Goal: Task Accomplishment & Management: Manage account settings

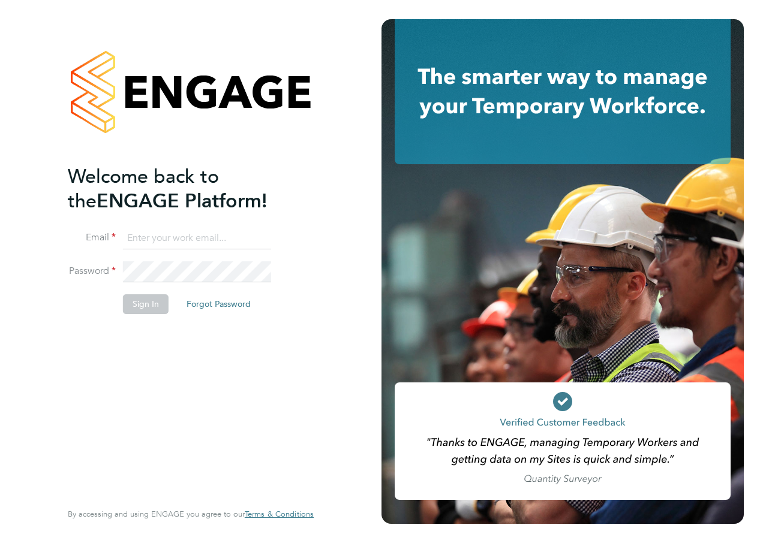
click at [151, 244] on input at bounding box center [197, 239] width 148 height 22
type input "Katie.Macpherson@hays.com"
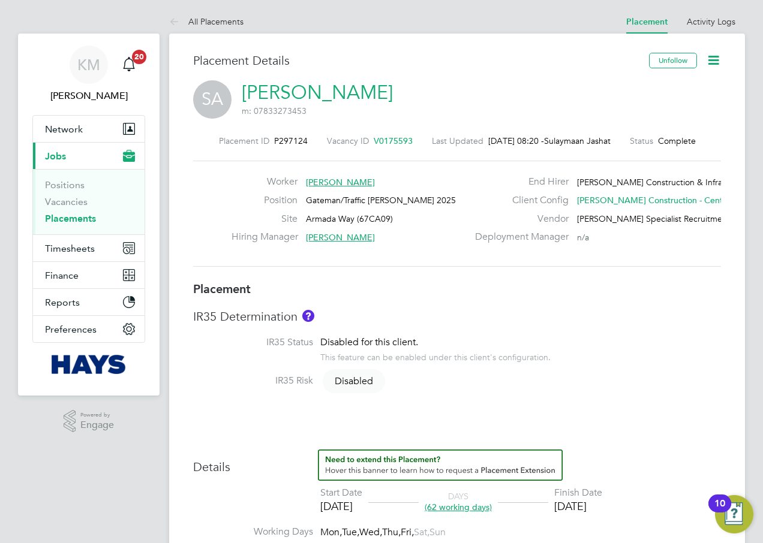
click at [711, 63] on icon at bounding box center [713, 60] width 15 height 15
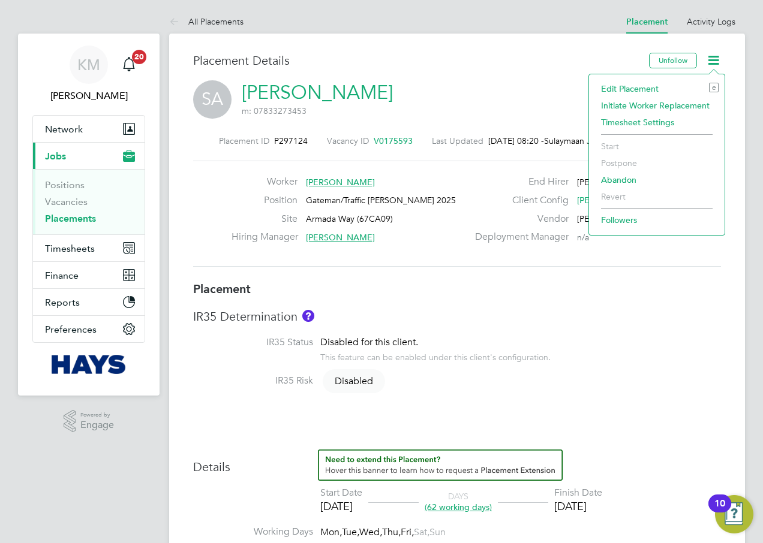
click at [631, 89] on li "Edit Placement e" at bounding box center [657, 88] width 124 height 17
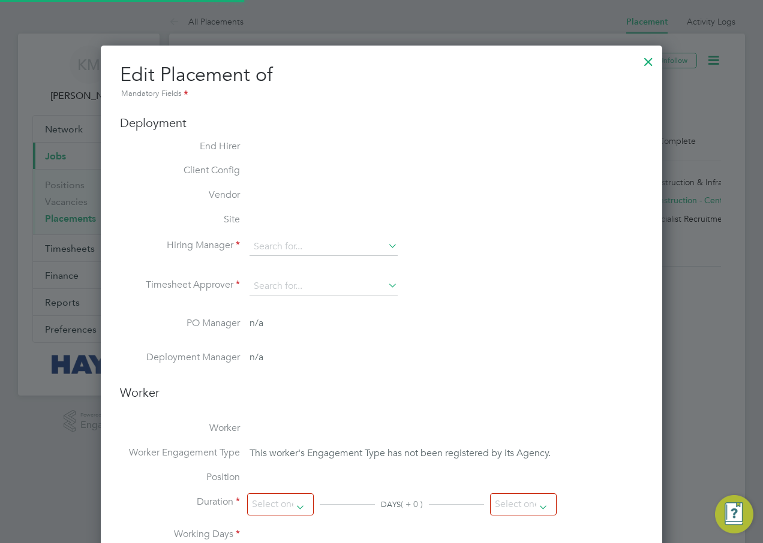
type input "Marcus Grant"
type input "03 Jul 2025"
type input "[DATE]"
type input "08:00"
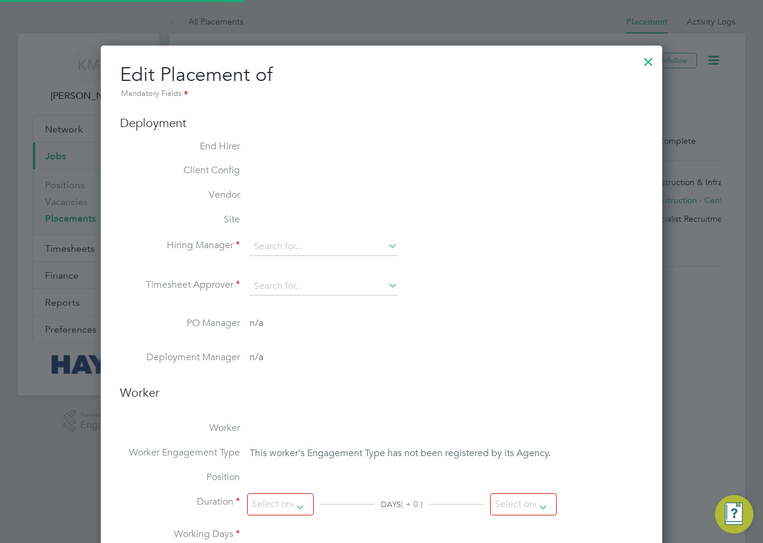
type input "18:00"
type input "30627432"
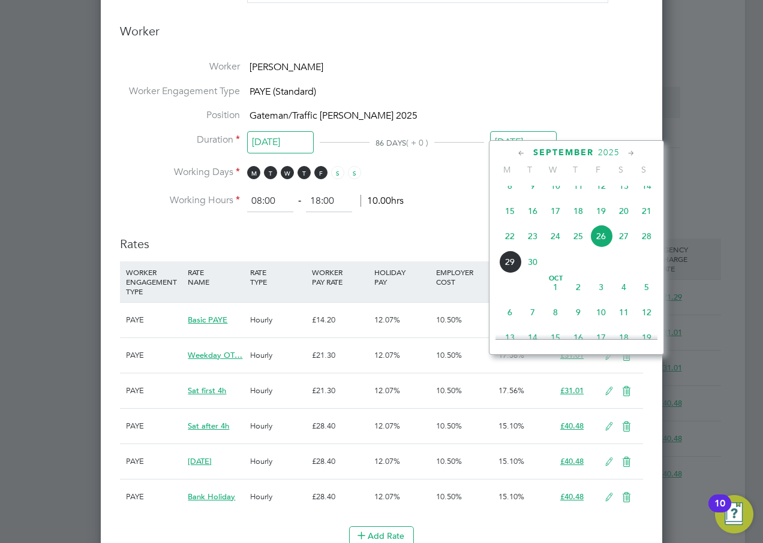
click at [512, 131] on input "26 Sep 2025" at bounding box center [523, 142] width 67 height 22
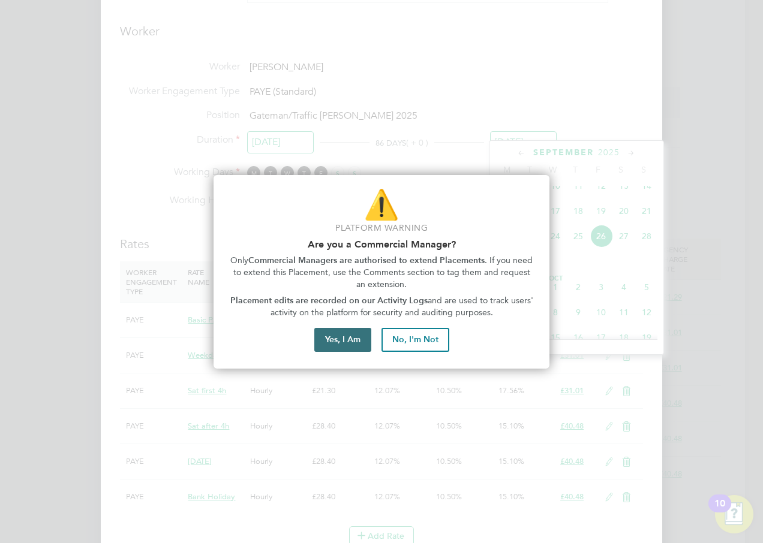
click at [331, 343] on button "Yes, I Am" at bounding box center [342, 340] width 57 height 24
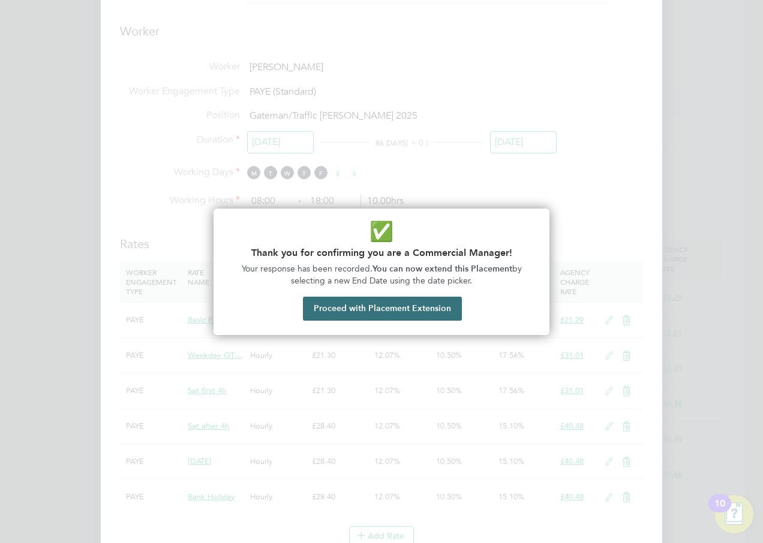
click at [339, 305] on button "Proceed with Placement Extension" at bounding box center [382, 309] width 159 height 24
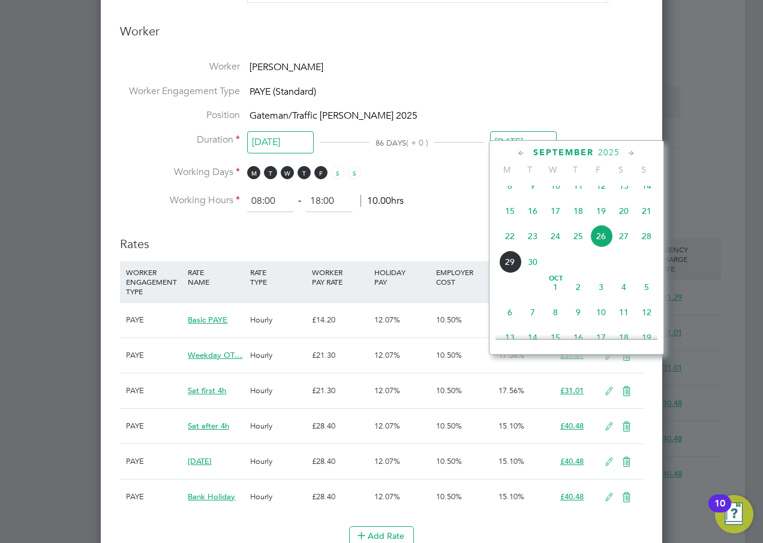
click at [632, 151] on icon at bounding box center [631, 153] width 11 height 13
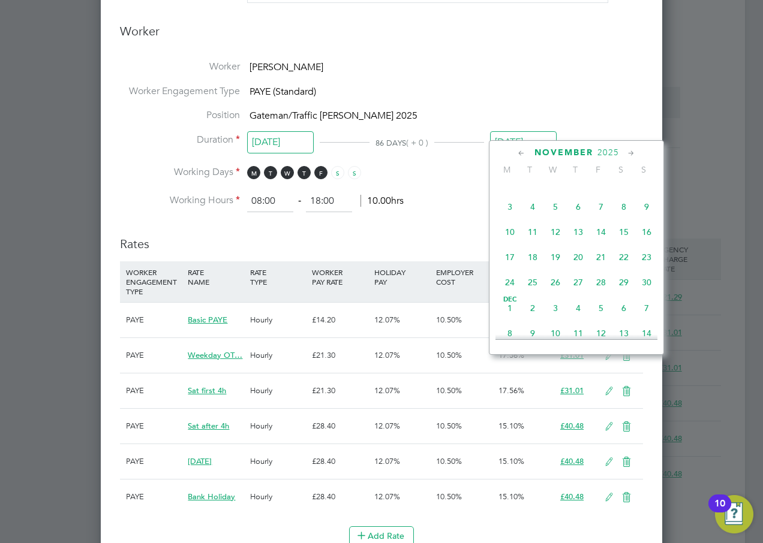
click at [632, 151] on icon at bounding box center [631, 153] width 11 height 13
click at [600, 266] on span "26" at bounding box center [601, 254] width 23 height 23
type input "26 Dec 2025"
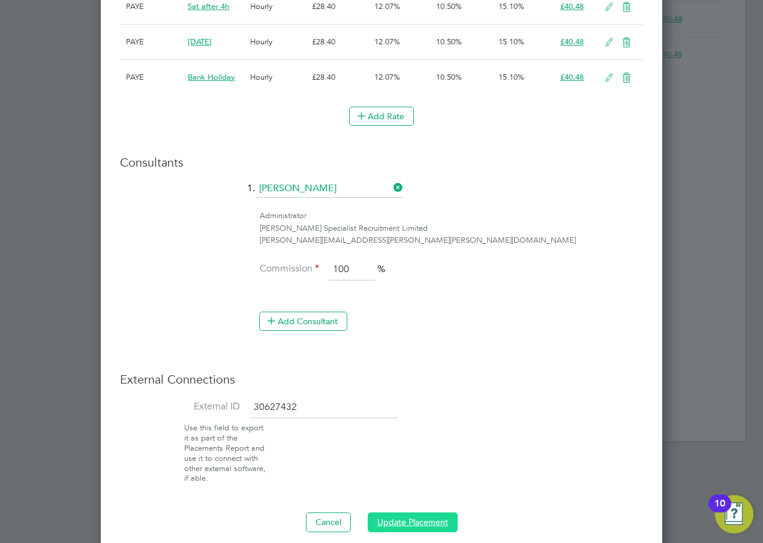
click at [420, 513] on button "Update Placement" at bounding box center [413, 522] width 90 height 19
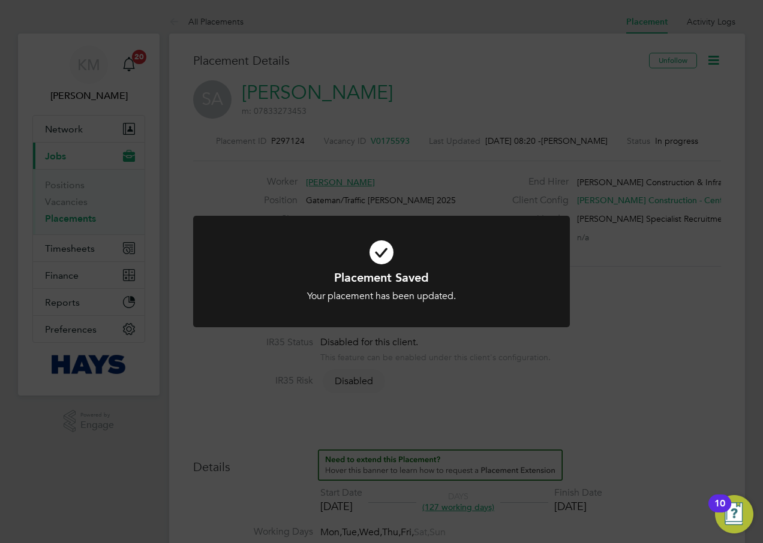
click at [617, 317] on div "Placement Saved Your placement has been updated. Cancel Okay" at bounding box center [381, 271] width 763 height 543
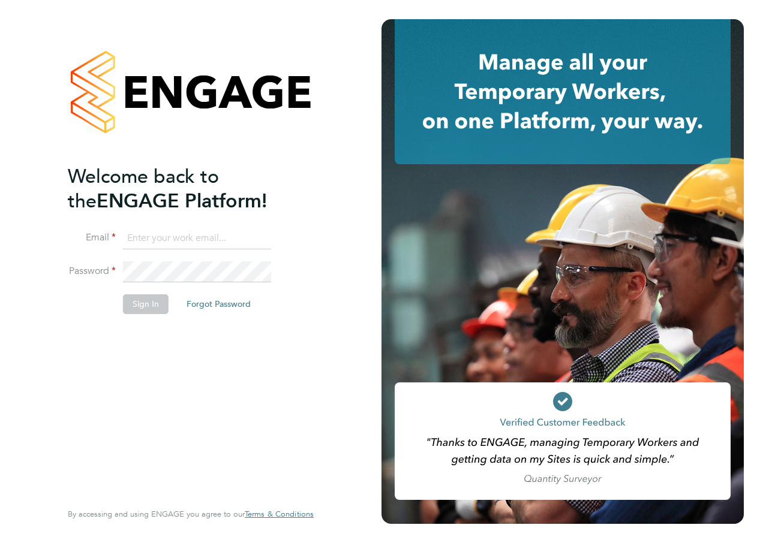
click at [212, 238] on input at bounding box center [197, 239] width 148 height 22
type input "Katie.Macpherson@hays.com"
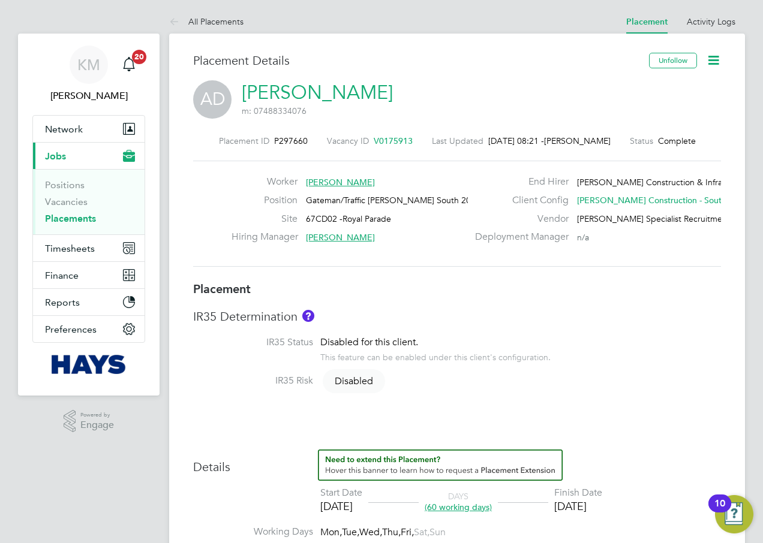
click at [714, 55] on icon at bounding box center [713, 60] width 15 height 15
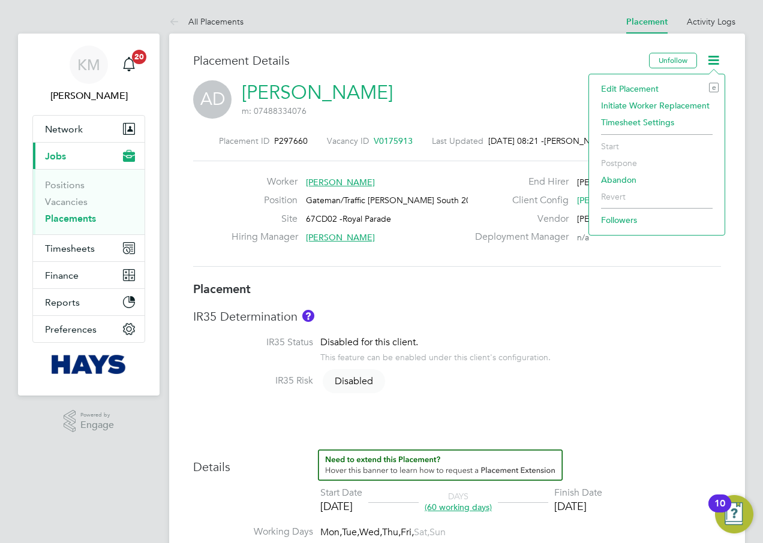
click at [642, 88] on li "Edit Placement e" at bounding box center [657, 88] width 124 height 17
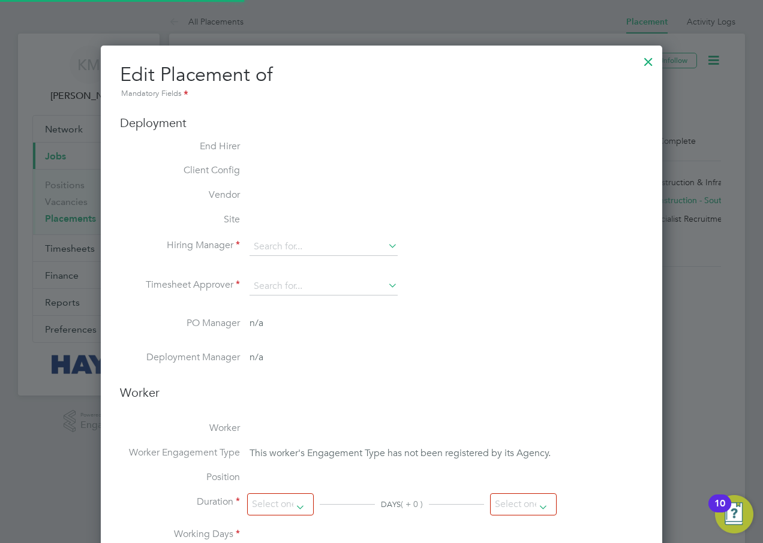
type input "Martin Ramm"
type input "Tugrul Aymen"
type input "07 Jul 2025"
type input "26 Sep 2025"
type input "07:30"
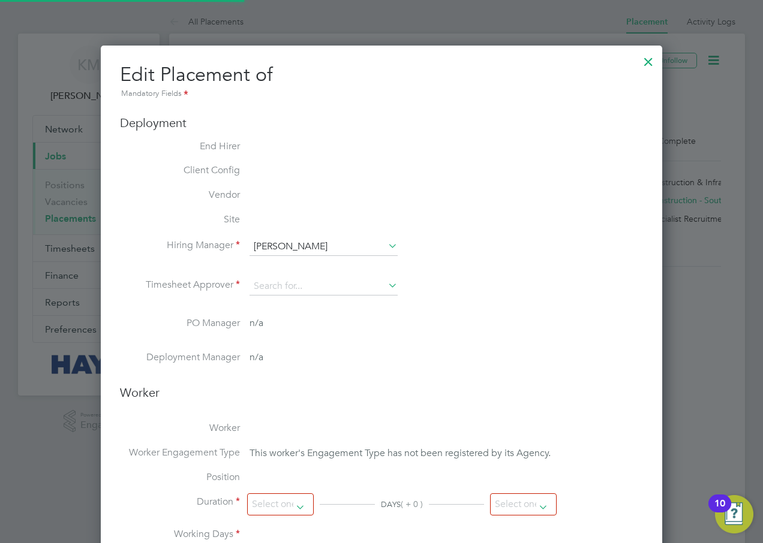
type input "17:00"
type input "30628554"
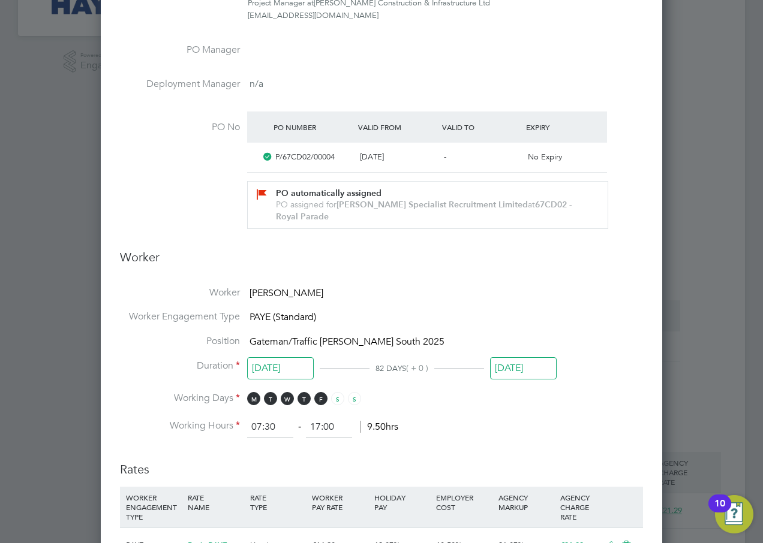
click at [525, 358] on input "26 Sep 2025" at bounding box center [523, 369] width 67 height 22
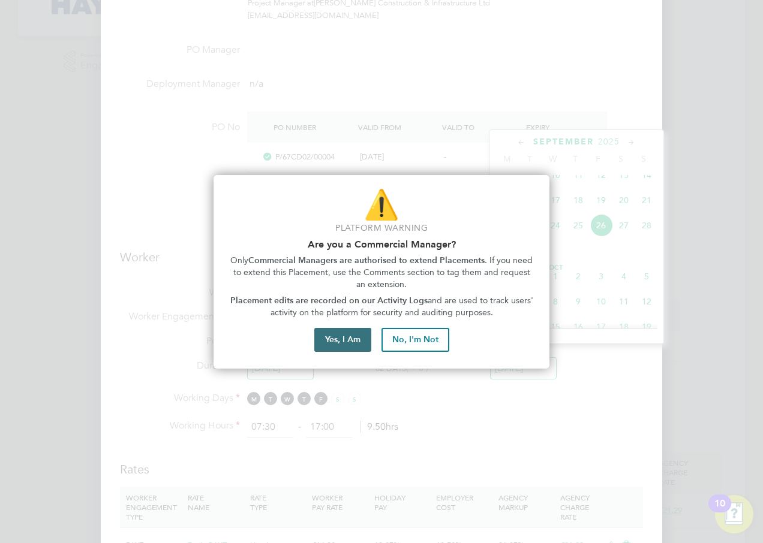
click at [337, 344] on button "Yes, I Am" at bounding box center [342, 340] width 57 height 24
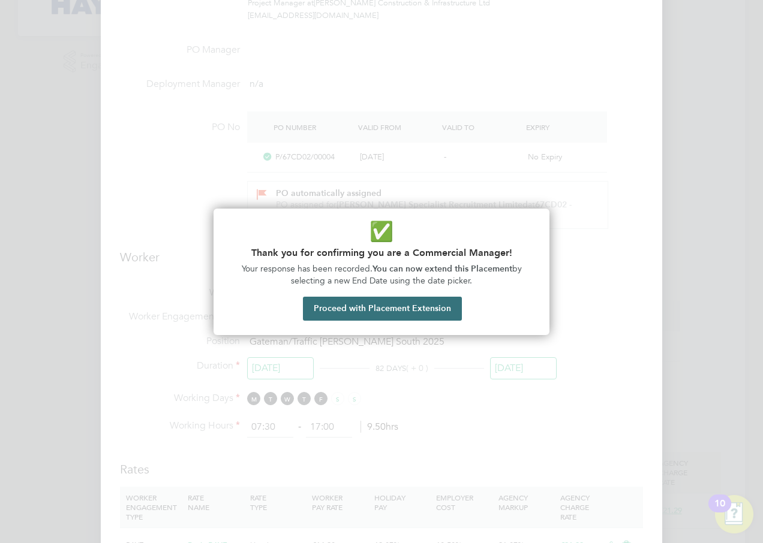
click at [335, 309] on button "Proceed with Placement Extension" at bounding box center [382, 309] width 159 height 24
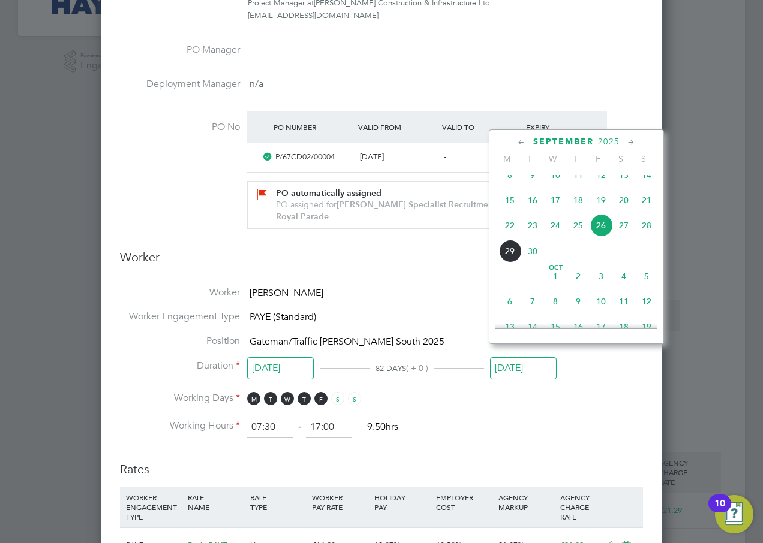
click at [633, 140] on icon at bounding box center [631, 142] width 11 height 13
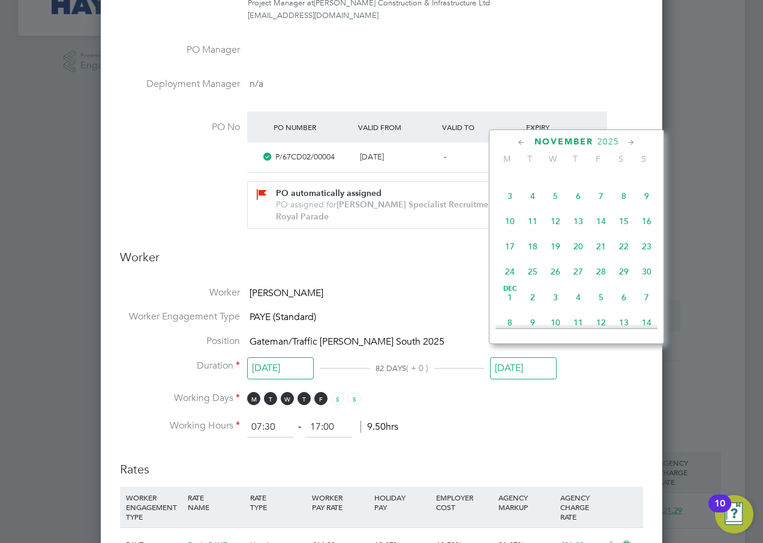
click at [633, 140] on icon at bounding box center [631, 142] width 11 height 13
click at [597, 255] on span "26" at bounding box center [601, 243] width 23 height 23
type input "26 Dec 2025"
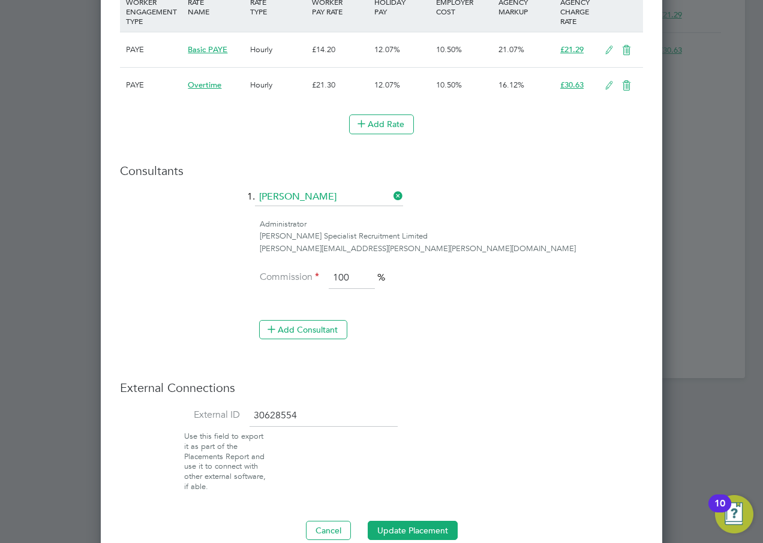
scroll to position [864, 0]
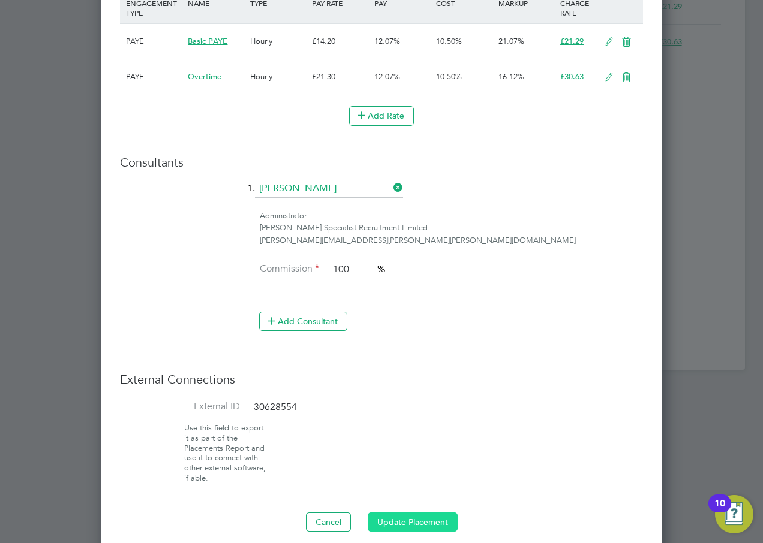
click at [397, 513] on button "Update Placement" at bounding box center [413, 522] width 90 height 19
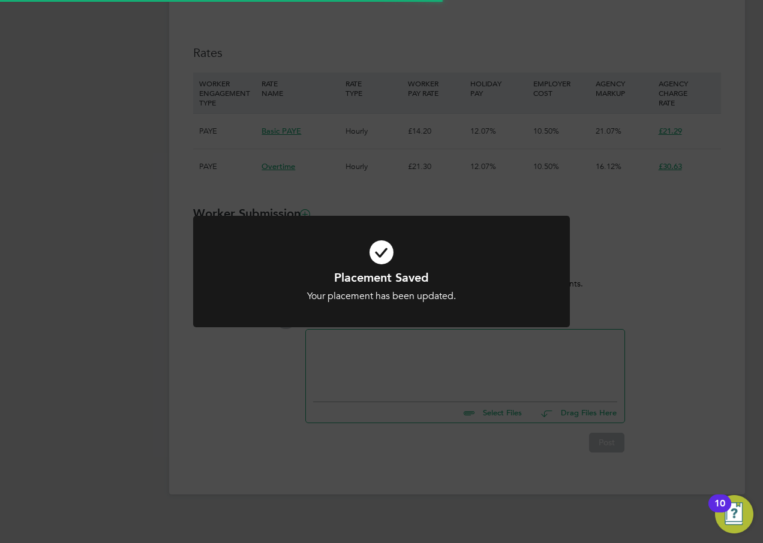
scroll to position [72, 0]
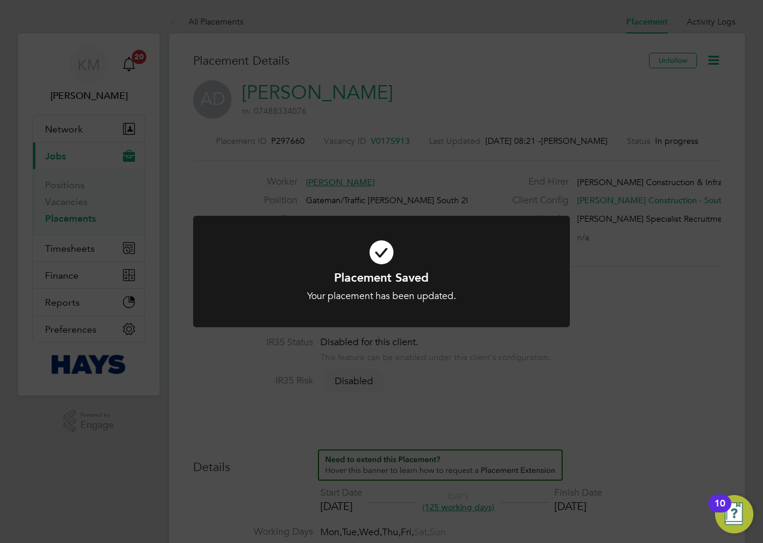
click at [638, 305] on div "Placement Saved Your placement has been updated. Cancel Okay" at bounding box center [381, 271] width 763 height 543
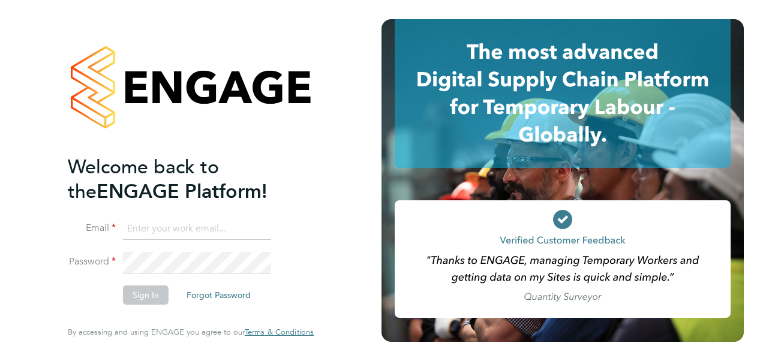
click at [250, 223] on input at bounding box center [197, 229] width 148 height 22
click at [0, 227] on html "Welcome back to the ENGAGE Platform! Email katie.macpherson1@sky.com Password S…" at bounding box center [381, 180] width 763 height 361
type input "[PERSON_NAME][EMAIL_ADDRESS][PERSON_NAME][PERSON_NAME][DOMAIN_NAME]"
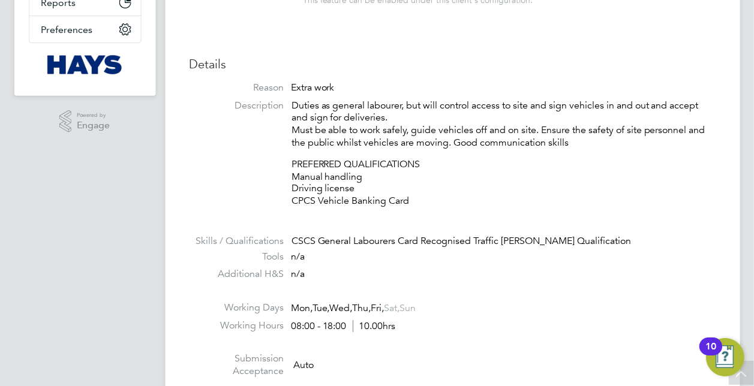
scroll to position [19, 237]
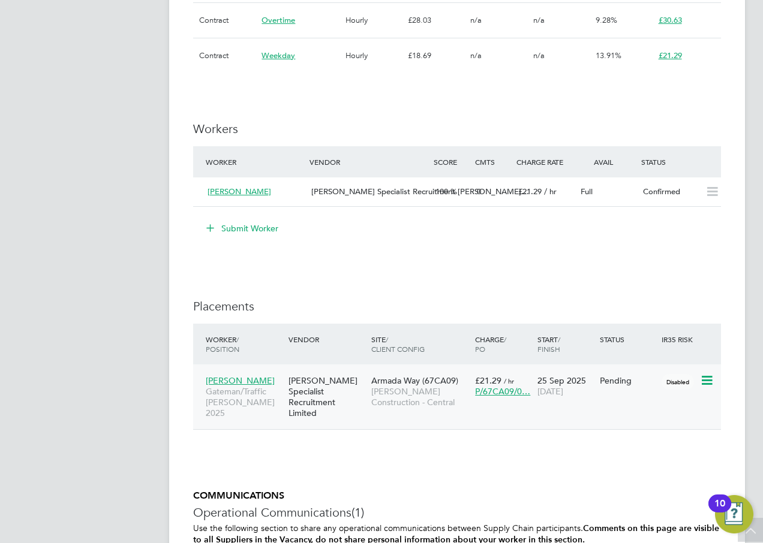
click at [290, 361] on div "[PERSON_NAME] Specialist Recruitment Limited" at bounding box center [327, 398] width 83 height 56
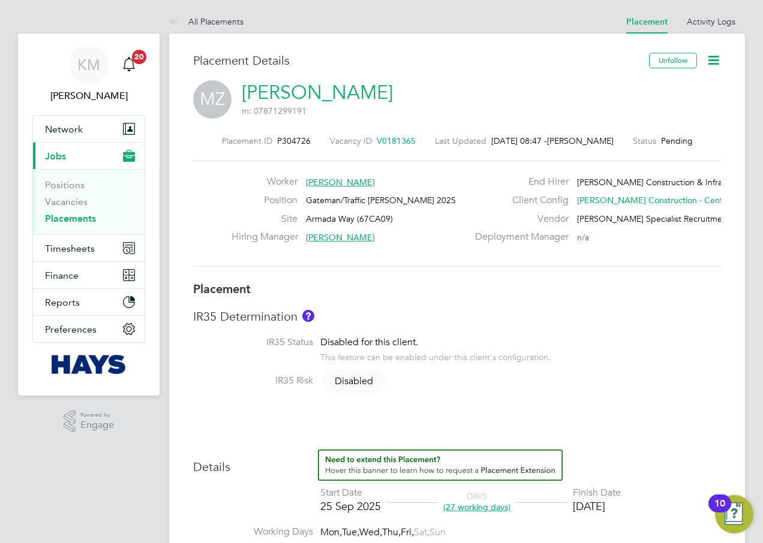
click at [714, 60] on icon at bounding box center [713, 60] width 15 height 15
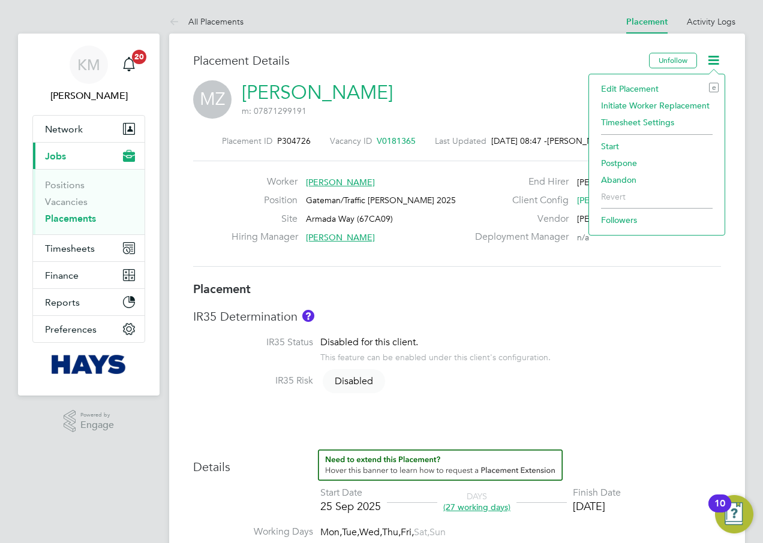
click at [610, 145] on li "Start" at bounding box center [657, 146] width 124 height 17
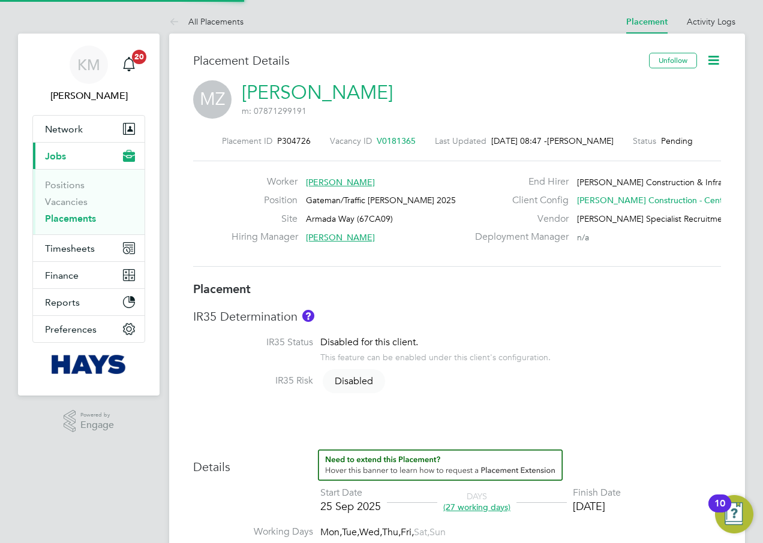
scroll to position [12, 149]
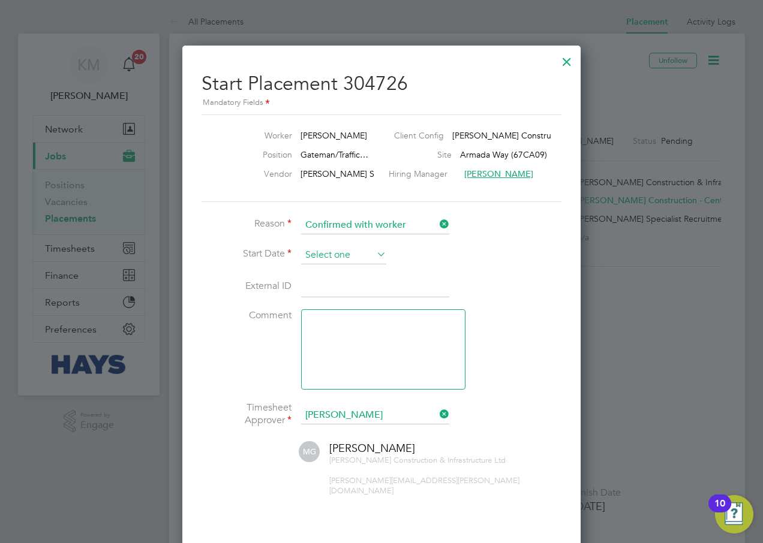
click at [353, 259] on input at bounding box center [343, 256] width 85 height 18
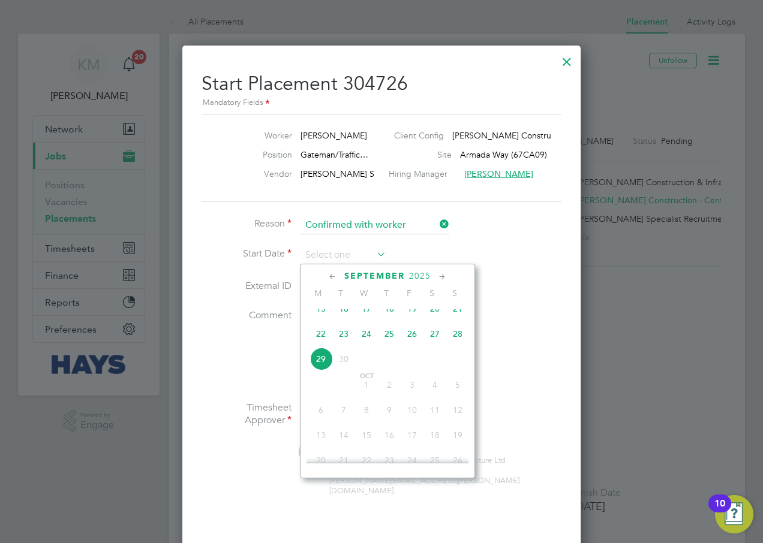
click at [383, 346] on span "25" at bounding box center [389, 334] width 23 height 23
type input "25 Sep 2025"
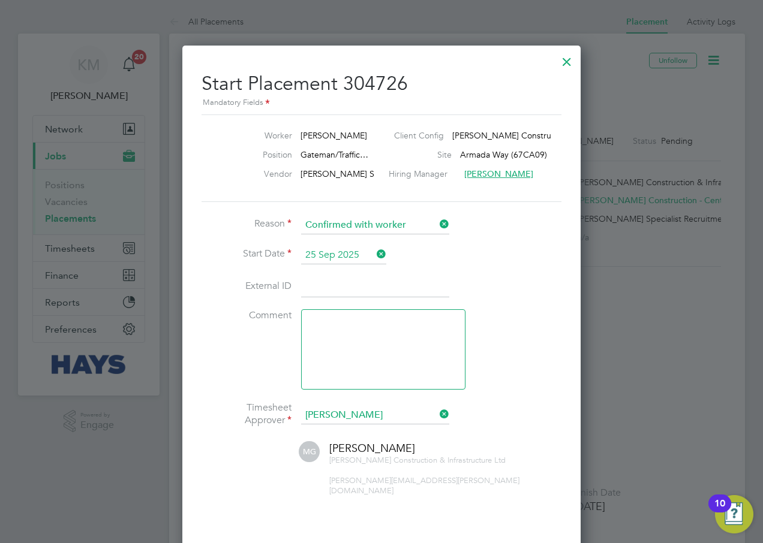
click at [332, 282] on input at bounding box center [375, 288] width 148 height 22
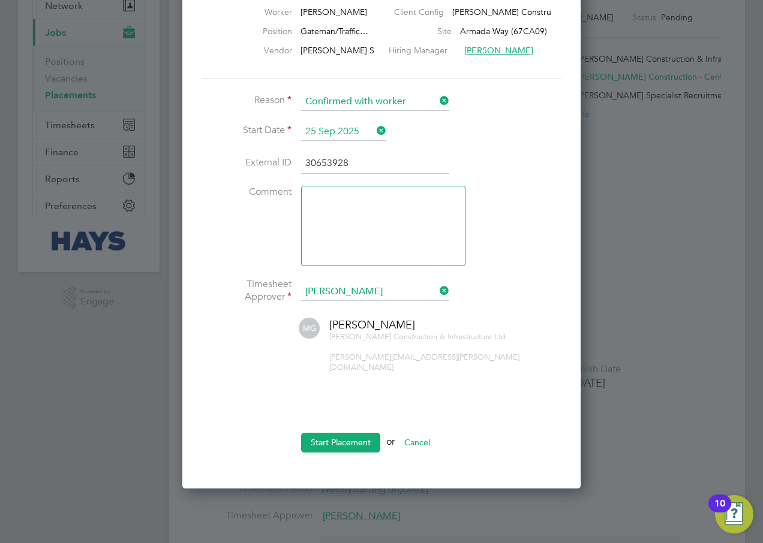
scroll to position [300, 0]
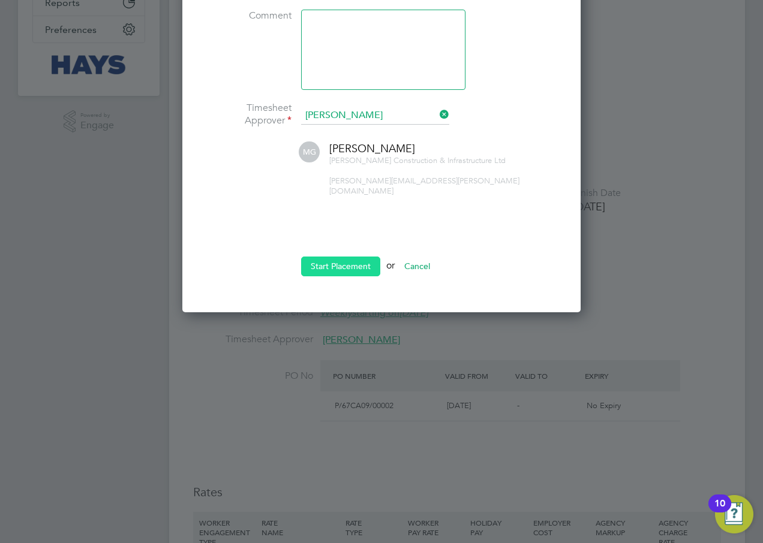
type input "30653928"
click at [323, 257] on button "Start Placement" at bounding box center [340, 266] width 79 height 19
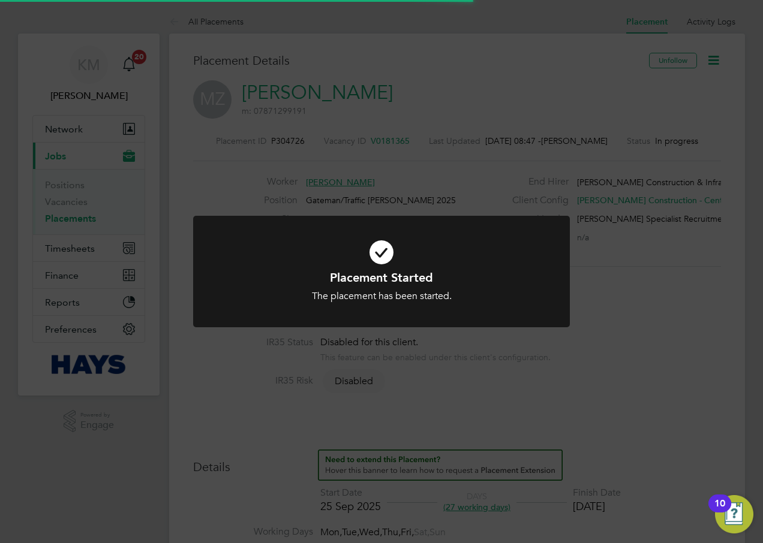
scroll to position [35, 84]
click at [649, 386] on div "Placement Started The placement has been started. Cancel Okay" at bounding box center [381, 271] width 763 height 543
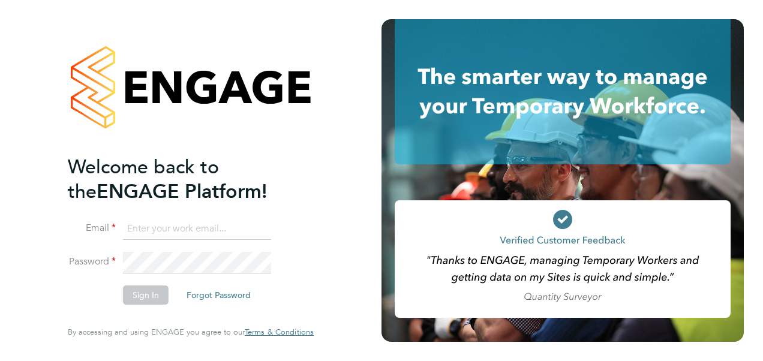
click at [181, 233] on input at bounding box center [197, 229] width 148 height 22
type input "[PERSON_NAME][EMAIL_ADDRESS][PERSON_NAME][PERSON_NAME][DOMAIN_NAME]"
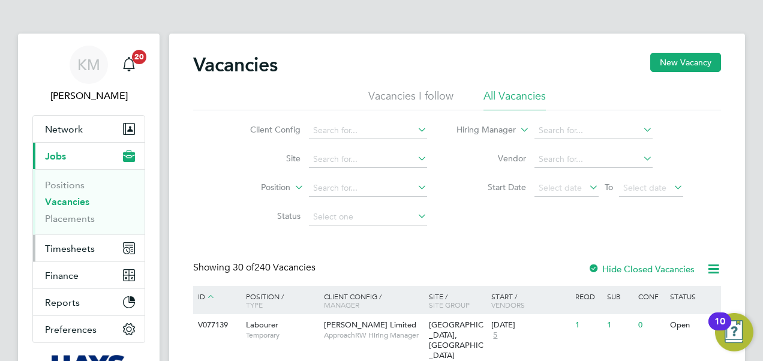
click at [67, 248] on span "Timesheets" at bounding box center [70, 248] width 50 height 11
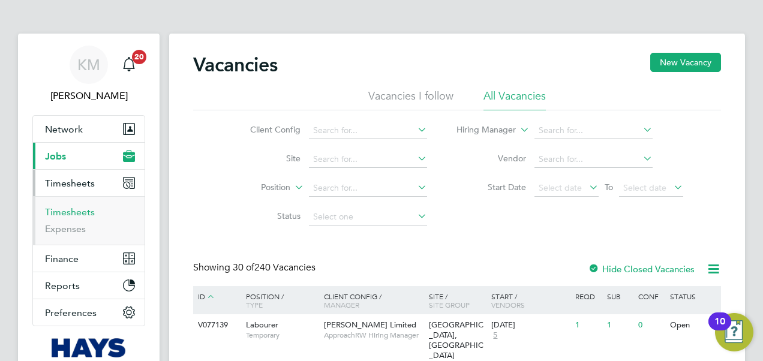
click at [68, 210] on link "Timesheets" at bounding box center [70, 211] width 50 height 11
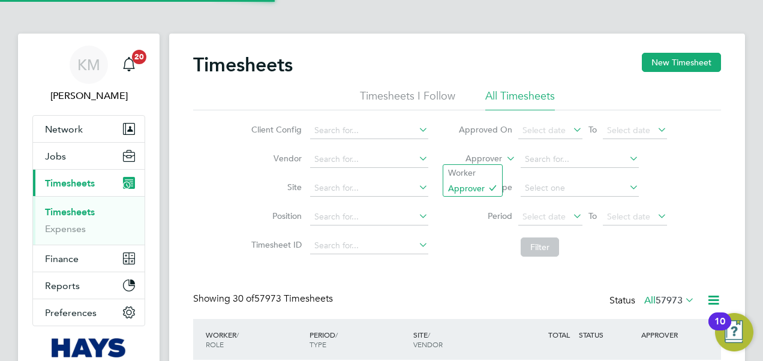
click at [504, 157] on icon at bounding box center [504, 155] width 0 height 11
click at [494, 168] on li "Worker" at bounding box center [472, 173] width 59 height 16
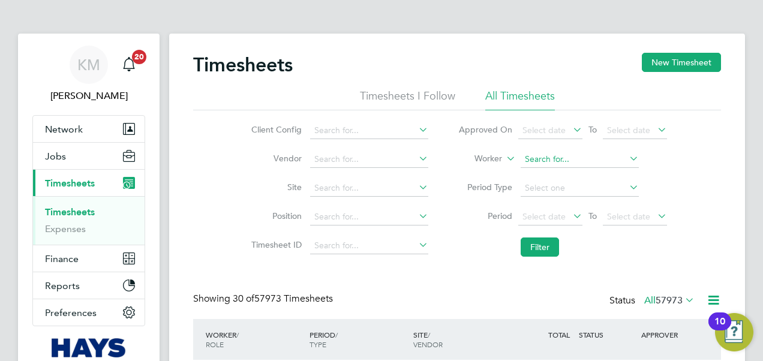
click at [542, 157] on input at bounding box center [580, 159] width 118 height 17
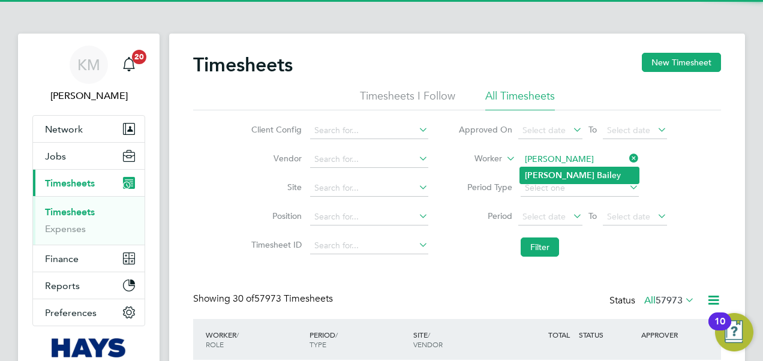
click at [536, 174] on b "Andre" at bounding box center [560, 175] width 70 height 10
type input "Andre Bailey"
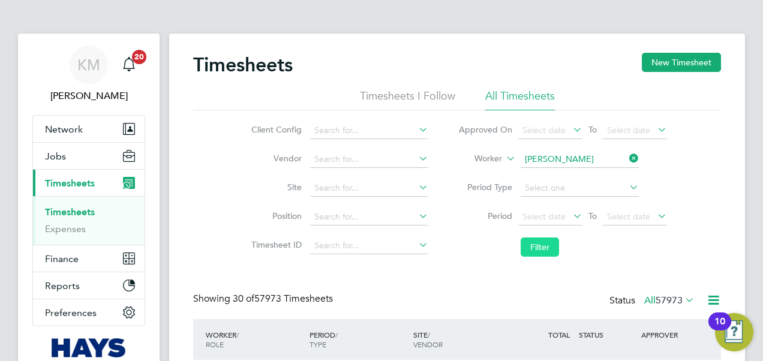
click at [536, 247] on button "Filter" at bounding box center [540, 247] width 38 height 19
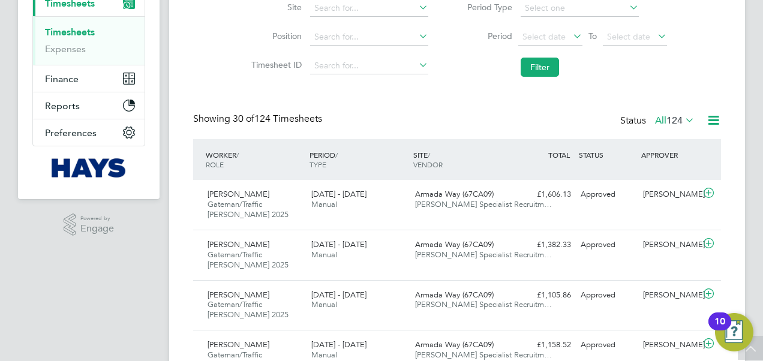
click at [690, 34] on div "Client Config Vendor Site Position Timesheet ID Approved On Select date To Sele…" at bounding box center [457, 6] width 528 height 152
click at [483, 198] on span "Armada Way (67CA09)" at bounding box center [454, 194] width 79 height 10
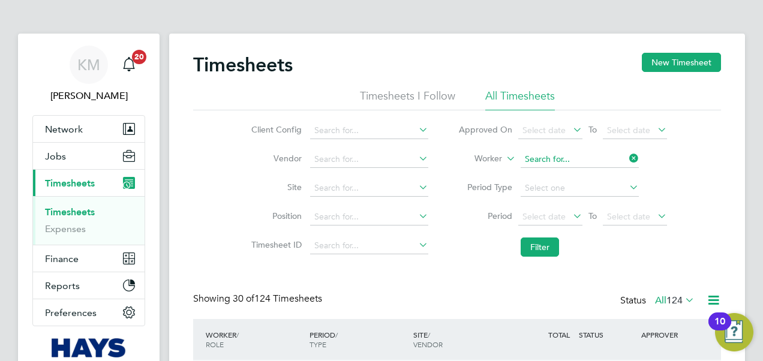
click at [537, 158] on input at bounding box center [580, 159] width 118 height 17
click at [590, 158] on input "andrew burns" at bounding box center [580, 159] width 118 height 17
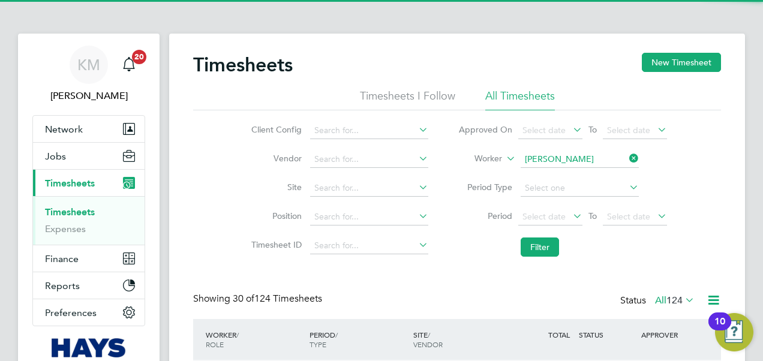
click at [597, 174] on b "Duffy" at bounding box center [632, 175] width 70 height 10
type input "Andrew Duffy"
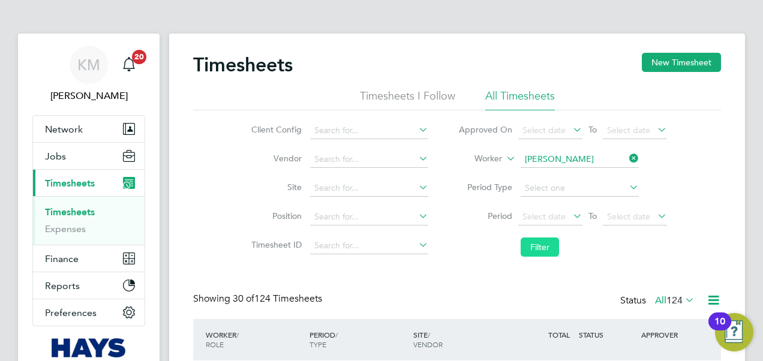
click at [524, 245] on button "Filter" at bounding box center [540, 247] width 38 height 19
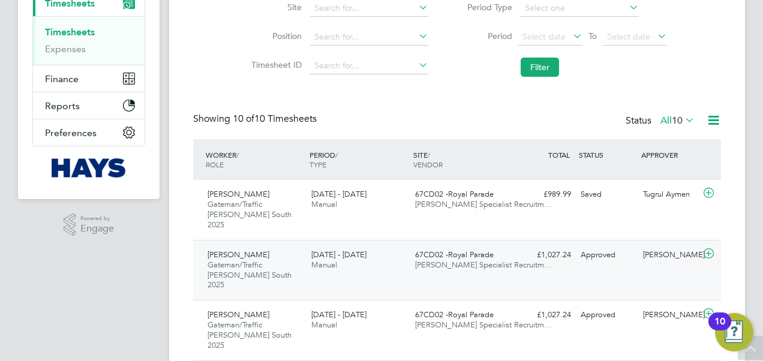
click at [485, 260] on span "[PERSON_NAME] Specialist Recruitm…" at bounding box center [483, 265] width 137 height 10
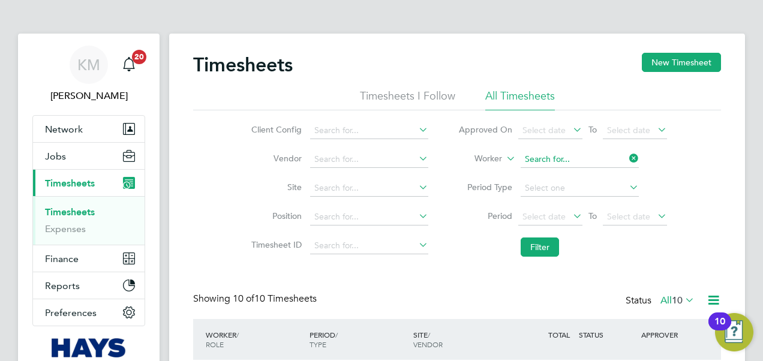
click at [550, 160] on input at bounding box center [580, 159] width 118 height 17
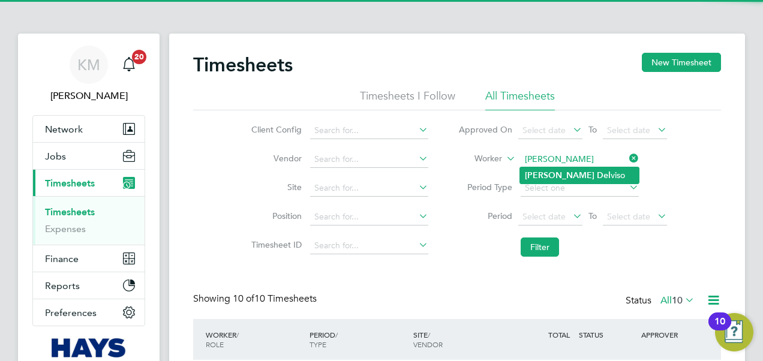
click at [554, 172] on b "Anthony" at bounding box center [560, 175] width 70 height 10
type input "Anthony Delviso"
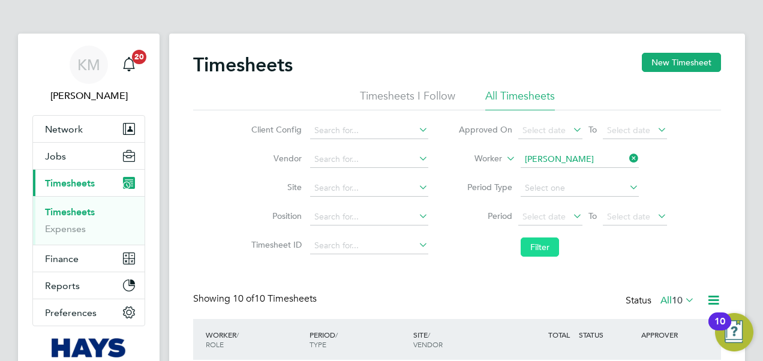
click at [541, 244] on button "Filter" at bounding box center [540, 247] width 38 height 19
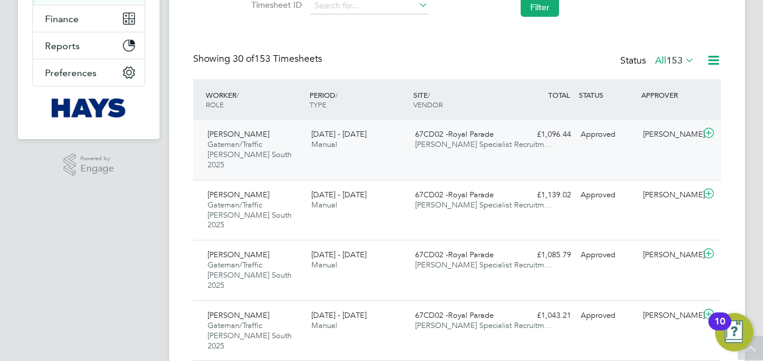
click at [446, 137] on span "67CD02 -Royal Parade" at bounding box center [454, 134] width 79 height 10
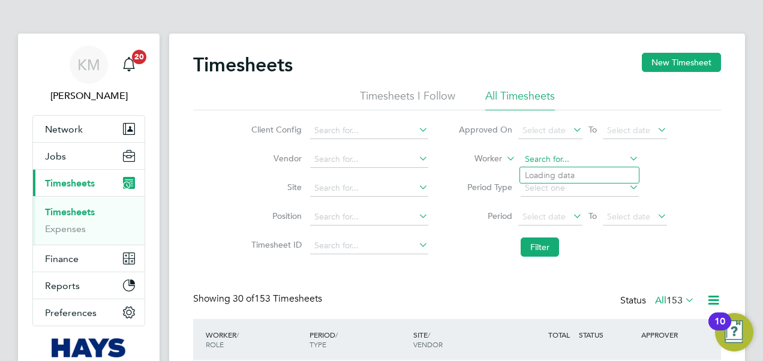
click at [560, 158] on input at bounding box center [580, 159] width 118 height 17
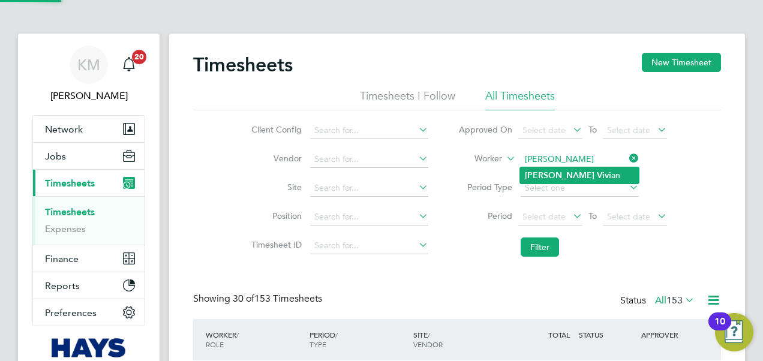
click at [597, 172] on b "Vivi" at bounding box center [604, 175] width 14 height 10
type input "Bradley Vivian"
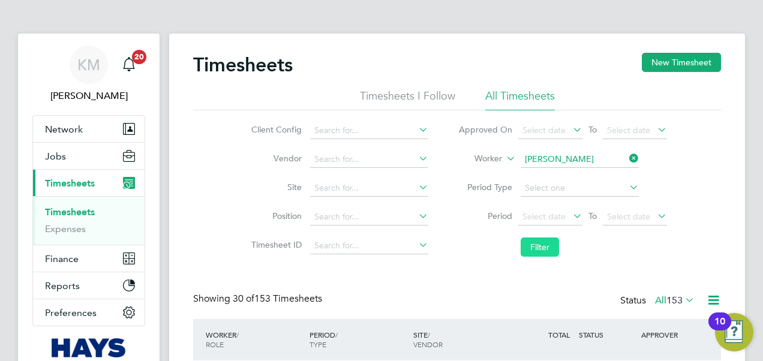
click at [531, 245] on button "Filter" at bounding box center [540, 247] width 38 height 19
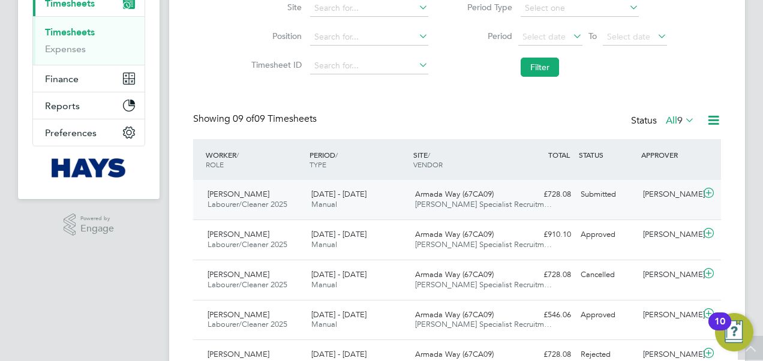
click at [463, 194] on span "Armada Way (67CA09)" at bounding box center [454, 194] width 79 height 10
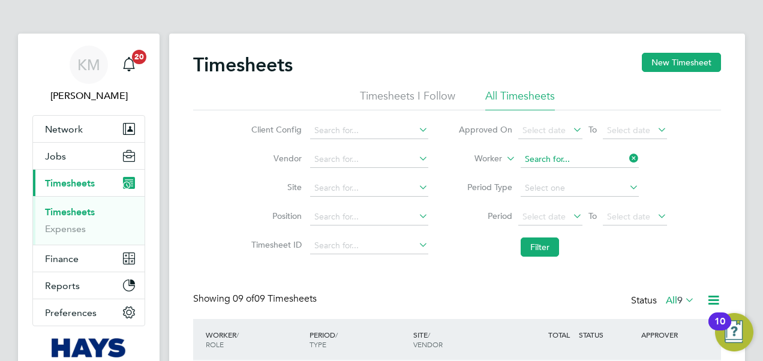
click at [549, 160] on input at bounding box center [580, 159] width 118 height 17
click at [597, 172] on b "Rayner" at bounding box center [632, 175] width 70 height 10
type input "Dan Rayner"
click at [537, 243] on button "Filter" at bounding box center [540, 247] width 38 height 19
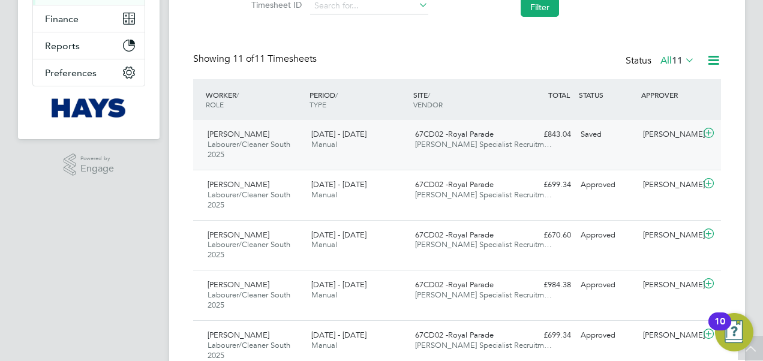
click at [454, 132] on span "67CD02 -Royal Parade" at bounding box center [454, 134] width 79 height 10
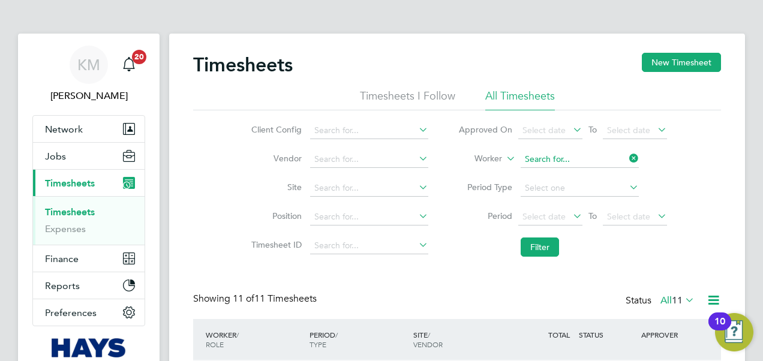
click at [545, 152] on input at bounding box center [580, 159] width 118 height 17
click at [603, 175] on b "Irving" at bounding box center [638, 175] width 70 height 10
type input "Daniel Irving"
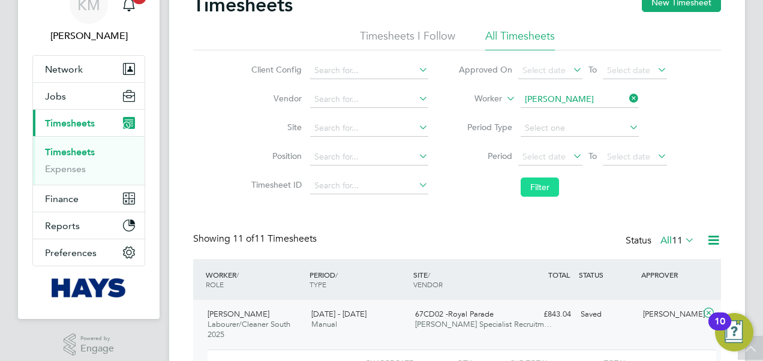
click at [539, 182] on button "Filter" at bounding box center [540, 187] width 38 height 19
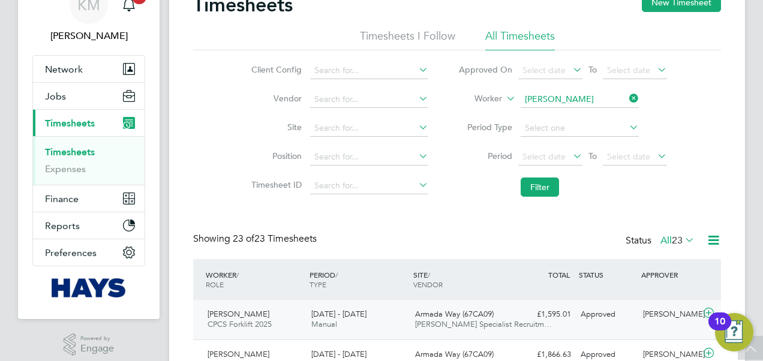
click at [445, 317] on span "Armada Way (67CA09)" at bounding box center [454, 314] width 79 height 10
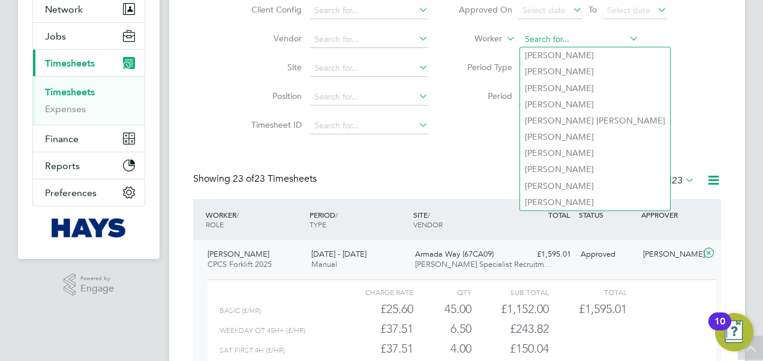
click at [537, 37] on input at bounding box center [580, 39] width 118 height 17
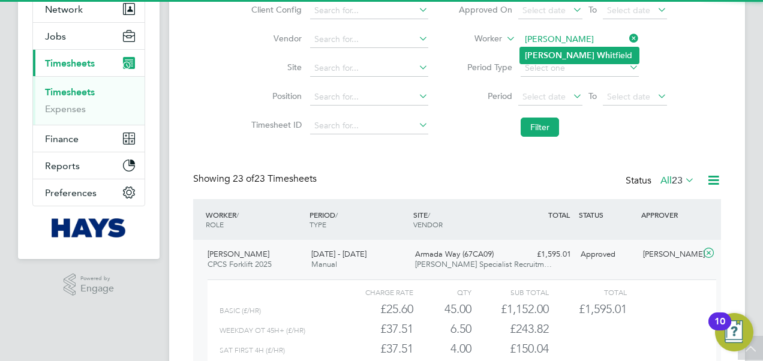
click at [543, 49] on li "David Whi tfield" at bounding box center [579, 55] width 119 height 16
type input "[PERSON_NAME]"
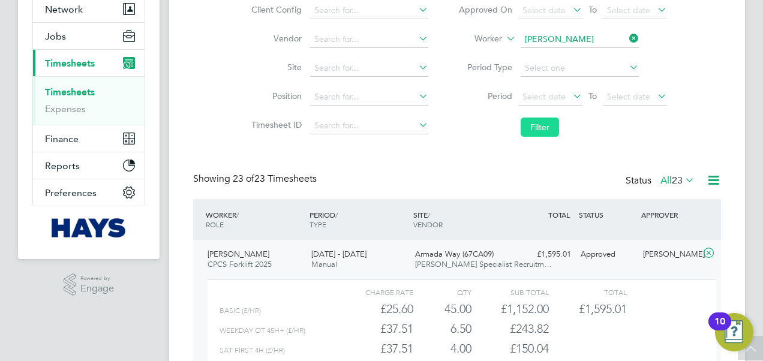
click at [533, 127] on button "Filter" at bounding box center [540, 127] width 38 height 19
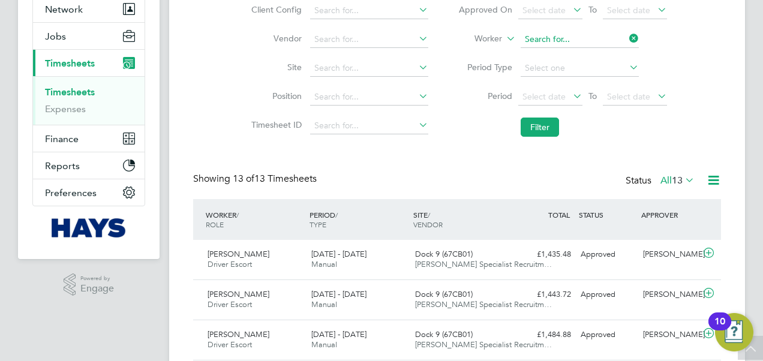
click at [575, 40] on input at bounding box center [580, 39] width 118 height 17
drag, startPoint x: 566, startPoint y: 45, endPoint x: 554, endPoint y: 60, distance: 18.8
click at [597, 60] on b "Vale" at bounding box center [605, 55] width 17 height 10
type input "Gary Vale"
click at [545, 130] on button "Filter" at bounding box center [540, 127] width 38 height 19
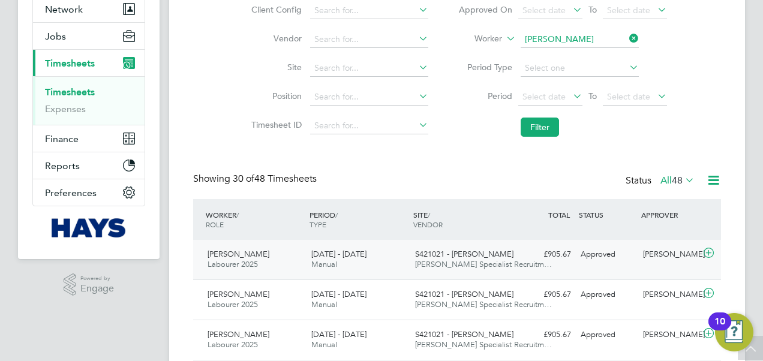
click at [475, 262] on span "[PERSON_NAME] Specialist Recruitm…" at bounding box center [483, 264] width 137 height 10
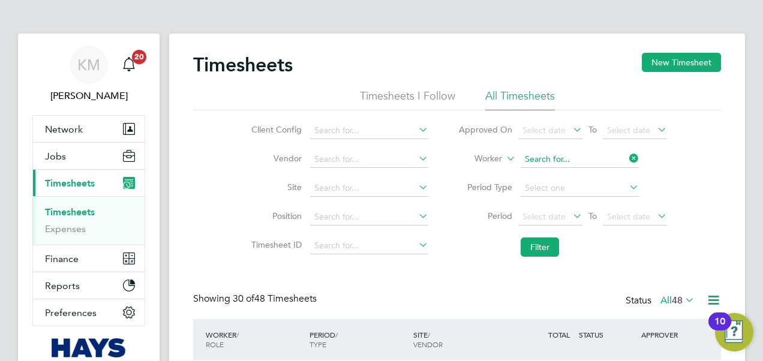
click at [546, 160] on input at bounding box center [580, 159] width 118 height 17
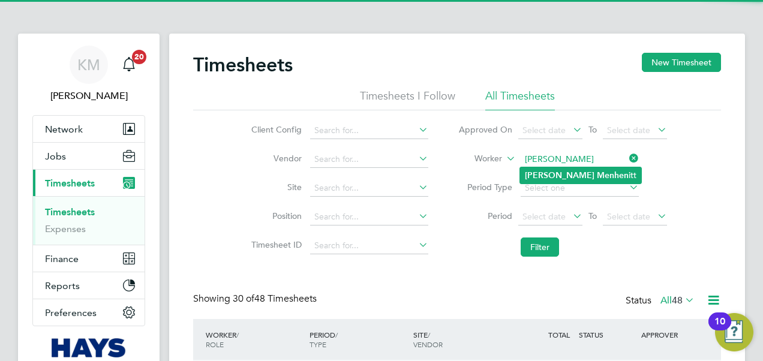
click at [543, 172] on li "John Menhen itt" at bounding box center [580, 175] width 121 height 16
type input "John Menhenitt"
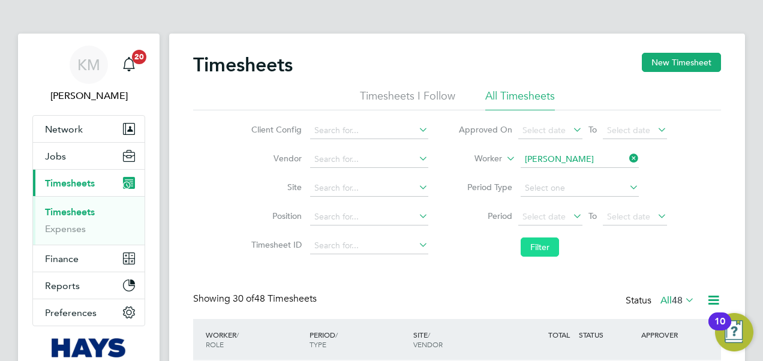
click at [541, 242] on button "Filter" at bounding box center [540, 247] width 38 height 19
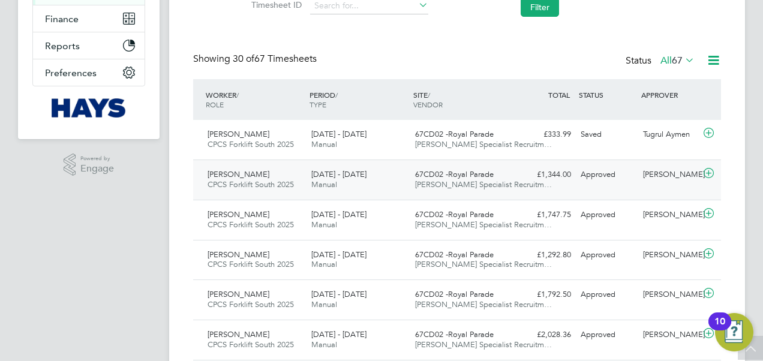
click at [465, 179] on div "67CD02 -Royal Parade Hays Specialist Recruitm…" at bounding box center [462, 180] width 104 height 30
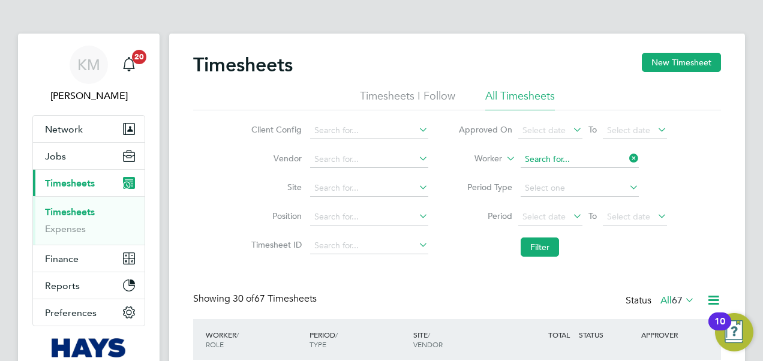
click at [534, 155] on input at bounding box center [580, 159] width 118 height 17
click at [543, 174] on b "Keyon" at bounding box center [537, 175] width 25 height 10
type input "[PERSON_NAME]"
click at [537, 247] on button "Filter" at bounding box center [540, 247] width 38 height 19
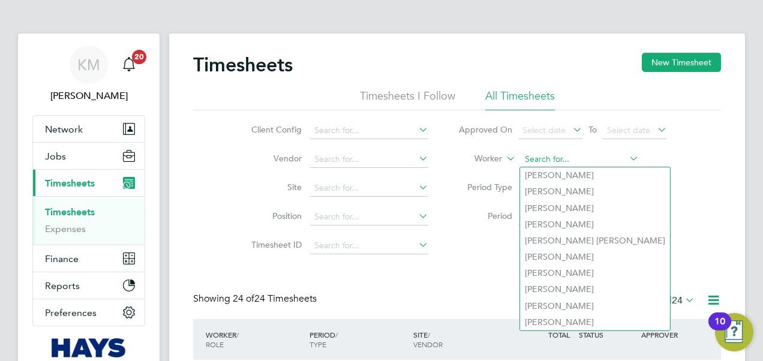
click at [546, 156] on input at bounding box center [580, 159] width 118 height 17
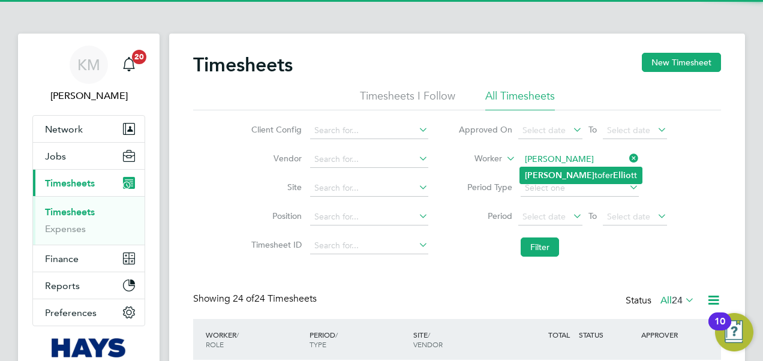
click at [553, 174] on li "Kris tofer Ellio tt" at bounding box center [581, 175] width 122 height 16
type input "Kristofer Elliott"
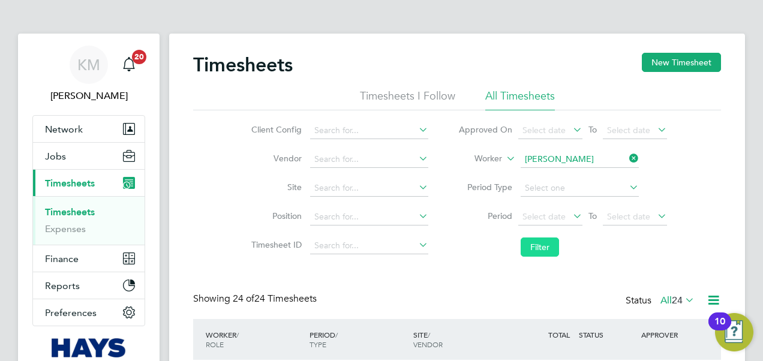
click at [534, 245] on button "Filter" at bounding box center [540, 247] width 38 height 19
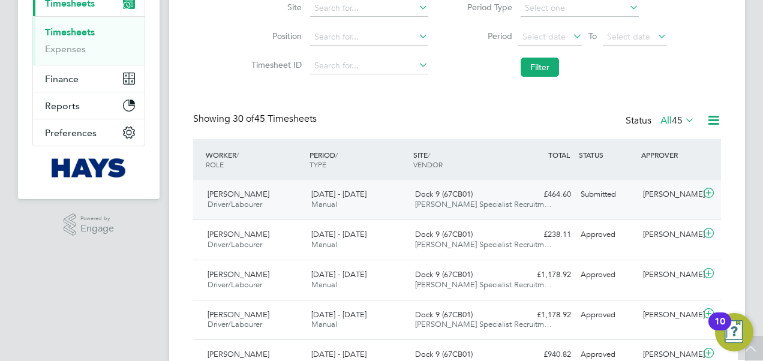
click at [452, 199] on span "[PERSON_NAME] Specialist Recruitm…" at bounding box center [483, 204] width 137 height 10
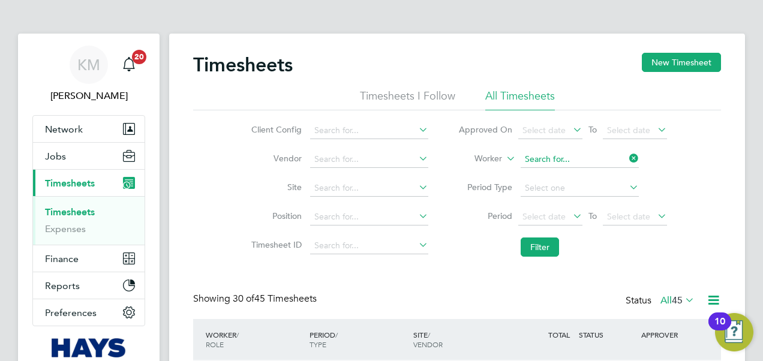
click at [579, 157] on input at bounding box center [580, 159] width 118 height 17
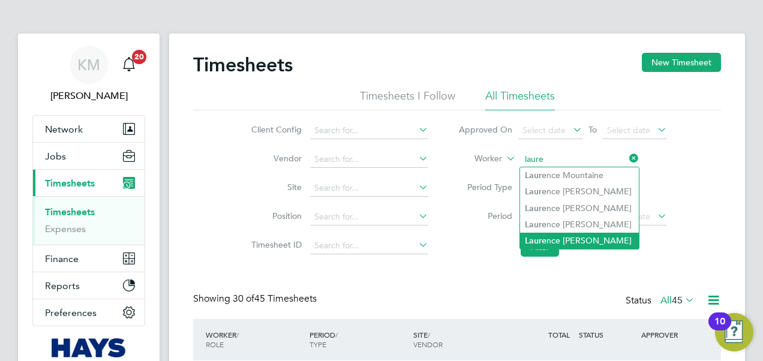
click at [573, 243] on li "Laure nce Stewart" at bounding box center [579, 241] width 119 height 16
type input "[PERSON_NAME]"
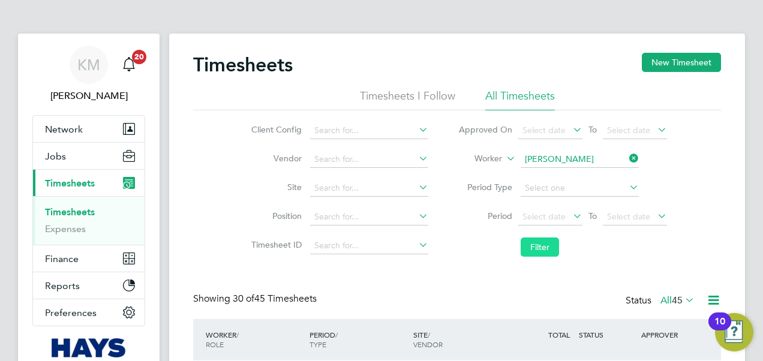
click at [545, 246] on button "Filter" at bounding box center [540, 247] width 38 height 19
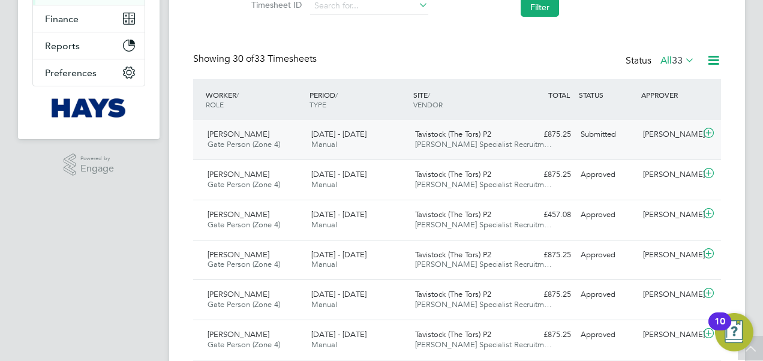
click at [329, 134] on span "[DATE] - [DATE]" at bounding box center [338, 134] width 55 height 10
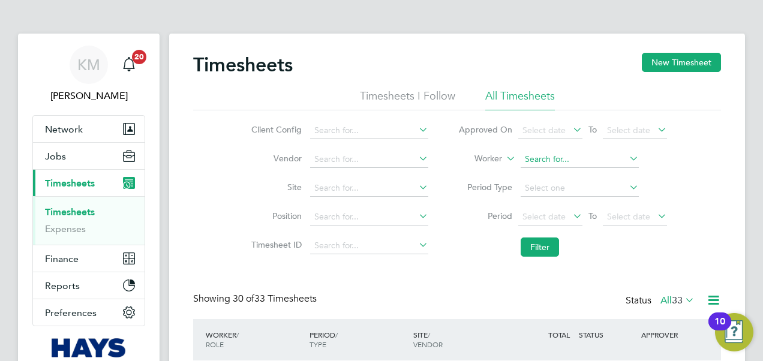
click at [588, 154] on input at bounding box center [580, 159] width 118 height 17
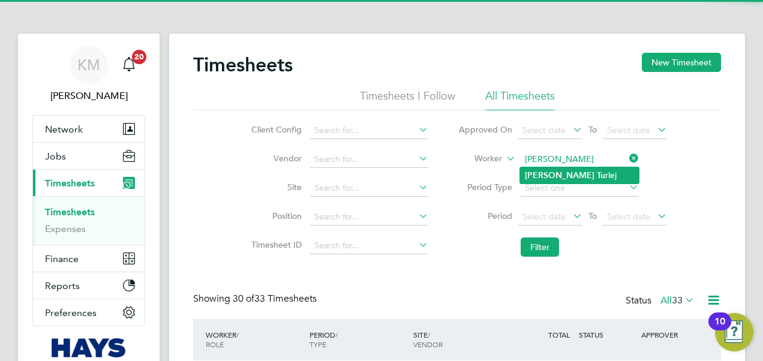
click at [597, 170] on b "Tu" at bounding box center [601, 175] width 8 height 10
type input "Lawrence Turlej"
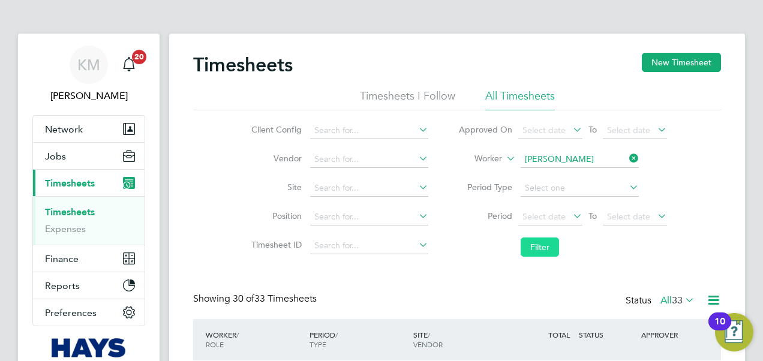
click at [536, 247] on button "Filter" at bounding box center [540, 247] width 38 height 19
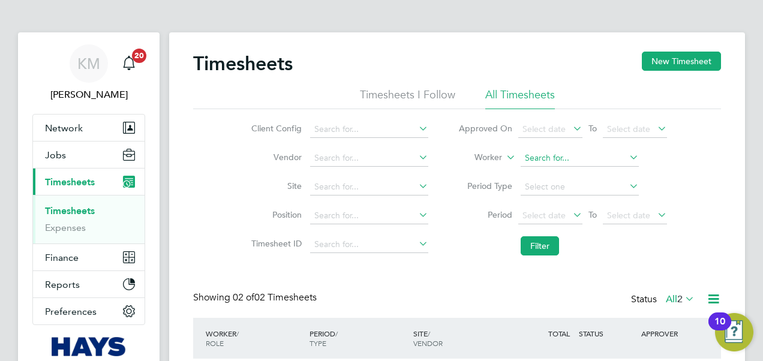
click at [566, 156] on input at bounding box center [580, 158] width 118 height 17
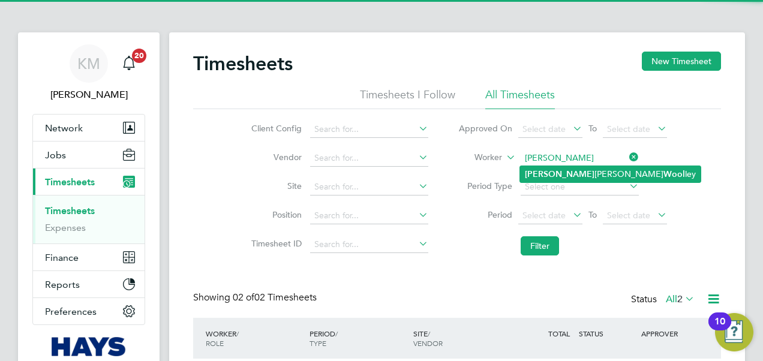
click at [570, 169] on li "Leigh Michael Wool ley" at bounding box center [610, 174] width 181 height 16
type input "Leigh Michael Woolley"
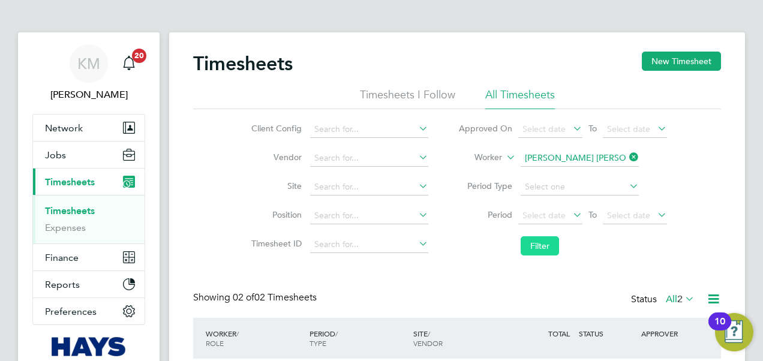
click at [532, 246] on button "Filter" at bounding box center [540, 245] width 38 height 19
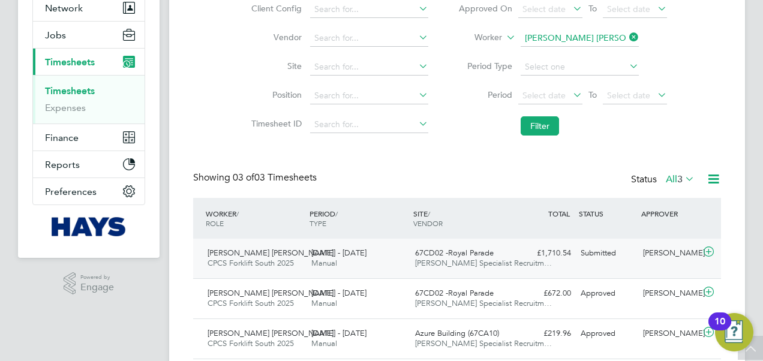
click at [447, 262] on span "[PERSON_NAME] Specialist Recruitm…" at bounding box center [483, 263] width 137 height 10
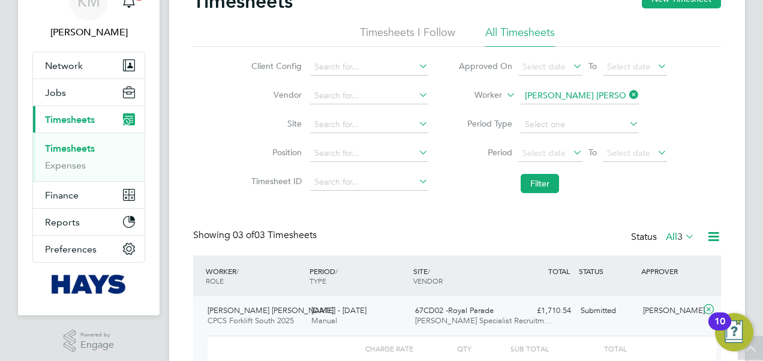
scroll to position [61, 0]
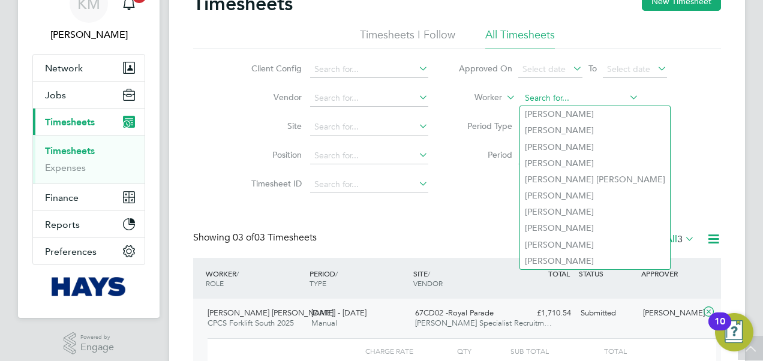
click at [548, 96] on input at bounding box center [580, 98] width 118 height 17
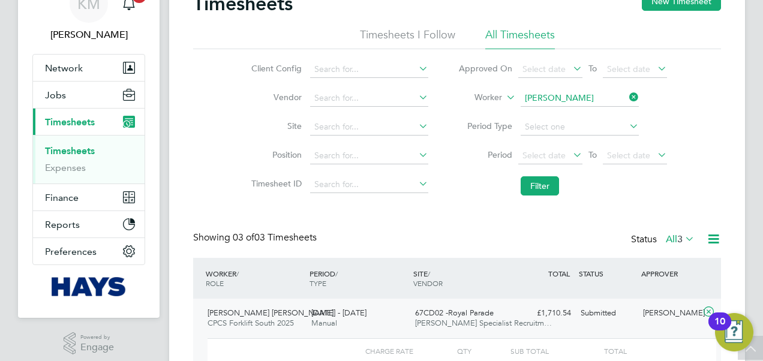
click at [597, 109] on b "Culle" at bounding box center [607, 114] width 20 height 10
type input "Luke Cullen"
click at [529, 180] on button "Filter" at bounding box center [540, 185] width 38 height 19
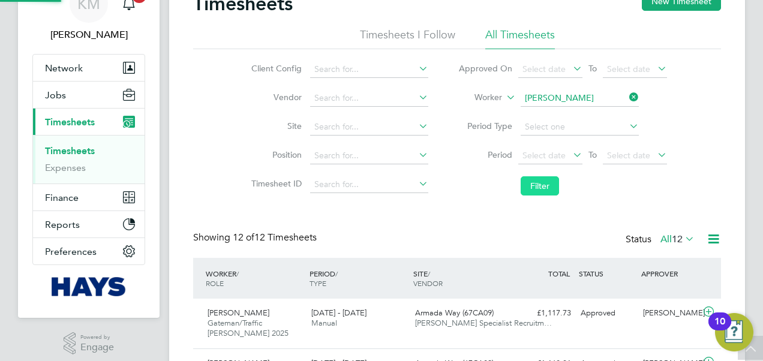
scroll to position [40, 104]
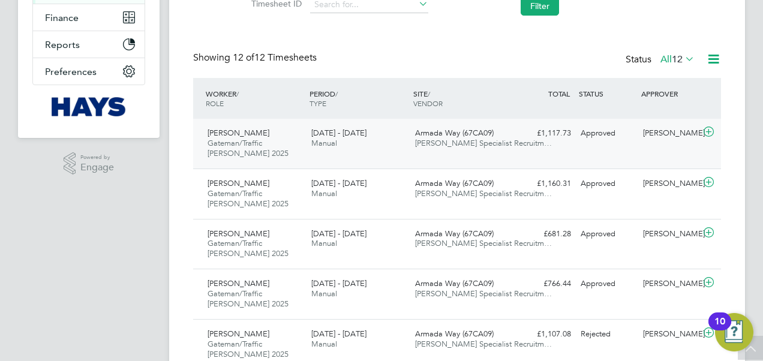
click at [423, 134] on span "Armada Way (67CA09)" at bounding box center [454, 133] width 79 height 10
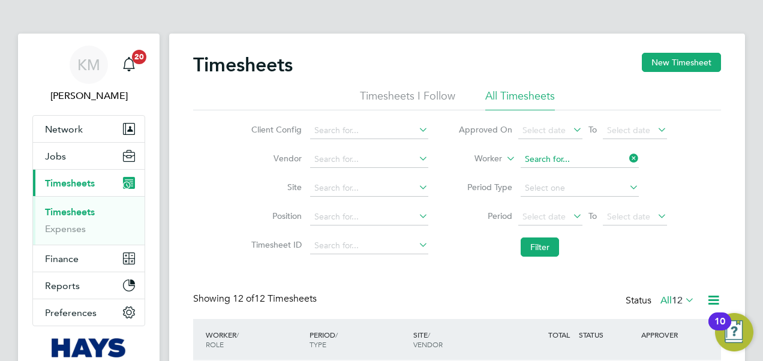
click at [564, 158] on input at bounding box center [580, 159] width 118 height 17
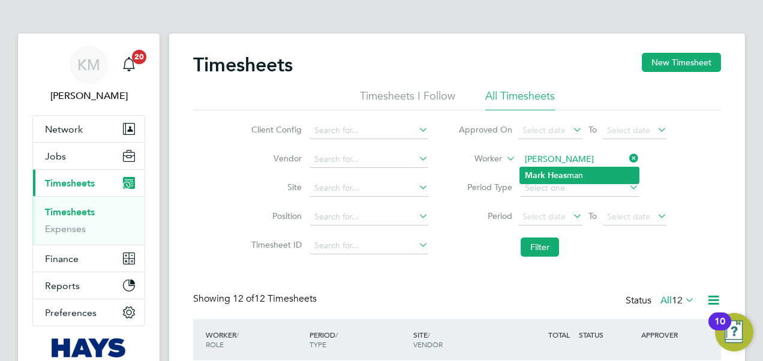
click at [553, 172] on b "Heas" at bounding box center [557, 175] width 19 height 10
type input "Mark Heasman"
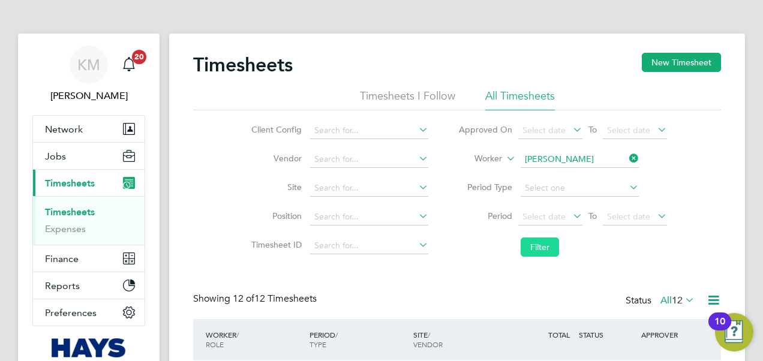
click at [543, 247] on button "Filter" at bounding box center [540, 247] width 38 height 19
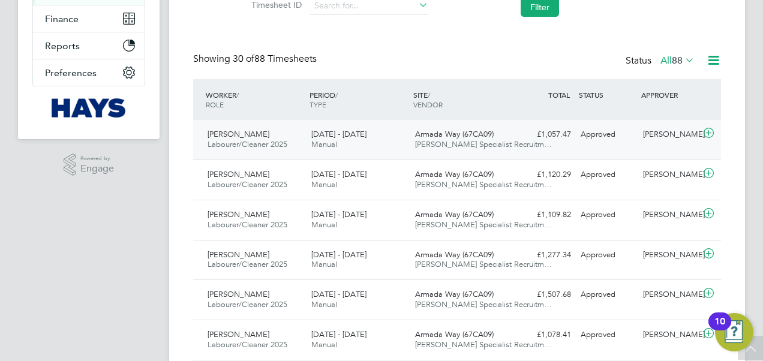
click at [419, 141] on span "[PERSON_NAME] Specialist Recruitm…" at bounding box center [483, 144] width 137 height 10
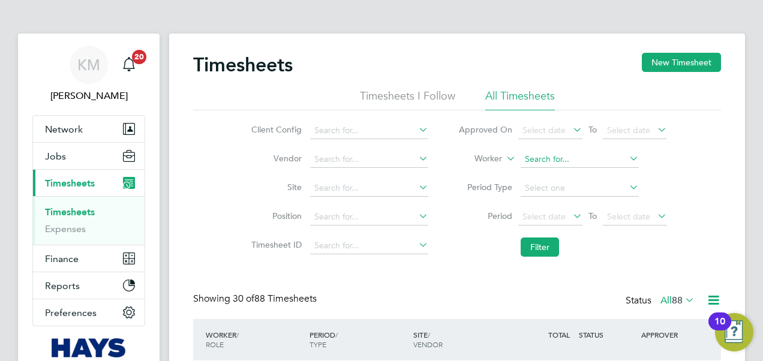
click at [554, 160] on input at bounding box center [580, 159] width 118 height 17
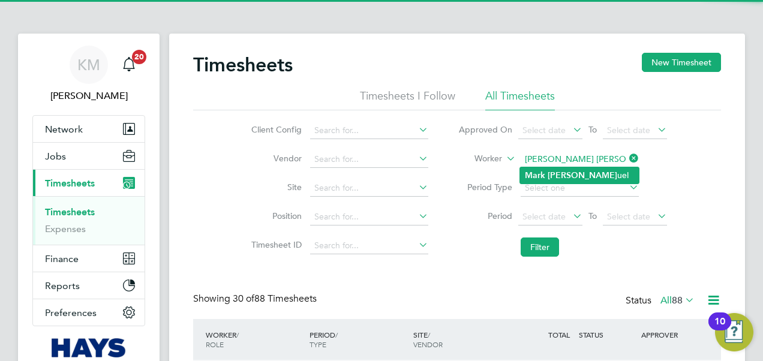
click at [558, 173] on b "Sam" at bounding box center [583, 175] width 70 height 10
type input "[PERSON_NAME]"
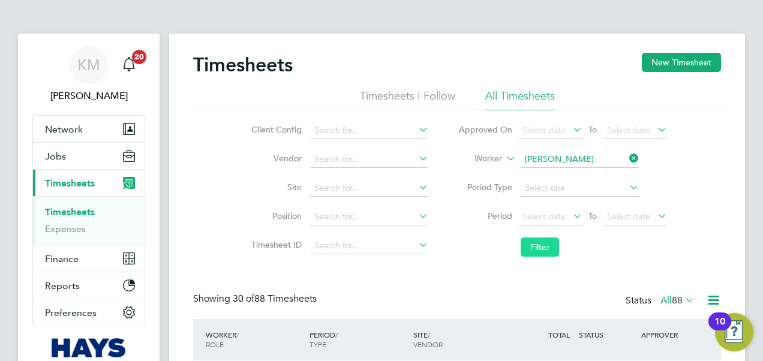
click at [546, 244] on button "Filter" at bounding box center [540, 247] width 38 height 19
click at [554, 156] on input at bounding box center [580, 159] width 118 height 17
click at [550, 175] on li "Matt hew Leonard Smith" at bounding box center [629, 175] width 218 height 16
type input "Matthew Leonard Smith"
click at [535, 243] on button "Filter" at bounding box center [540, 247] width 38 height 19
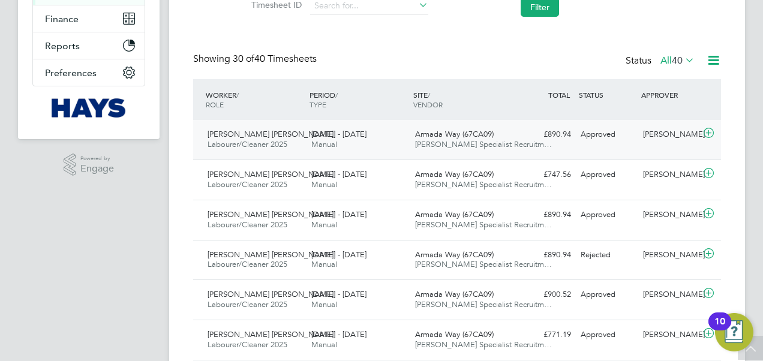
click at [438, 137] on span "Armada Way (67CA09)" at bounding box center [454, 134] width 79 height 10
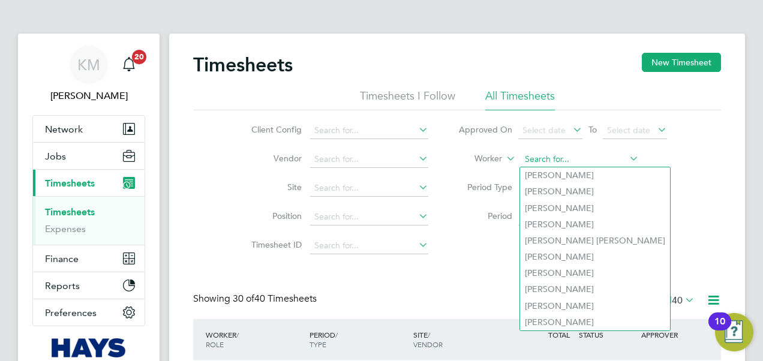
click at [591, 154] on input at bounding box center [580, 159] width 118 height 17
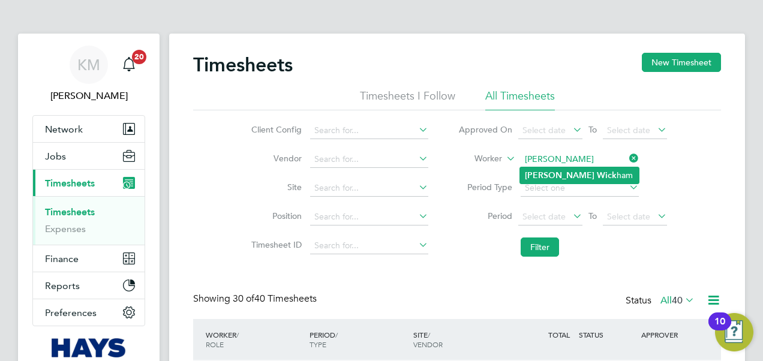
click at [576, 178] on li "Matt Wick ham" at bounding box center [579, 175] width 119 height 16
type input "Matt Wickham"
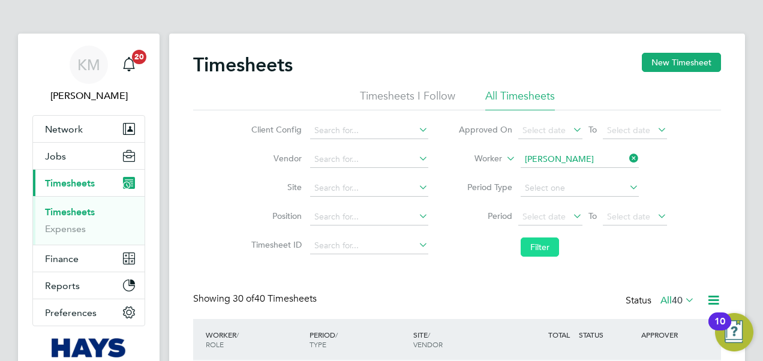
click at [524, 248] on button "Filter" at bounding box center [540, 247] width 38 height 19
click at [536, 159] on input at bounding box center [580, 159] width 118 height 17
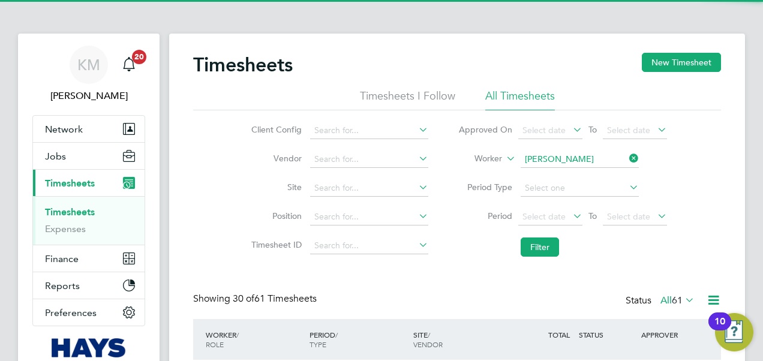
click at [551, 176] on b "Michael" at bounding box center [560, 175] width 70 height 10
type input "Michael Holding"
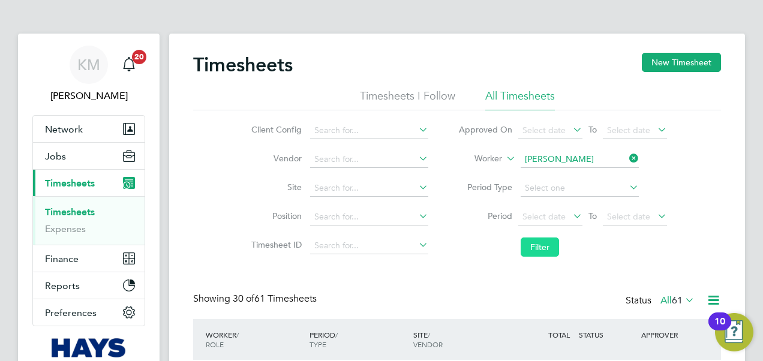
click at [535, 244] on button "Filter" at bounding box center [540, 247] width 38 height 19
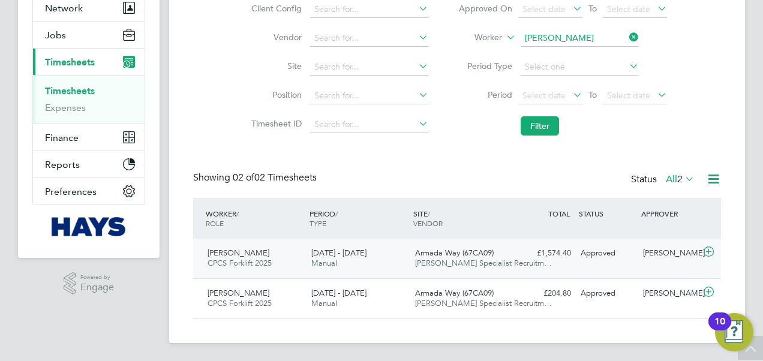
click at [456, 256] on span "Armada Way (67CA09)" at bounding box center [454, 253] width 79 height 10
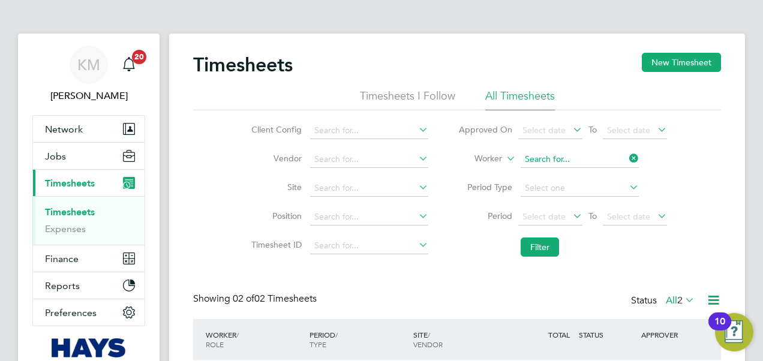
click at [546, 157] on input at bounding box center [580, 159] width 118 height 17
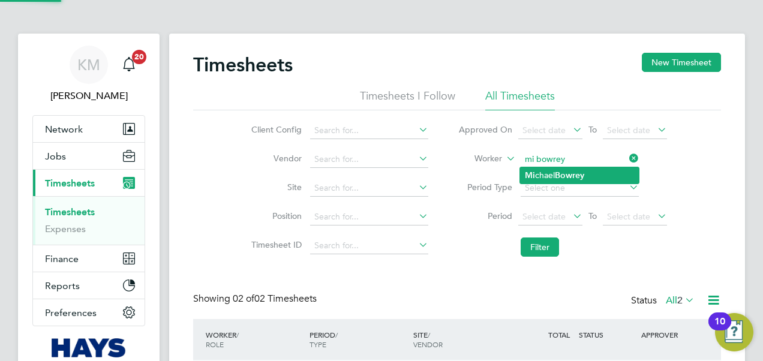
click at [547, 178] on li "Mi chael Bowrey" at bounding box center [579, 175] width 119 height 16
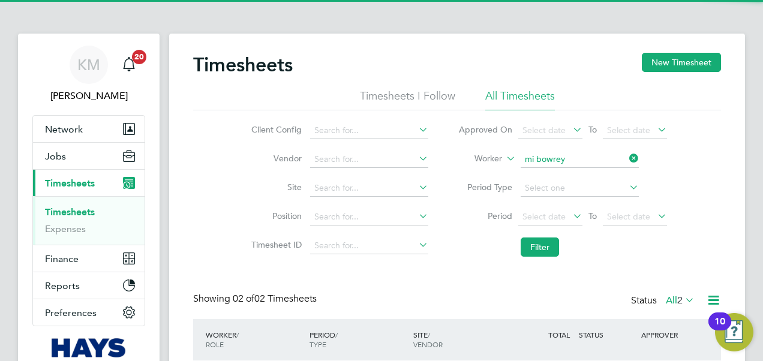
type input "Michael Bowrey"
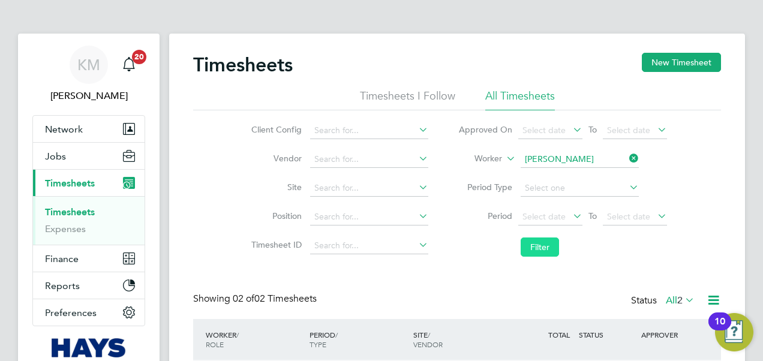
click at [545, 244] on button "Filter" at bounding box center [540, 247] width 38 height 19
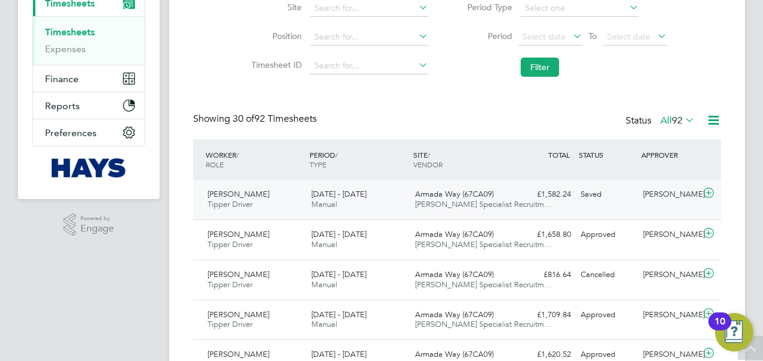
click at [447, 197] on span "Armada Way (67CA09)" at bounding box center [454, 194] width 79 height 10
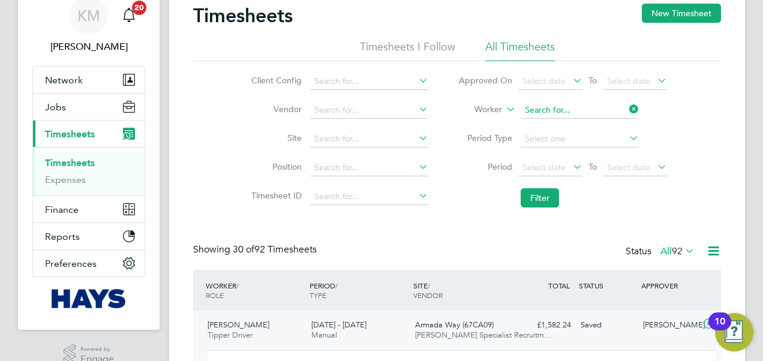
click at [541, 110] on input at bounding box center [580, 110] width 118 height 17
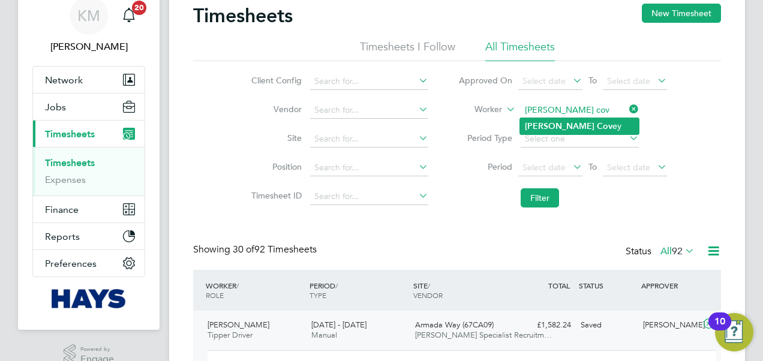
click at [546, 128] on b "Myles" at bounding box center [560, 126] width 70 height 10
type input "Myles Covey"
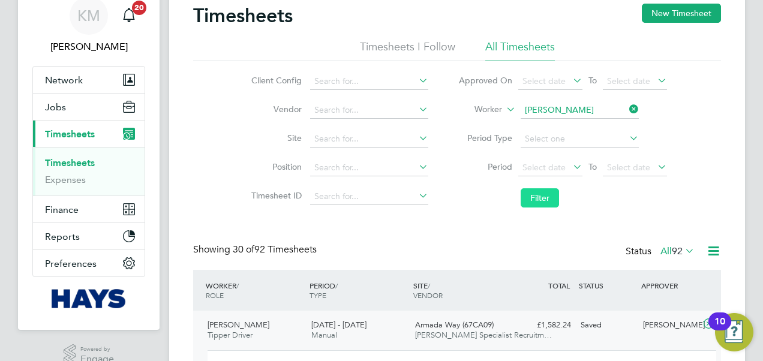
click at [531, 198] on button "Filter" at bounding box center [540, 197] width 38 height 19
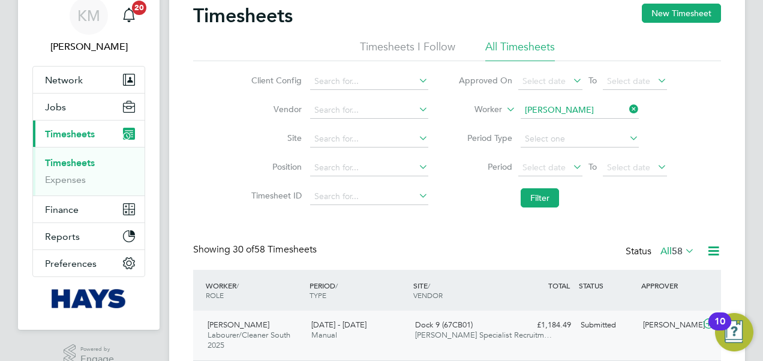
click at [329, 327] on span "[DATE] - [DATE]" at bounding box center [338, 325] width 55 height 10
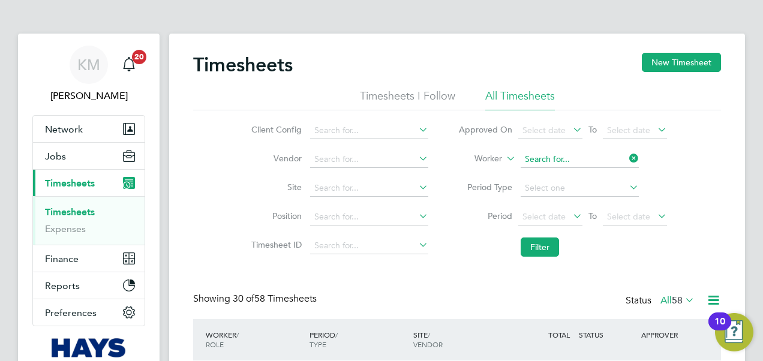
click at [553, 160] on input at bounding box center [580, 159] width 118 height 17
click at [268, 151] on div "Client Config Vendor Site Position Timesheet ID Approved On Select date To Sele…" at bounding box center [457, 186] width 528 height 152
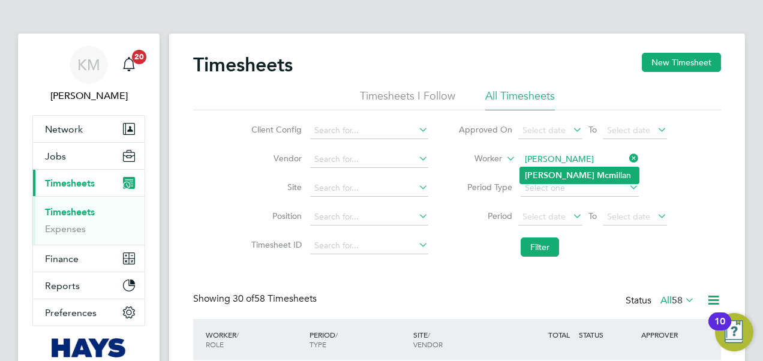
click at [537, 175] on b "Rob" at bounding box center [560, 175] width 70 height 10
type input "Rob Mcmillan"
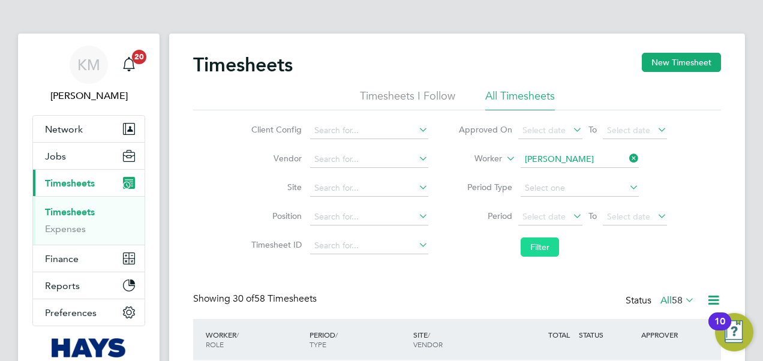
click at [547, 242] on button "Filter" at bounding box center [540, 247] width 38 height 19
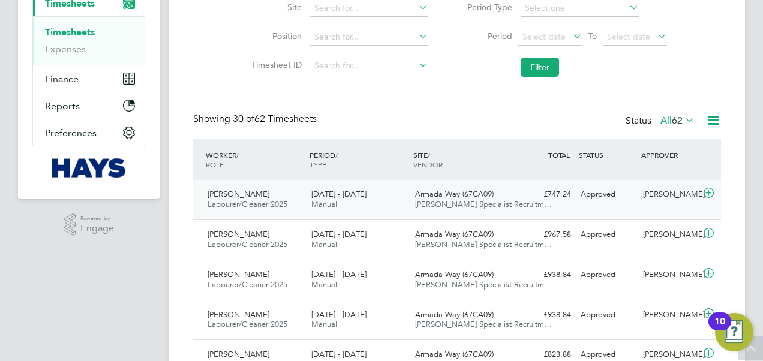
click at [473, 188] on div "Armada Way (67CA09) Hays Specialist Recruitm…" at bounding box center [462, 200] width 104 height 30
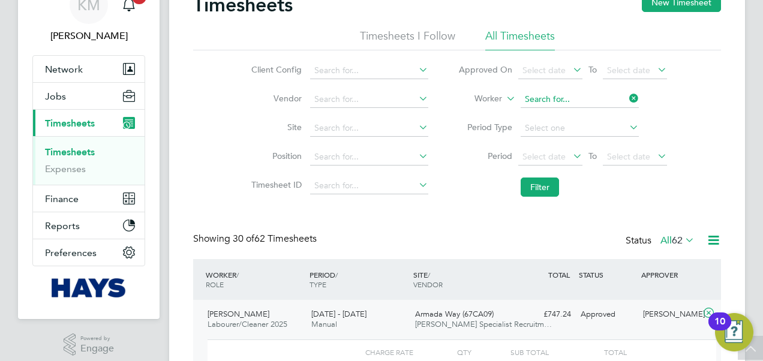
click at [551, 98] on input at bounding box center [580, 99] width 118 height 17
click at [597, 130] on b "Mar" at bounding box center [605, 132] width 16 height 10
type input "Scott Martyn"
click at [541, 188] on button "Filter" at bounding box center [540, 187] width 38 height 19
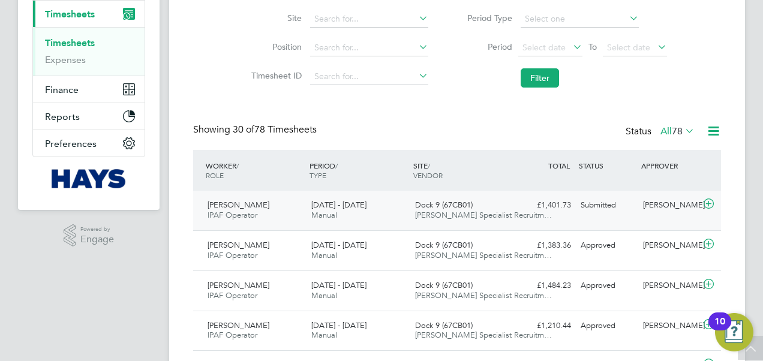
click at [360, 205] on span "[DATE] - [DATE]" at bounding box center [338, 205] width 55 height 10
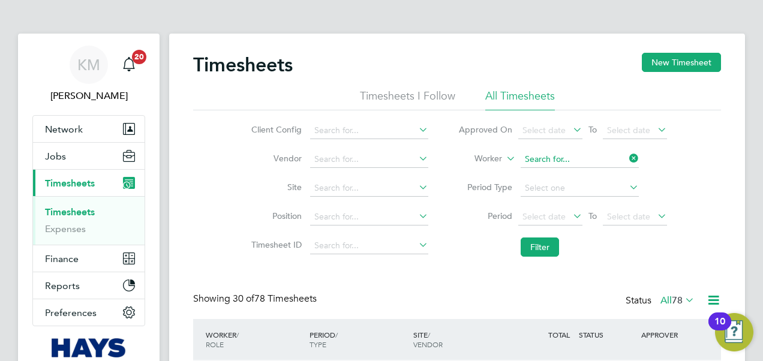
click at [540, 154] on input at bounding box center [580, 159] width 118 height 17
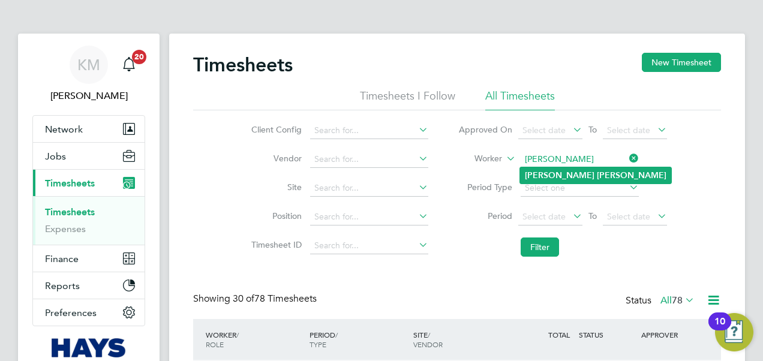
click at [533, 179] on b "Simon" at bounding box center [560, 175] width 70 height 10
type input "Simon Cole"
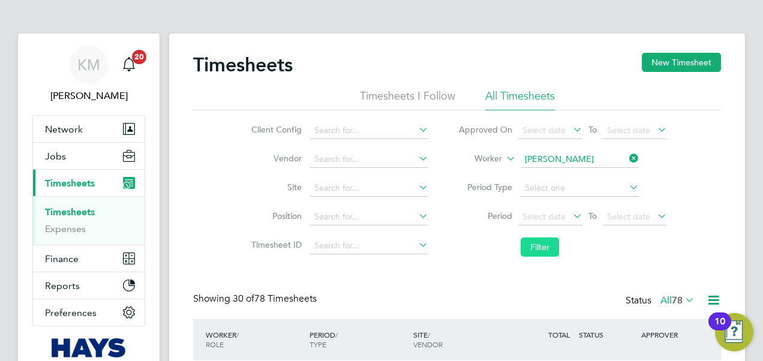
click at [534, 244] on button "Filter" at bounding box center [540, 247] width 38 height 19
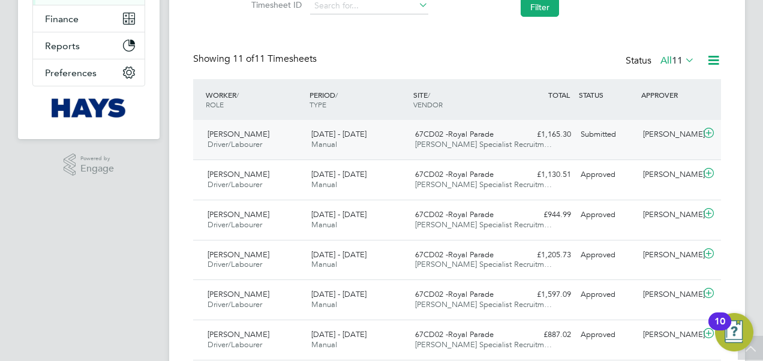
click at [324, 138] on span "[DATE] - [DATE]" at bounding box center [338, 134] width 55 height 10
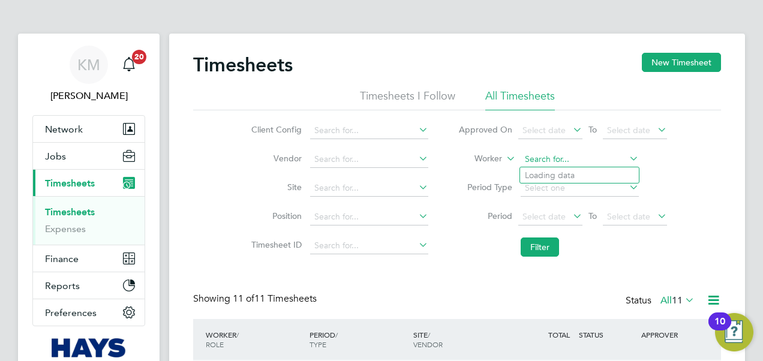
click at [546, 158] on input at bounding box center [580, 159] width 118 height 17
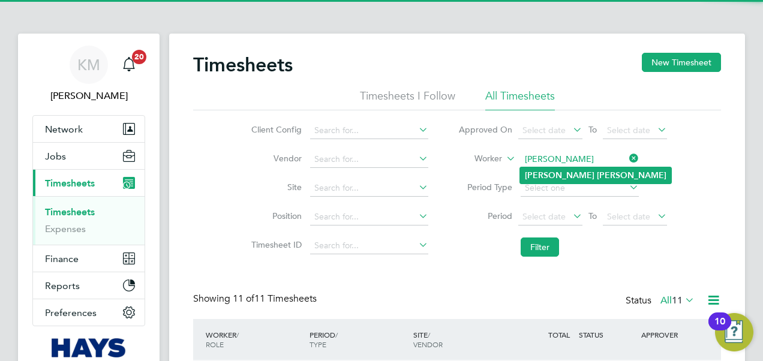
click at [547, 175] on li "Steve Ashton" at bounding box center [595, 175] width 151 height 16
type input "Steve Ashton"
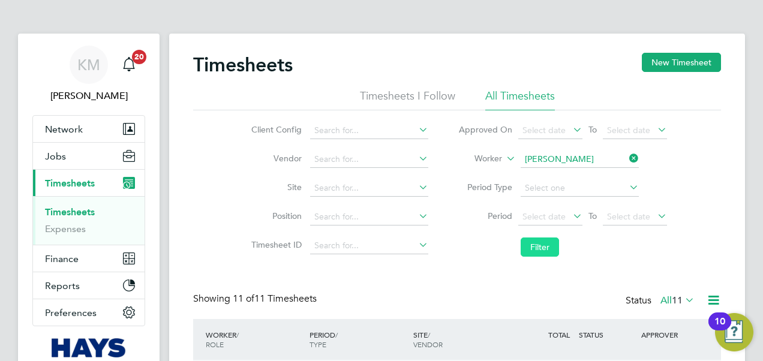
click at [545, 251] on button "Filter" at bounding box center [540, 247] width 38 height 19
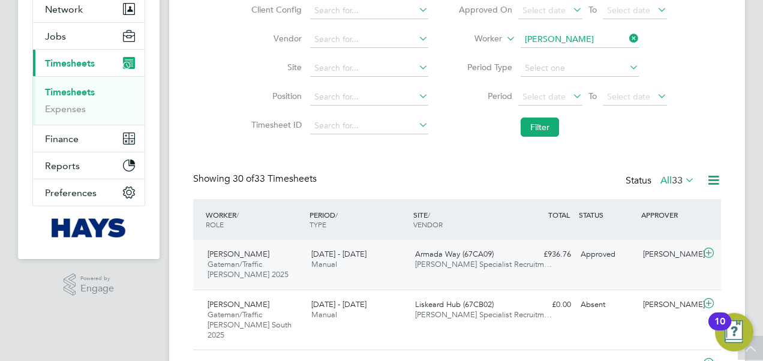
click at [453, 265] on span "[PERSON_NAME] Specialist Recruitm…" at bounding box center [483, 264] width 137 height 10
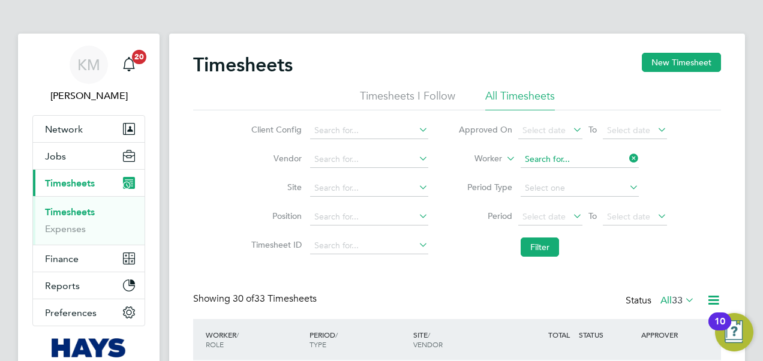
click at [537, 156] on input at bounding box center [580, 159] width 118 height 17
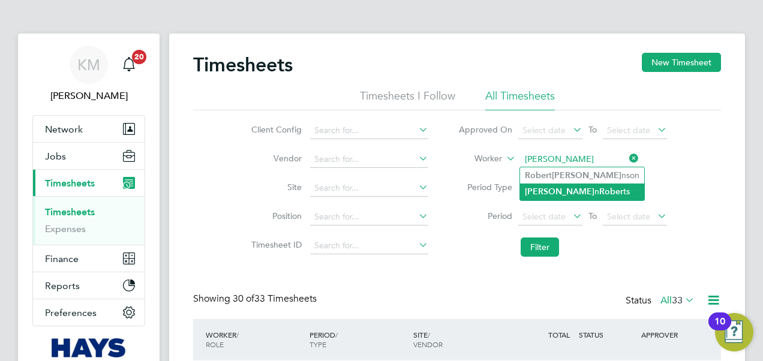
click at [551, 192] on li "Steve n Rober ts" at bounding box center [582, 192] width 124 height 16
type input "[PERSON_NAME]"
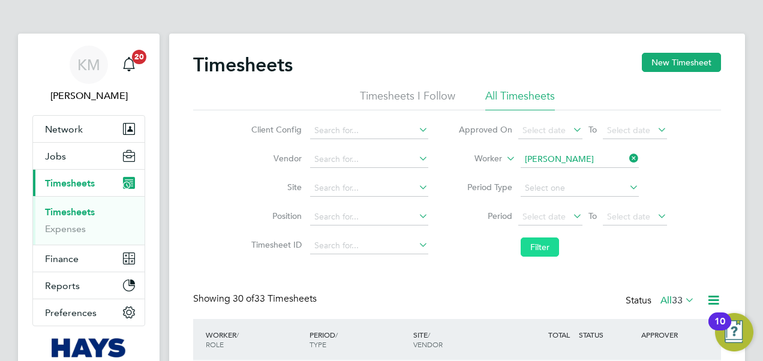
click at [540, 250] on button "Filter" at bounding box center [540, 247] width 38 height 19
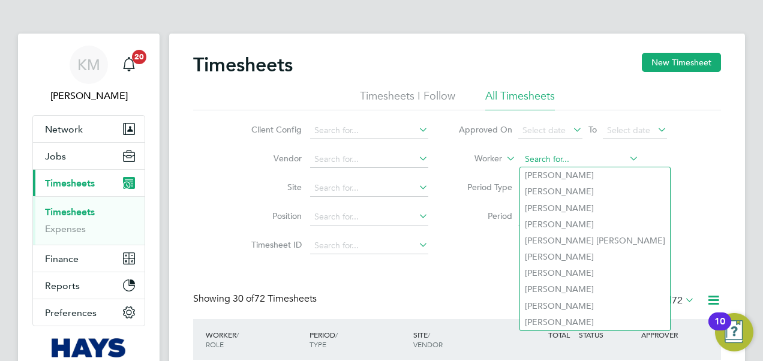
click at [557, 157] on input at bounding box center [580, 159] width 118 height 17
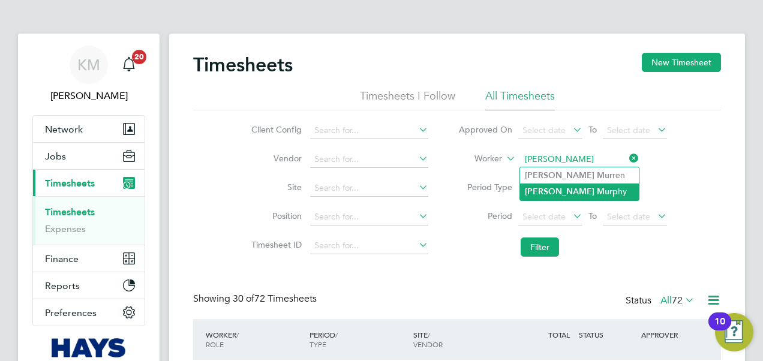
click at [597, 194] on b "Mur" at bounding box center [605, 192] width 16 height 10
type input "Thomas Murphy"
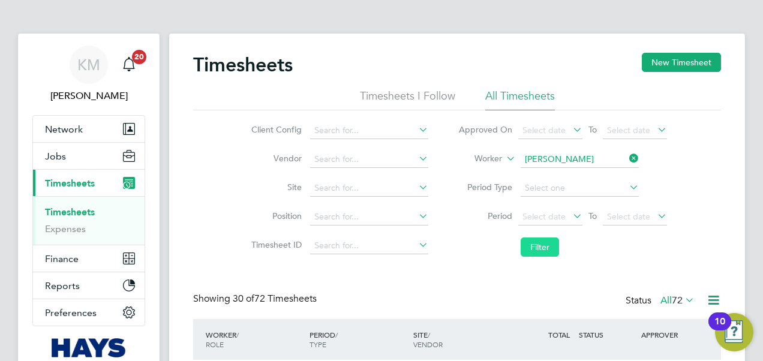
click at [529, 247] on button "Filter" at bounding box center [540, 247] width 38 height 19
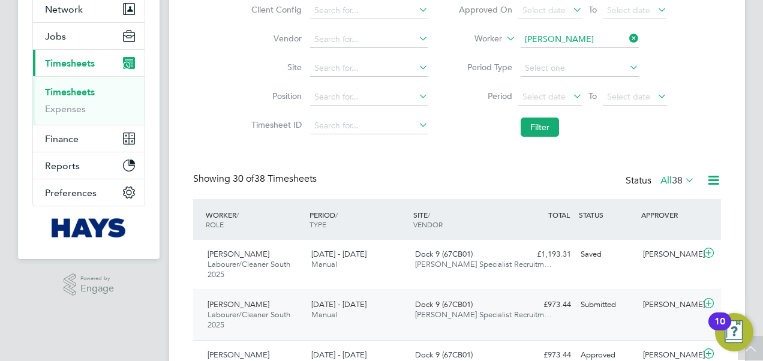
click at [344, 306] on span "[DATE] - [DATE]" at bounding box center [338, 304] width 55 height 10
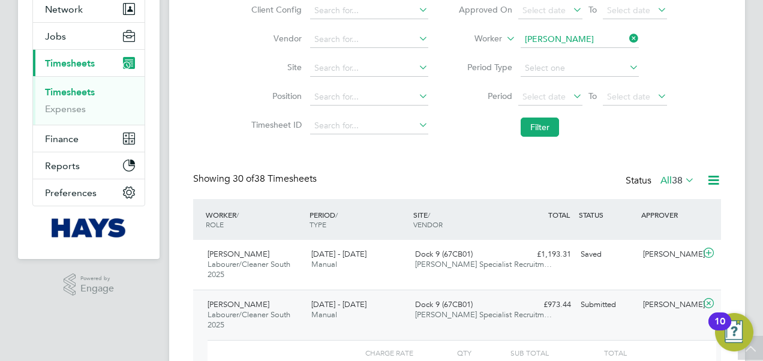
click at [344, 306] on span "[DATE] - [DATE]" at bounding box center [338, 304] width 55 height 10
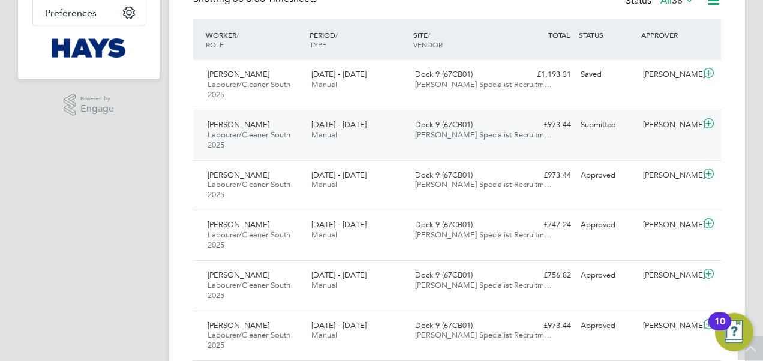
click at [333, 128] on span "[DATE] - [DATE]" at bounding box center [338, 124] width 55 height 10
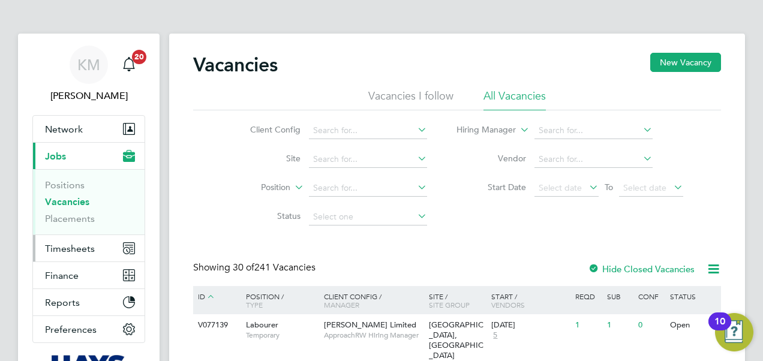
click at [86, 247] on span "Timesheets" at bounding box center [70, 248] width 50 height 11
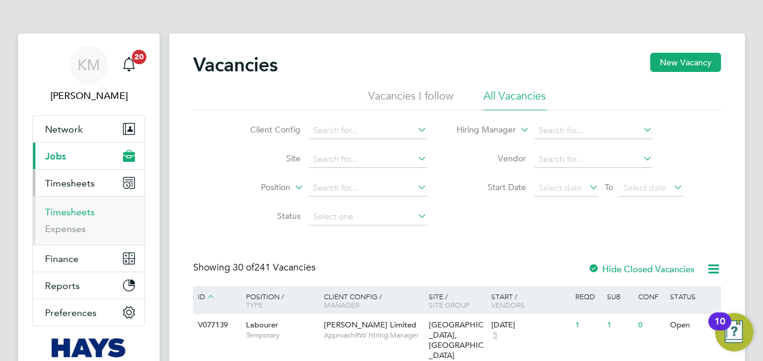
click at [80, 215] on link "Timesheets" at bounding box center [70, 211] width 50 height 11
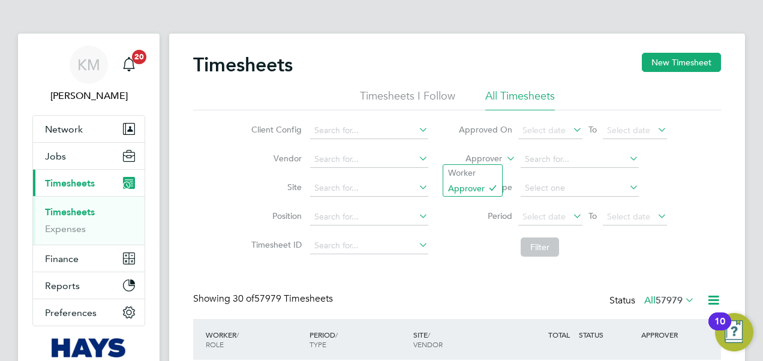
click at [504, 154] on icon at bounding box center [504, 155] width 0 height 11
drag, startPoint x: 494, startPoint y: 168, endPoint x: 518, endPoint y: 159, distance: 25.6
click at [494, 168] on li "Worker" at bounding box center [472, 173] width 59 height 16
click at [545, 155] on input at bounding box center [580, 159] width 118 height 17
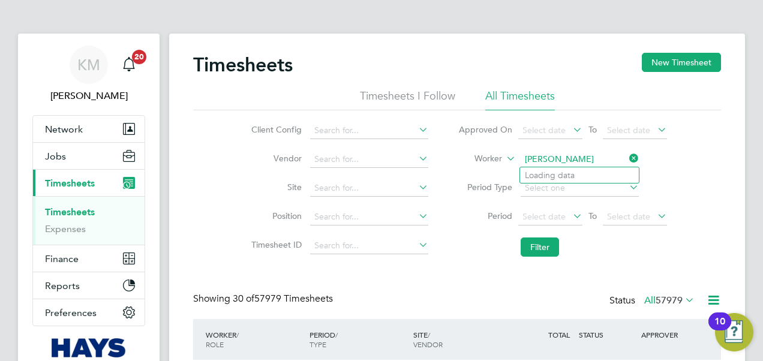
type input "[PERSON_NAME]"
click at [555, 161] on input at bounding box center [580, 159] width 118 height 17
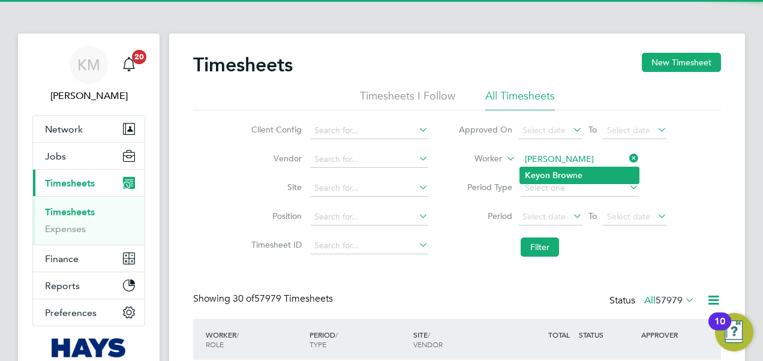
click at [553, 172] on b "Brow" at bounding box center [562, 175] width 20 height 10
type input "[PERSON_NAME]"
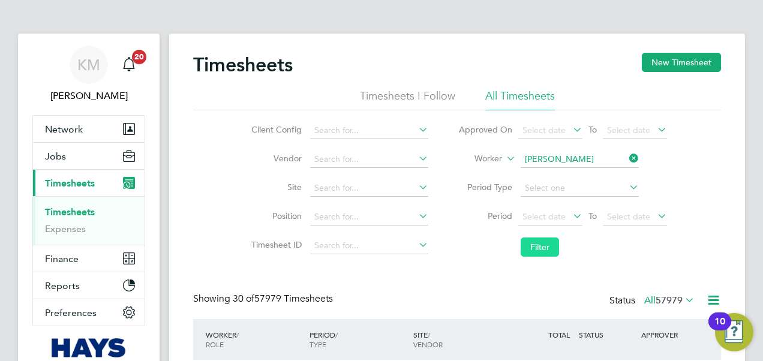
click at [543, 247] on button "Filter" at bounding box center [540, 247] width 38 height 19
click at [685, 63] on button "New Timesheet" at bounding box center [681, 62] width 79 height 19
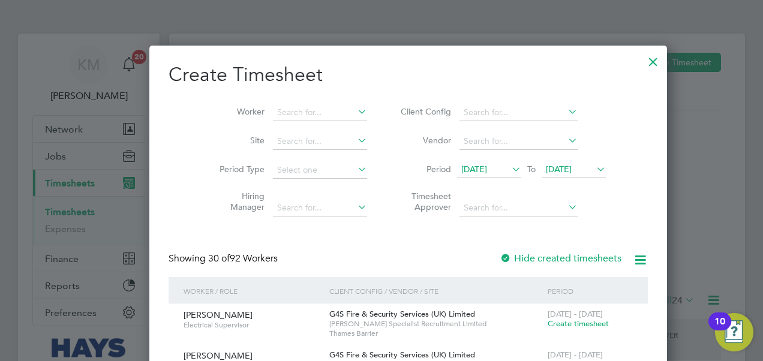
click at [551, 169] on span "22 Sep 2025" at bounding box center [559, 169] width 26 height 11
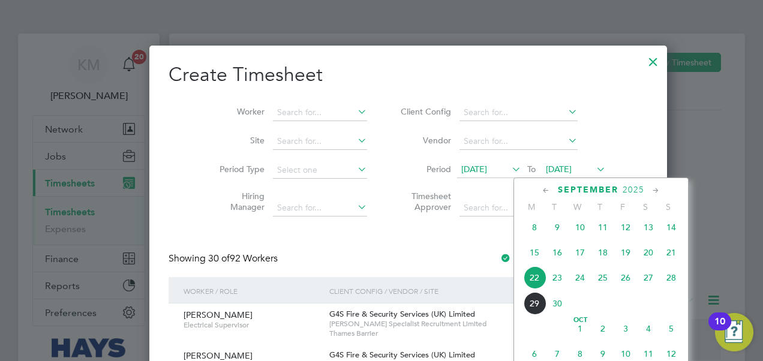
click at [629, 283] on span "26" at bounding box center [625, 277] width 23 height 23
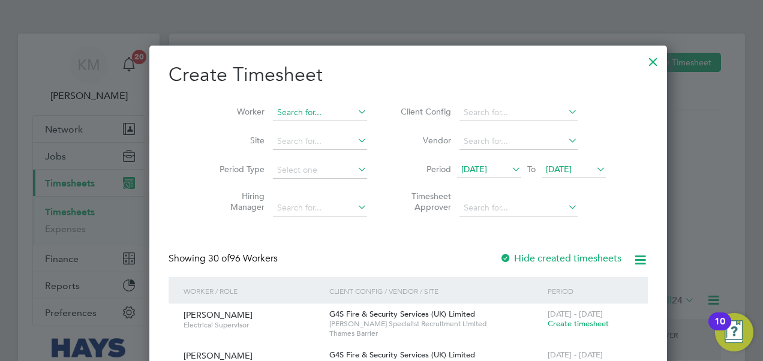
click at [283, 110] on input at bounding box center [320, 112] width 94 height 17
click at [289, 127] on b "Bro" at bounding box center [285, 129] width 14 height 10
type input "[PERSON_NAME]"
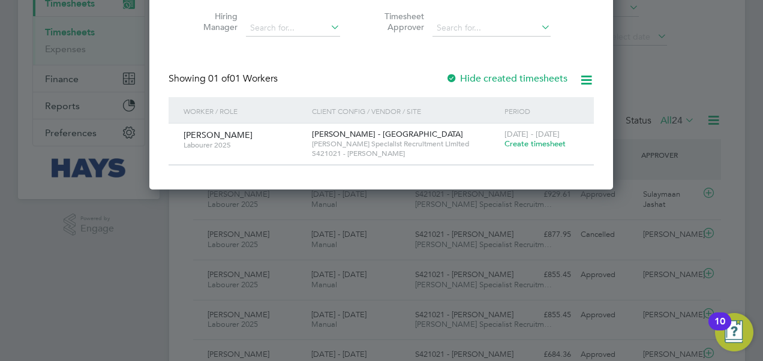
click at [523, 147] on span "Create timesheet" at bounding box center [534, 144] width 61 height 10
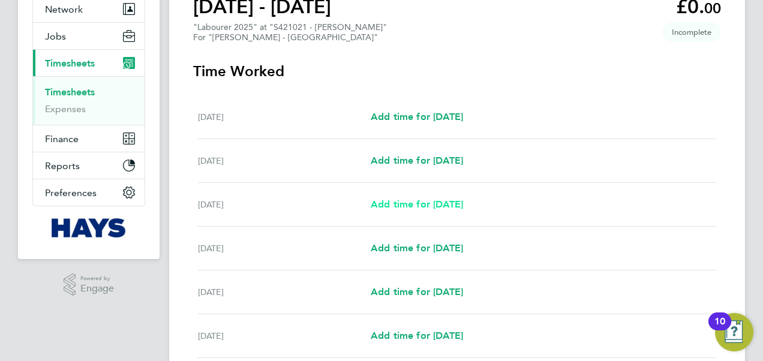
click at [418, 199] on span "Add time for Mon 22 Sep" at bounding box center [417, 204] width 92 height 11
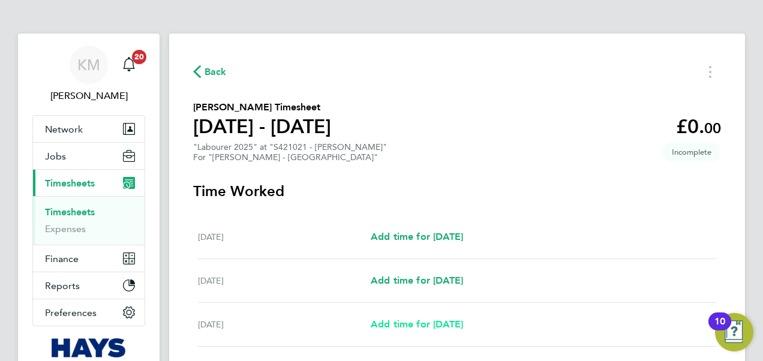
select select "60"
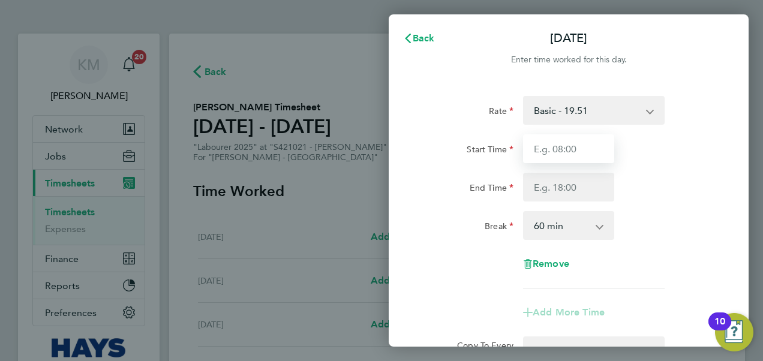
click at [581, 146] on input "Start Time" at bounding box center [568, 148] width 91 height 29
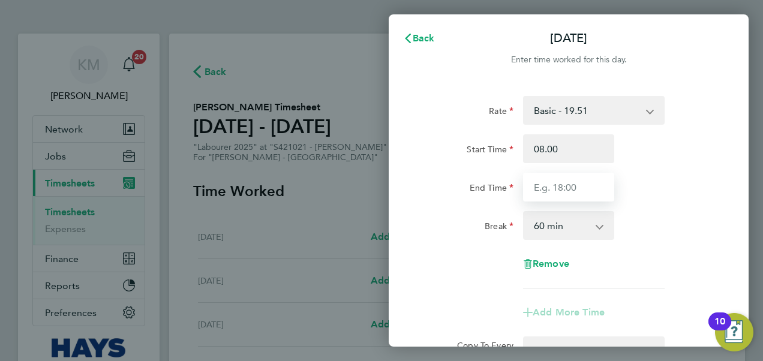
type input "08:00"
click at [574, 178] on input "End Time" at bounding box center [568, 187] width 91 height 29
type input "17:00"
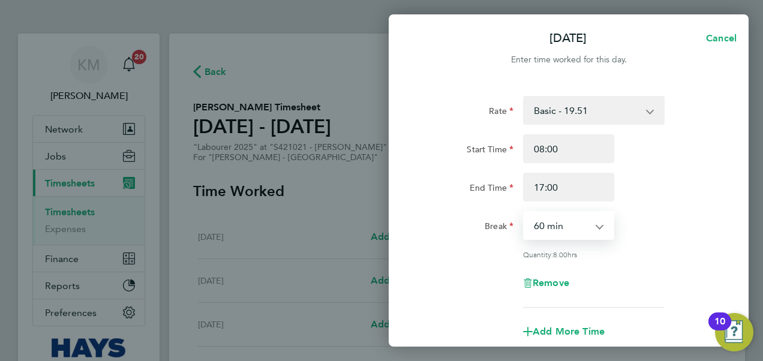
click at [596, 227] on select "0 min 15 min 30 min 45 min 60 min 75 min 90 min" at bounding box center [561, 225] width 74 height 26
select select "30"
click at [524, 212] on select "0 min 15 min 30 min 45 min 60 min 75 min 90 min" at bounding box center [561, 225] width 74 height 26
click at [679, 224] on div "Break 0 min 15 min 30 min 45 min 60 min 75 min 90 min" at bounding box center [569, 225] width 302 height 29
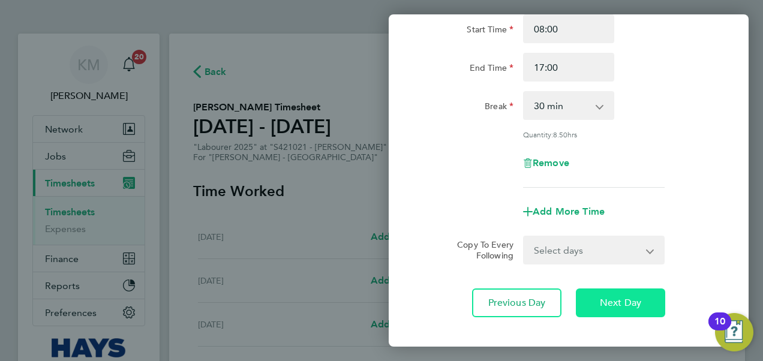
click at [609, 300] on span "Next Day" at bounding box center [620, 303] width 41 height 12
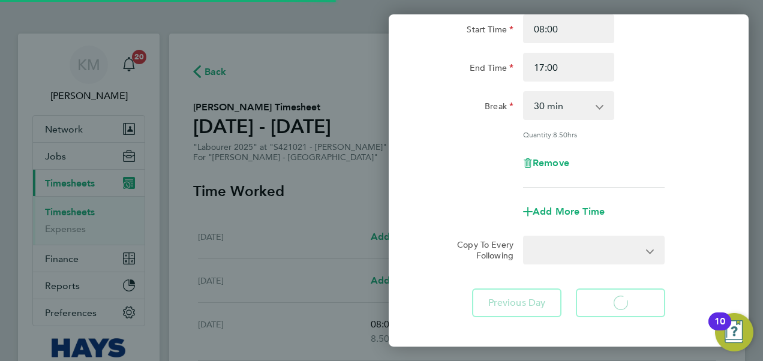
select select "60"
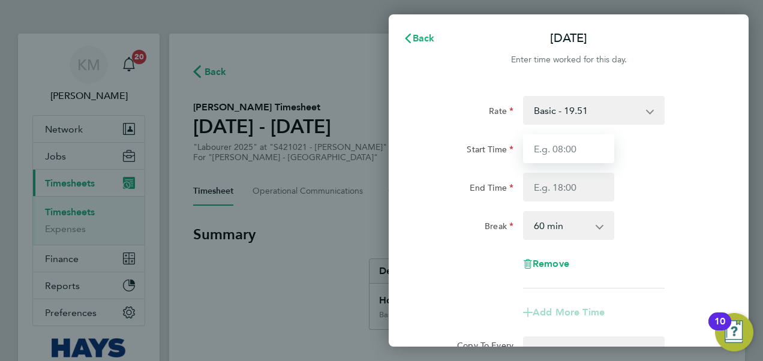
click at [554, 146] on input "Start Time" at bounding box center [568, 148] width 91 height 29
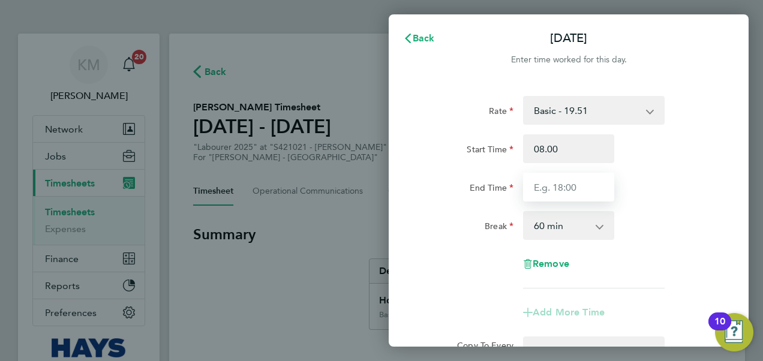
type input "08:00"
click at [560, 189] on input "End Time" at bounding box center [568, 187] width 91 height 29
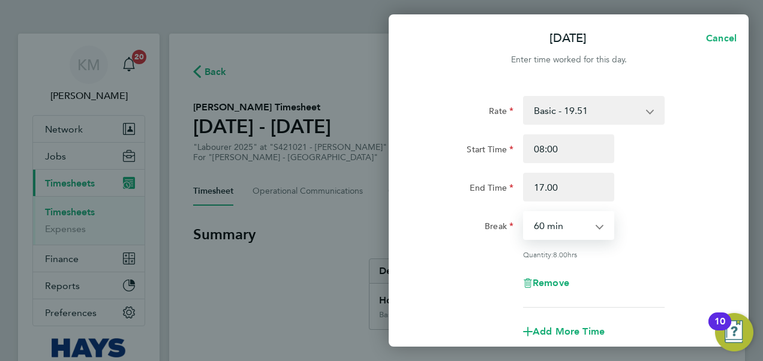
type input "17:00"
click at [594, 227] on select "0 min 15 min 30 min 45 min 60 min 75 min 90 min" at bounding box center [561, 225] width 74 height 26
select select "30"
click at [524, 212] on select "0 min 15 min 30 min 45 min 60 min 75 min 90 min" at bounding box center [561, 225] width 74 height 26
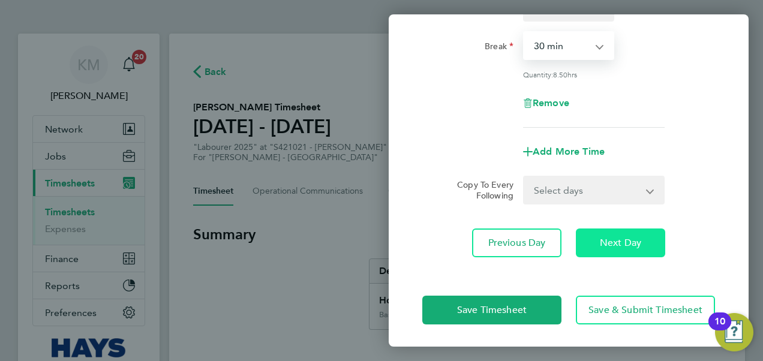
click at [633, 245] on span "Next Day" at bounding box center [620, 243] width 41 height 12
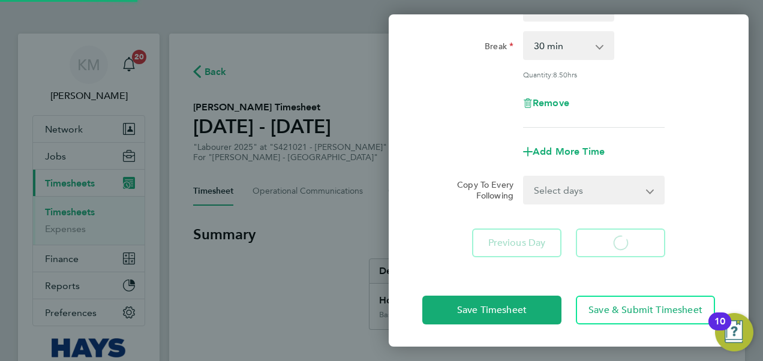
select select "60"
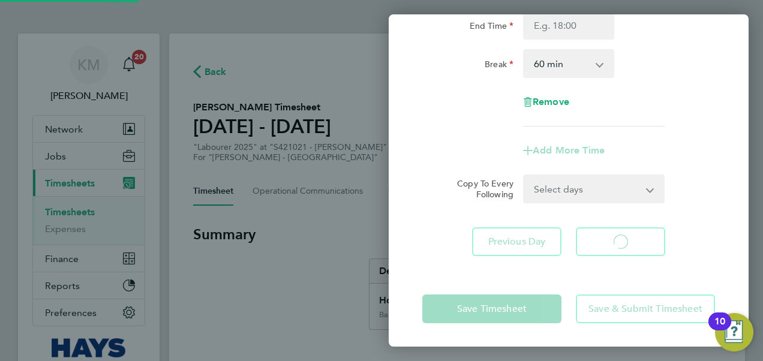
select select "60"
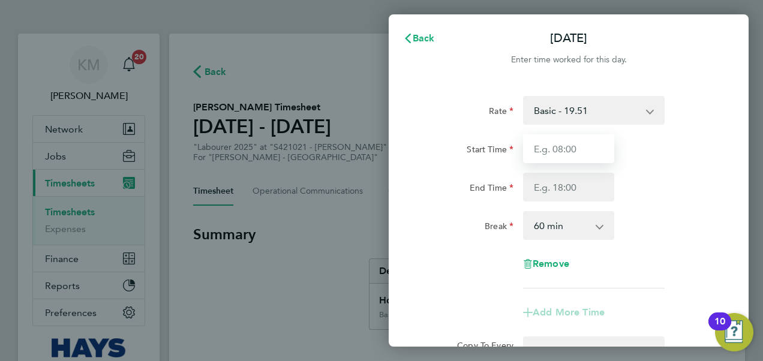
click at [558, 149] on input "Start Time" at bounding box center [568, 148] width 91 height 29
drag, startPoint x: 572, startPoint y: 149, endPoint x: 360, endPoint y: 134, distance: 212.8
click at [360, 134] on div "Back Wed 24 Sep Enter time worked for this day. Rate Basic - 19.51 Weekday OT 3…" at bounding box center [381, 180] width 763 height 361
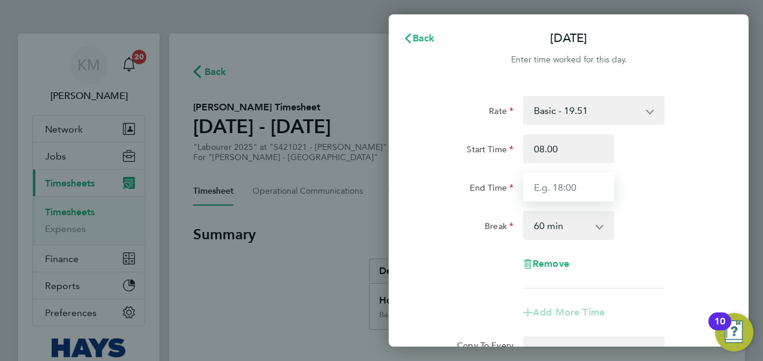
type input "08:00"
click at [599, 191] on input "End Time" at bounding box center [568, 187] width 91 height 29
type input "17:00"
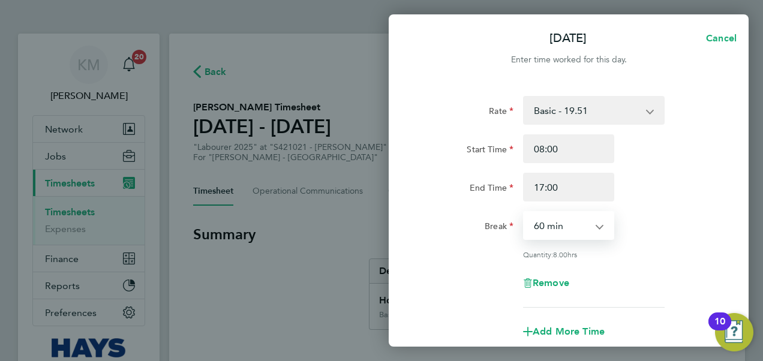
click at [597, 229] on select "0 min 15 min 30 min 45 min 60 min 75 min 90 min" at bounding box center [561, 225] width 74 height 26
click at [524, 212] on select "0 min 15 min 30 min 45 min 60 min 75 min 90 min" at bounding box center [561, 225] width 74 height 26
click at [578, 229] on select "0 min 15 min 30 min 45 min 60 min 75 min 90 min" at bounding box center [561, 225] width 74 height 26
select select "30"
click at [524, 212] on select "0 min 15 min 30 min 45 min 60 min 75 min 90 min" at bounding box center [561, 225] width 74 height 26
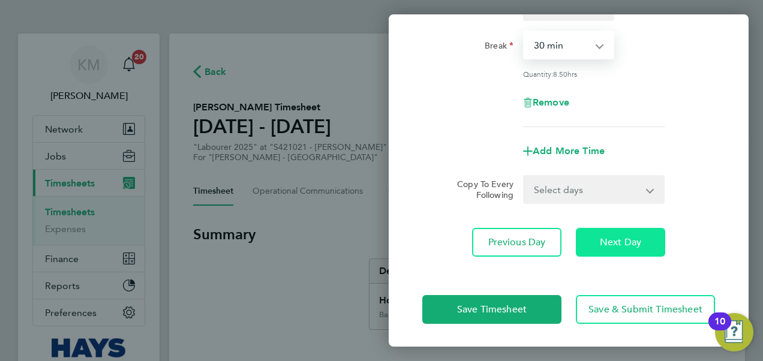
click at [625, 238] on span "Next Day" at bounding box center [620, 242] width 41 height 12
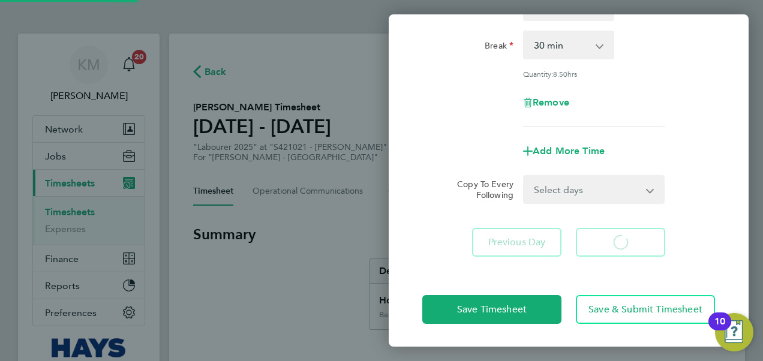
select select "60"
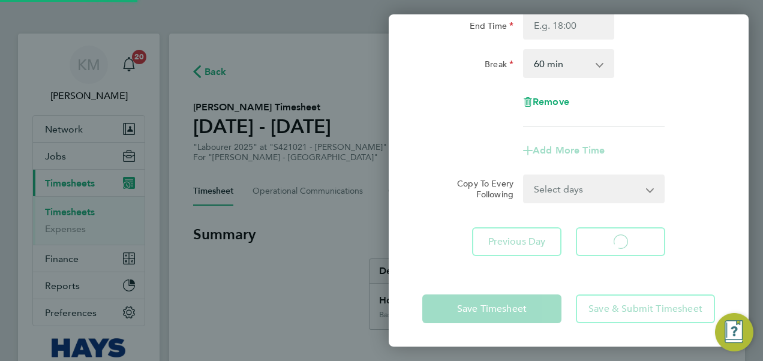
select select "60"
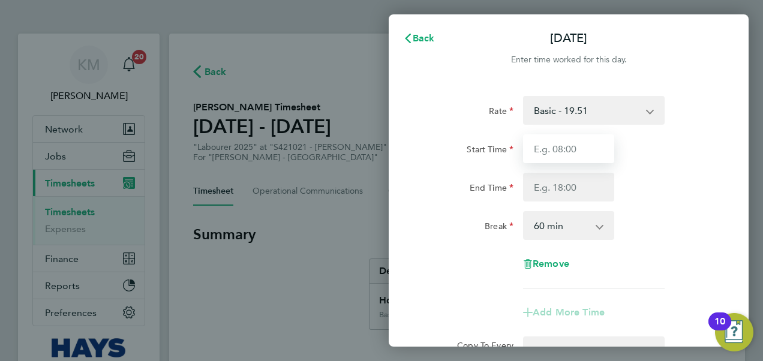
click at [569, 146] on input "Start Time" at bounding box center [568, 148] width 91 height 29
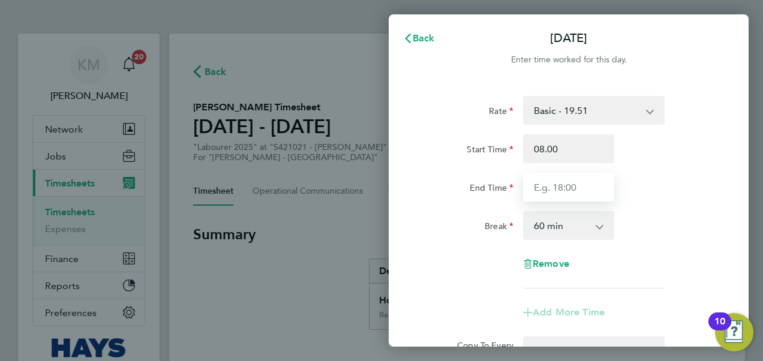
type input "08:00"
click at [545, 185] on input "End Time" at bounding box center [568, 187] width 91 height 29
type input "17:00"
click at [590, 227] on select "0 min 15 min 30 min 45 min 60 min 75 min 90 min" at bounding box center [561, 225] width 74 height 26
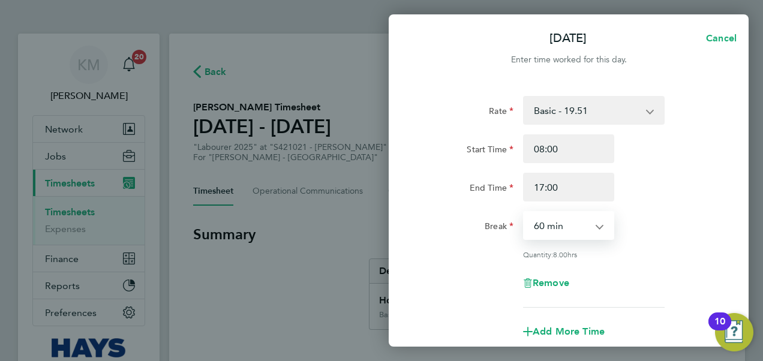
select select "30"
click at [524, 212] on select "0 min 15 min 30 min 45 min 60 min 75 min 90 min" at bounding box center [561, 225] width 74 height 26
click at [659, 244] on div "Rate Basic - 19.51 Weekday OT 39h+ - 28.12 Sat first 4h - 28.12 Sat after 4h - …" at bounding box center [568, 202] width 293 height 212
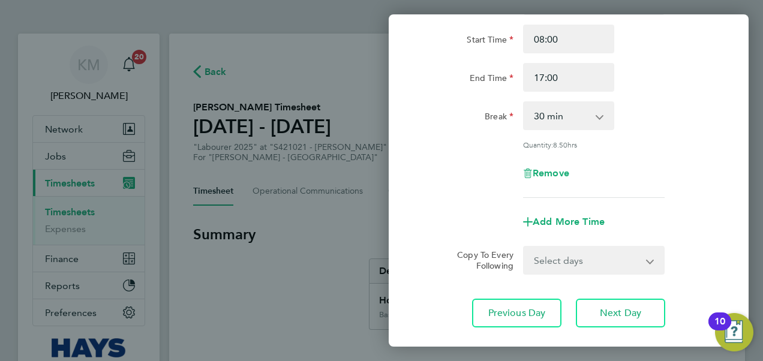
scroll to position [181, 0]
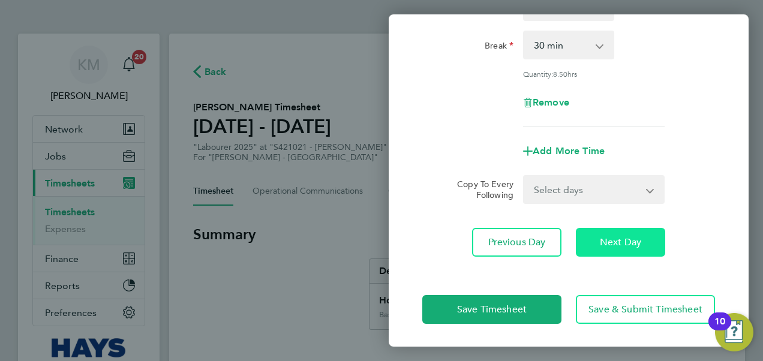
click at [602, 238] on span "Next Day" at bounding box center [620, 242] width 41 height 12
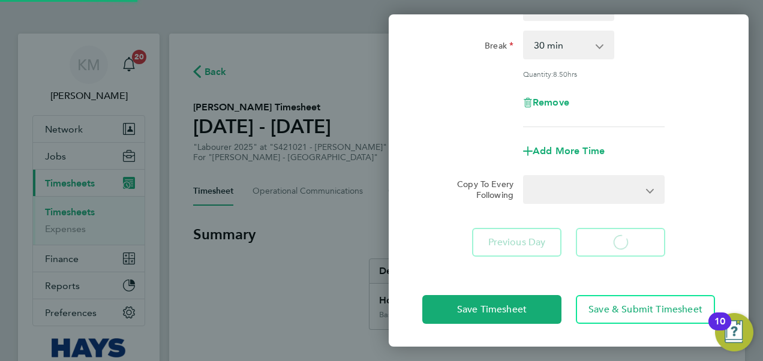
select select "60"
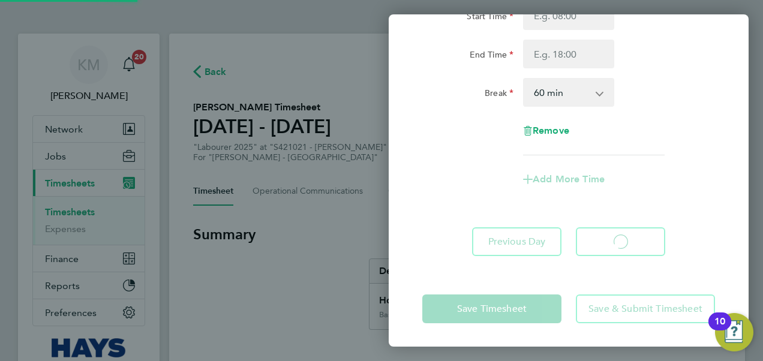
select select "60"
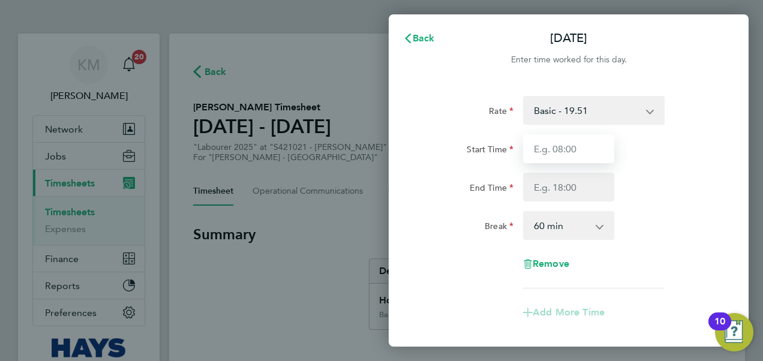
click at [563, 141] on input "Start Time" at bounding box center [568, 148] width 91 height 29
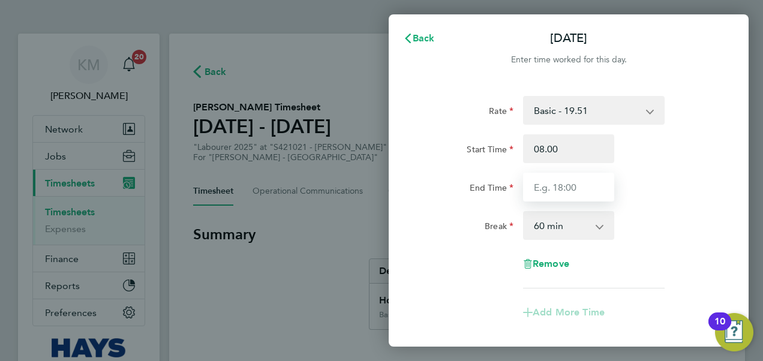
type input "08:00"
click at [560, 184] on input "End Time" at bounding box center [568, 187] width 91 height 29
type input "17:00"
click at [585, 227] on select "0 min 15 min 30 min 45 min 60 min 75 min 90 min" at bounding box center [561, 225] width 74 height 26
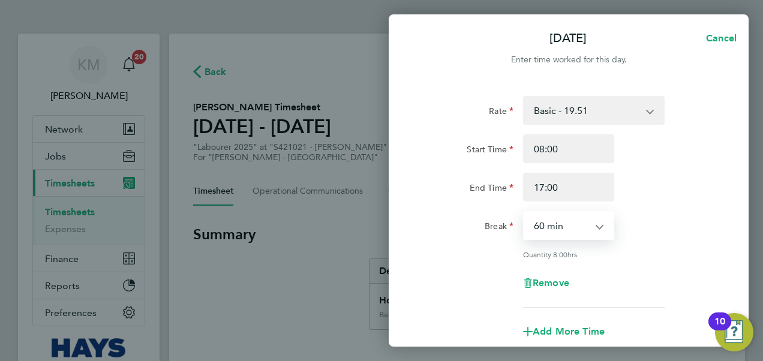
select select "30"
click at [524, 212] on select "0 min 15 min 30 min 45 min 60 min 75 min 90 min" at bounding box center [561, 225] width 74 height 26
click at [647, 245] on div "Rate Basic - 19.51 Weekday OT 39h+ - 28.12 Sat first 4h - 28.12 Sat after 4h - …" at bounding box center [568, 202] width 293 height 212
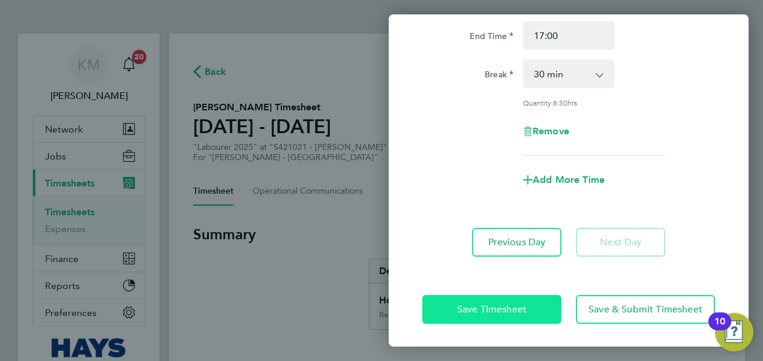
click at [464, 310] on span "Save Timesheet" at bounding box center [492, 310] width 70 height 12
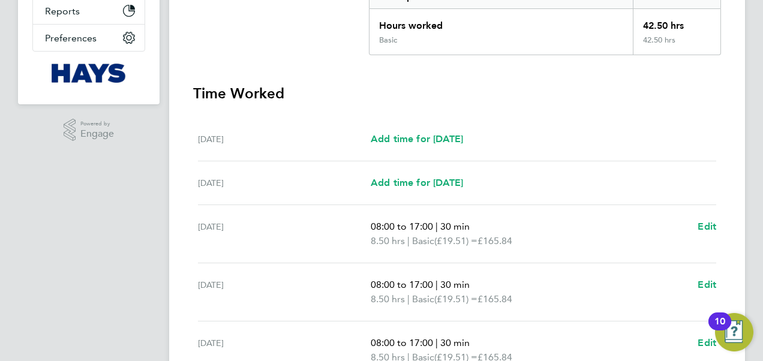
scroll to position [480, 0]
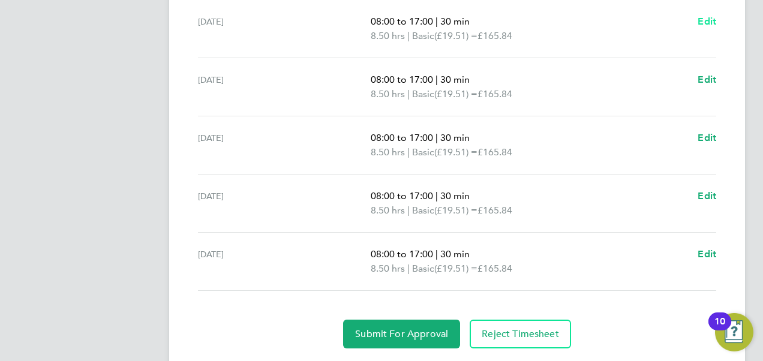
click at [714, 17] on span "Edit" at bounding box center [707, 21] width 19 height 11
select select "30"
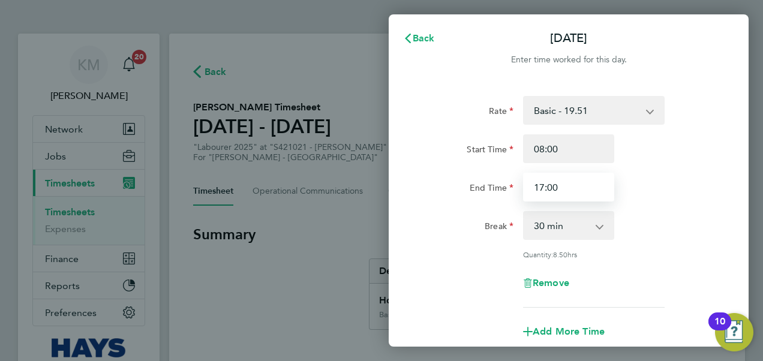
click at [600, 180] on input "17:00" at bounding box center [568, 187] width 91 height 29
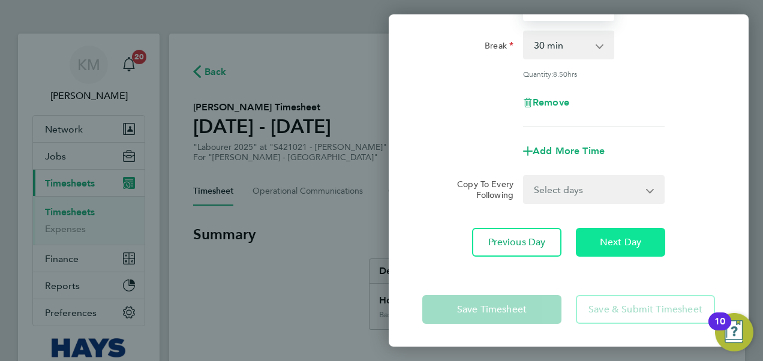
type input "17:30"
click at [608, 247] on button "Next Day" at bounding box center [620, 242] width 89 height 29
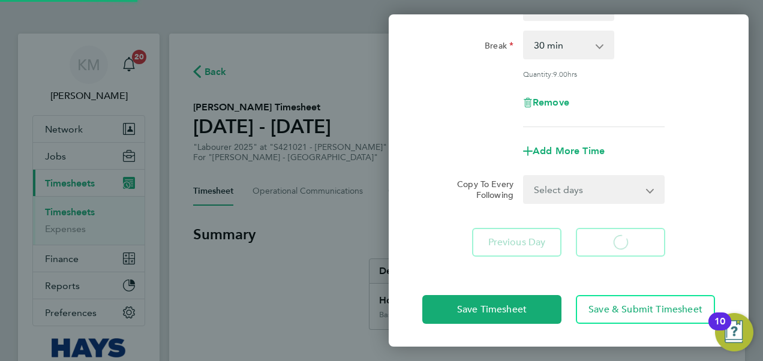
select select "30"
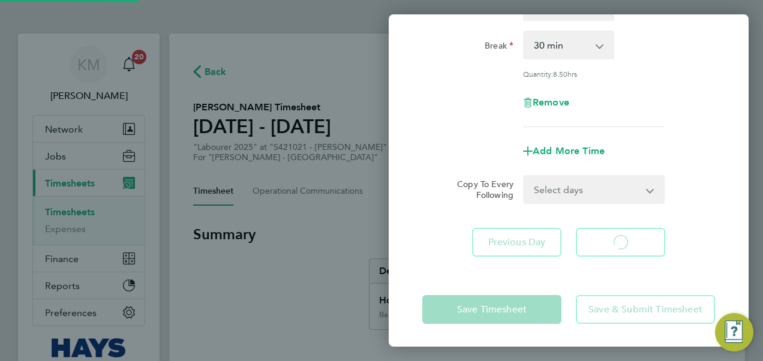
select select "30"
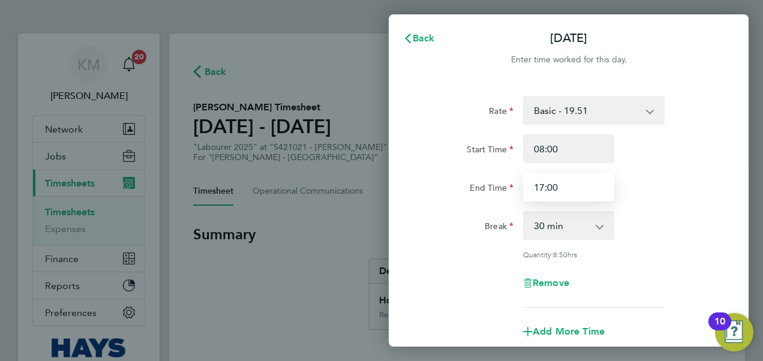
drag, startPoint x: 584, startPoint y: 185, endPoint x: 464, endPoint y: 171, distance: 120.8
click at [464, 172] on div "Start Time 08:00 End Time 17:00" at bounding box center [569, 167] width 302 height 67
type input "17:30"
click at [696, 202] on div "Rate Basic - 19.51 Weekday OT 39h+ - 28.12 Sat first 4h - 28.12 Sat after 4h - …" at bounding box center [568, 202] width 293 height 212
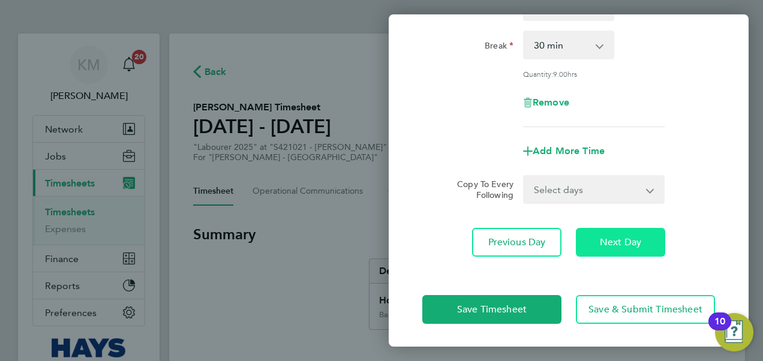
click at [629, 242] on span "Next Day" at bounding box center [620, 242] width 41 height 12
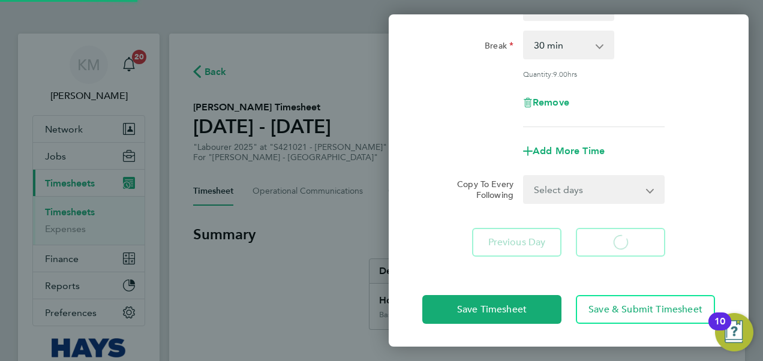
select select "30"
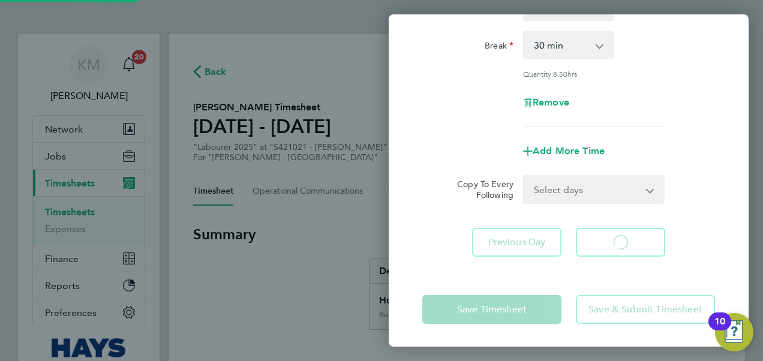
select select "30"
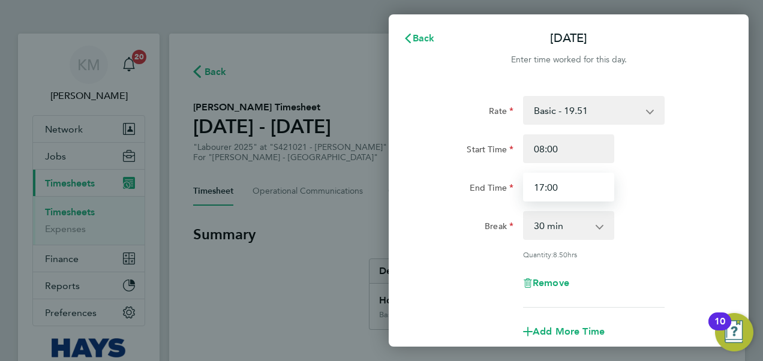
click at [589, 185] on input "17:00" at bounding box center [568, 187] width 91 height 29
type input "17:30"
click at [661, 214] on div "Break 0 min 15 min 30 min 45 min 60 min 75 min 90 min" at bounding box center [569, 225] width 302 height 29
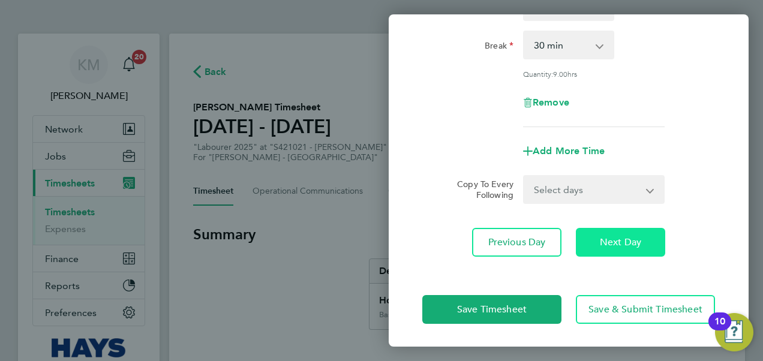
click at [630, 240] on span "Next Day" at bounding box center [620, 242] width 41 height 12
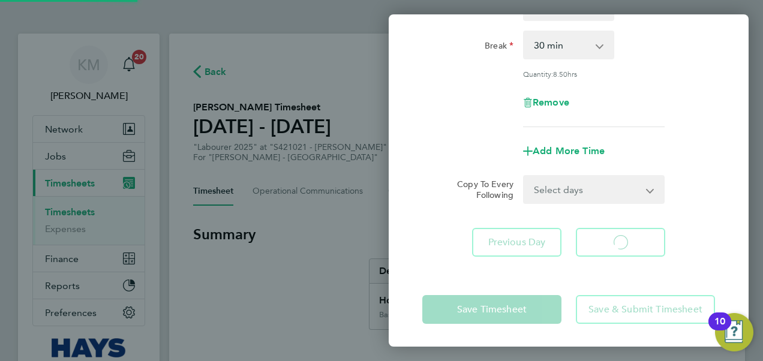
select select "30"
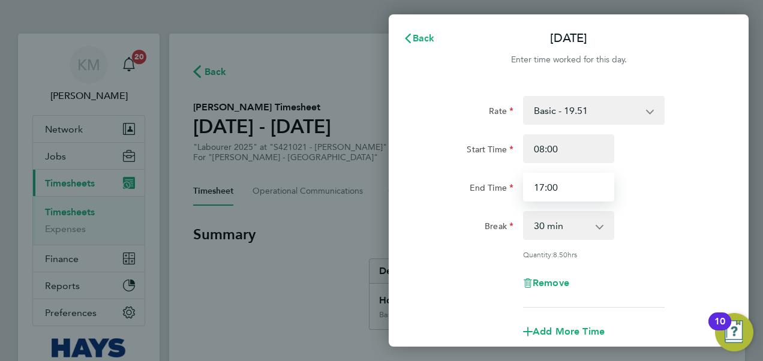
click at [591, 186] on input "17:00" at bounding box center [568, 187] width 91 height 29
type input "17:30"
click at [645, 195] on div "End Time 17:30" at bounding box center [569, 187] width 302 height 29
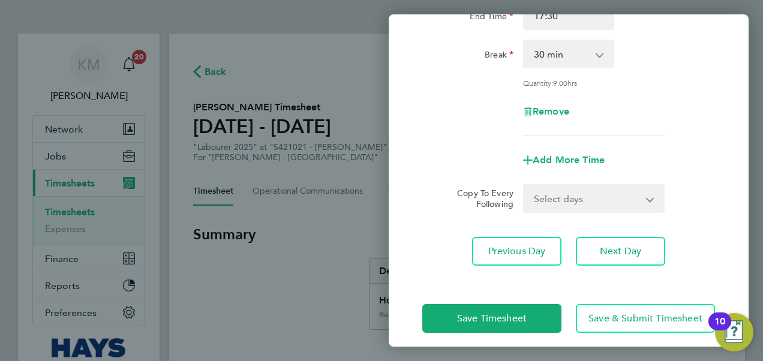
scroll to position [181, 0]
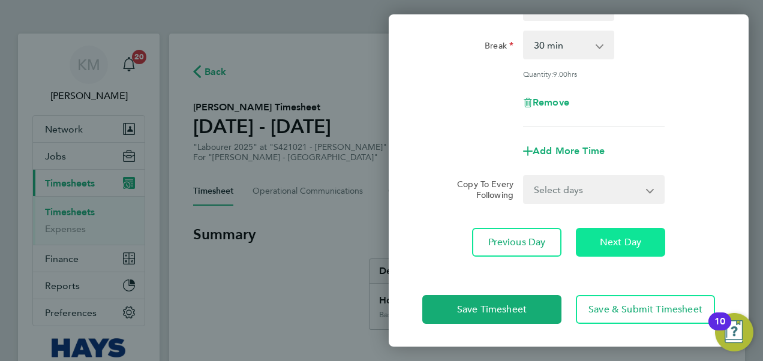
click at [618, 247] on button "Next Day" at bounding box center [620, 242] width 89 height 29
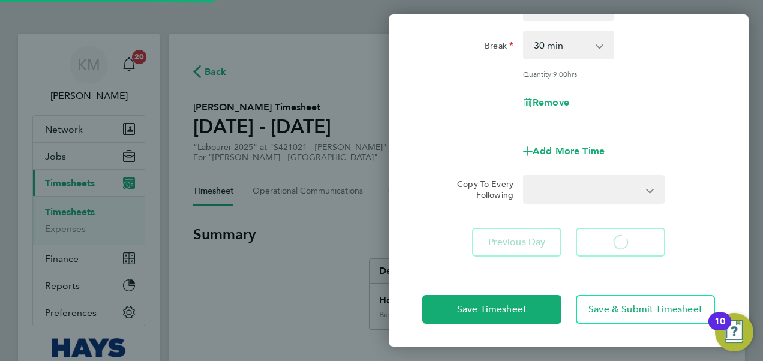
select select "30"
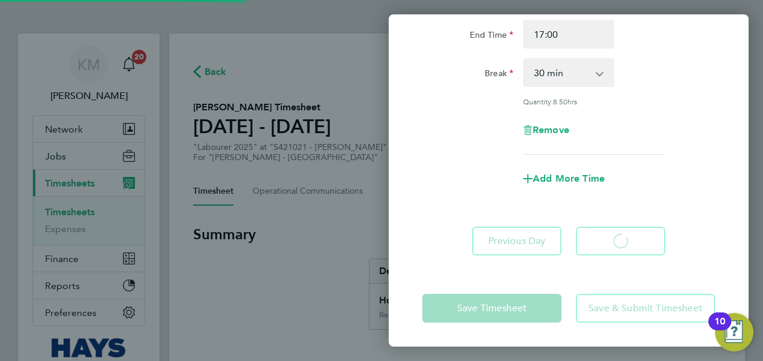
scroll to position [152, 0]
select select "30"
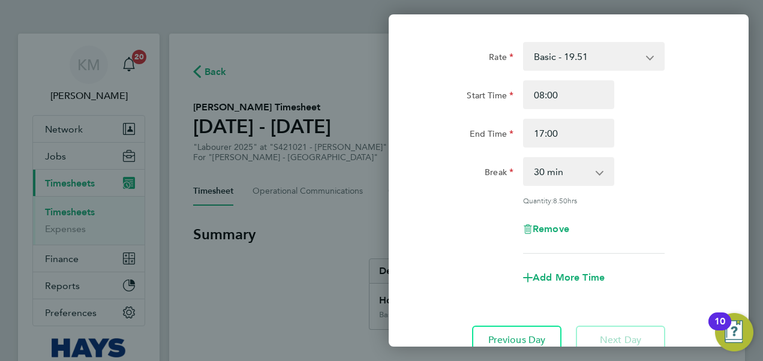
scroll to position [0, 0]
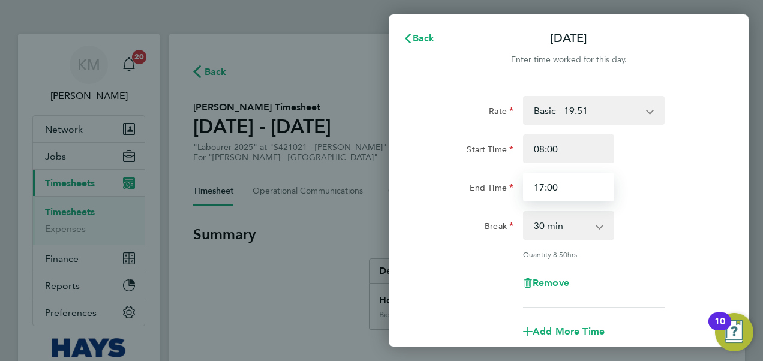
click at [584, 184] on input "17:00" at bounding box center [568, 187] width 91 height 29
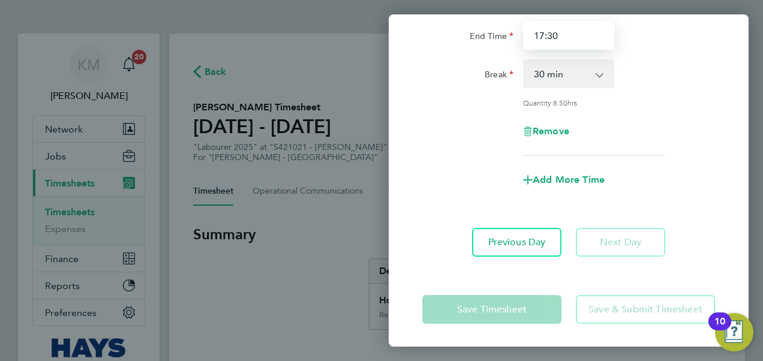
type input "17:30"
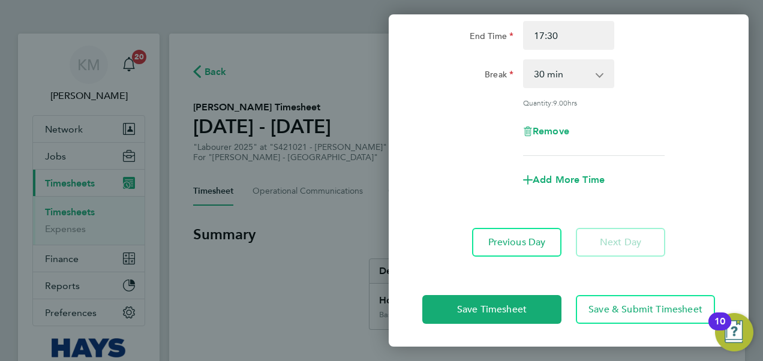
click at [555, 272] on div "Save Timesheet Save & Submit Timesheet" at bounding box center [569, 309] width 360 height 77
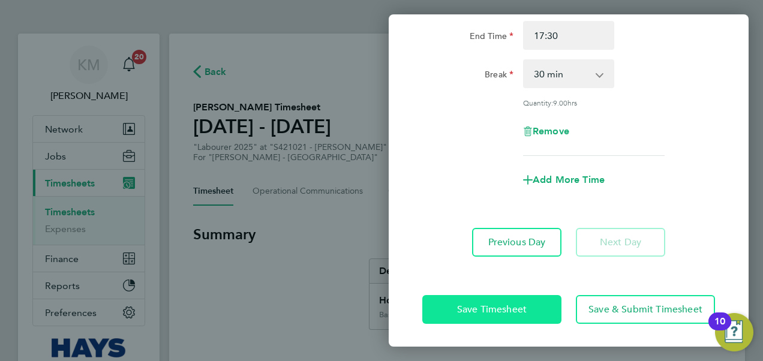
click at [483, 310] on span "Save Timesheet" at bounding box center [492, 310] width 70 height 12
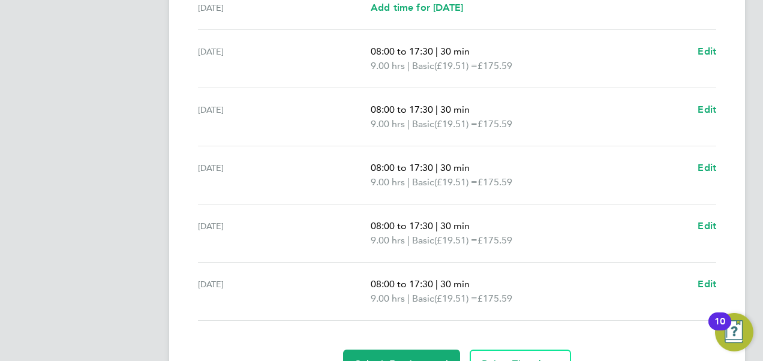
scroll to position [513, 0]
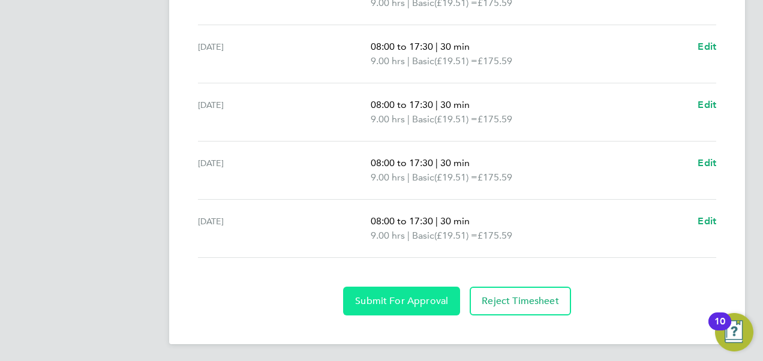
click at [392, 300] on span "Submit For Approval" at bounding box center [401, 301] width 93 height 12
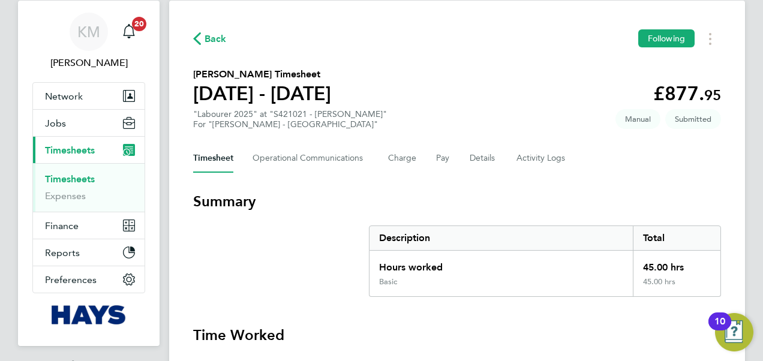
scroll to position [0, 0]
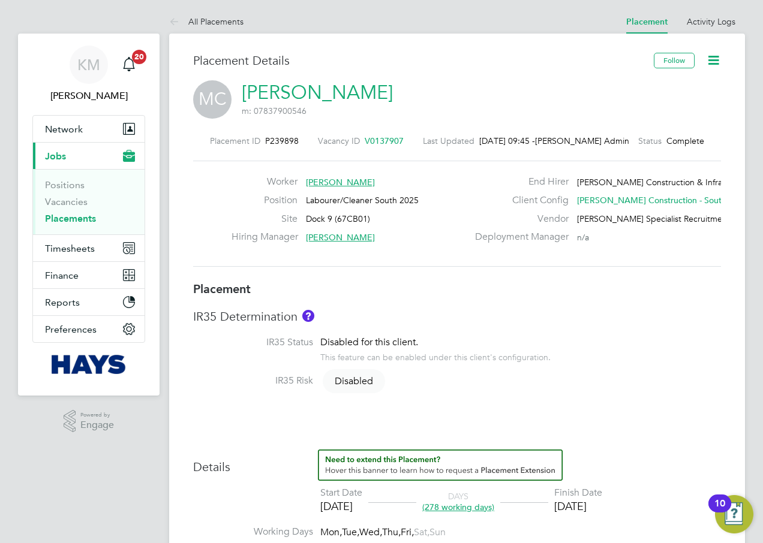
click at [714, 61] on icon at bounding box center [713, 60] width 15 height 15
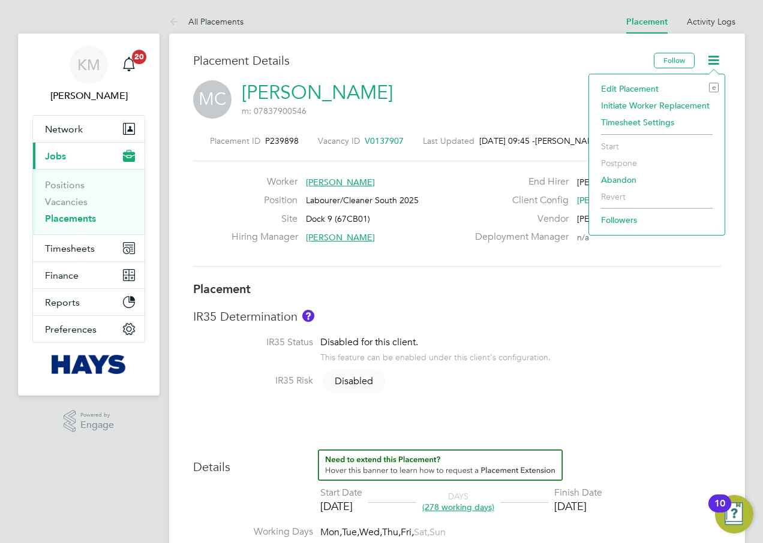
click at [632, 85] on li "Edit Placement e" at bounding box center [657, 88] width 124 height 17
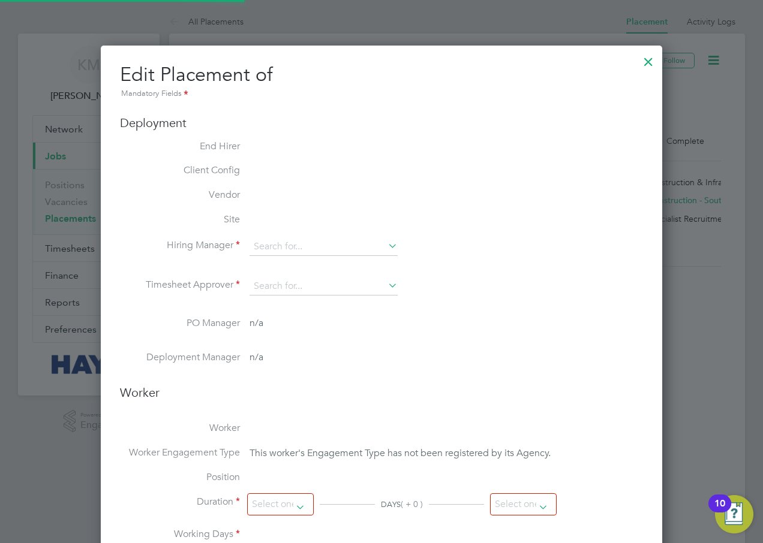
type input "[PERSON_NAME]"
type input "[DATE]"
type input "08:00"
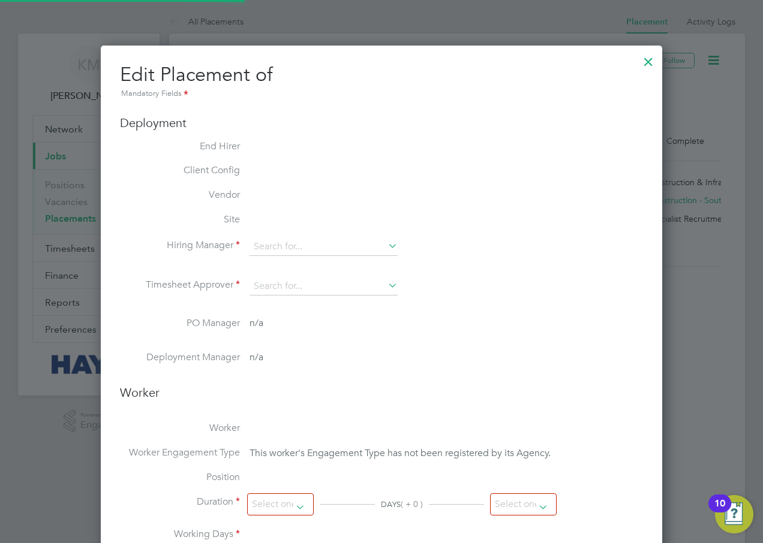
type input "17:00"
type input "30525789"
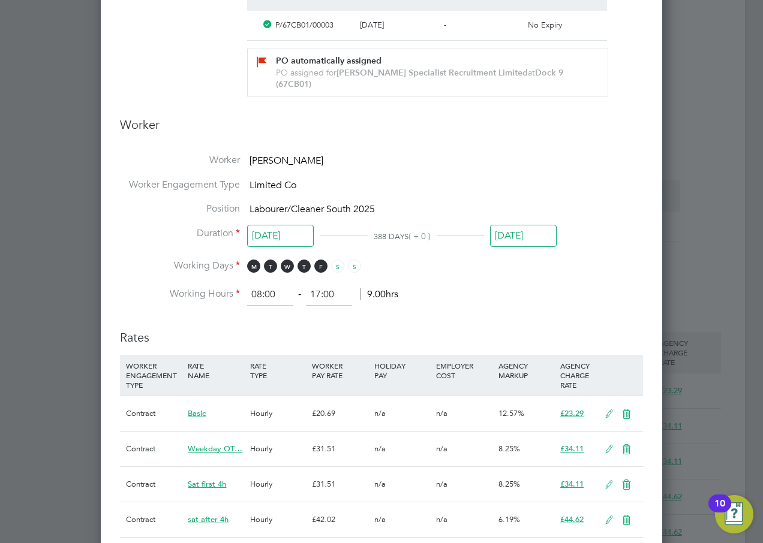
click at [516, 225] on input "[DATE]" at bounding box center [523, 236] width 67 height 22
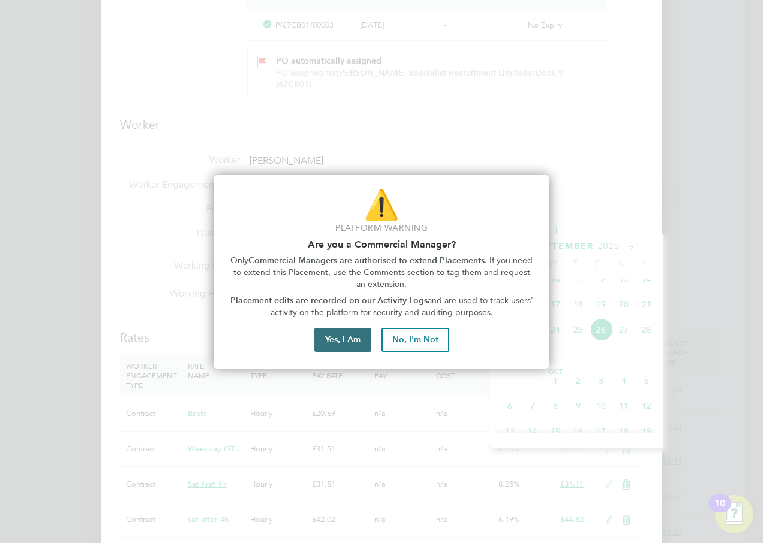
click at [339, 337] on button "Yes, I Am" at bounding box center [342, 340] width 57 height 24
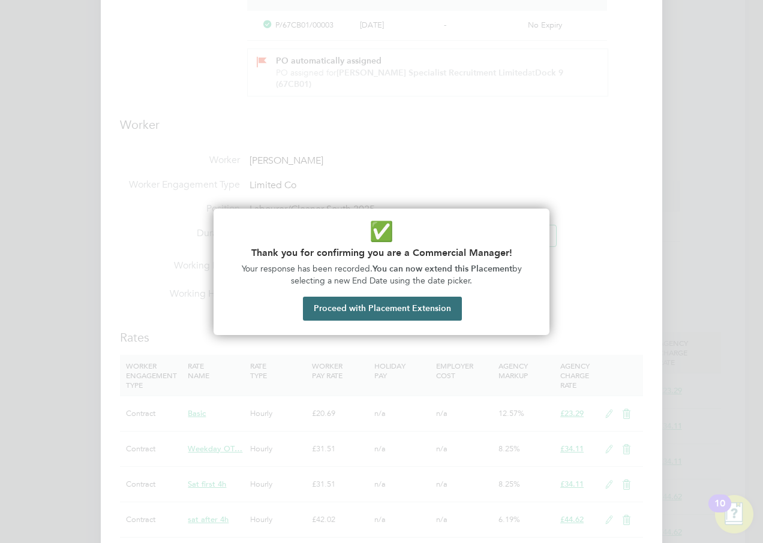
click at [335, 304] on button "Proceed with Placement Extension" at bounding box center [382, 309] width 159 height 24
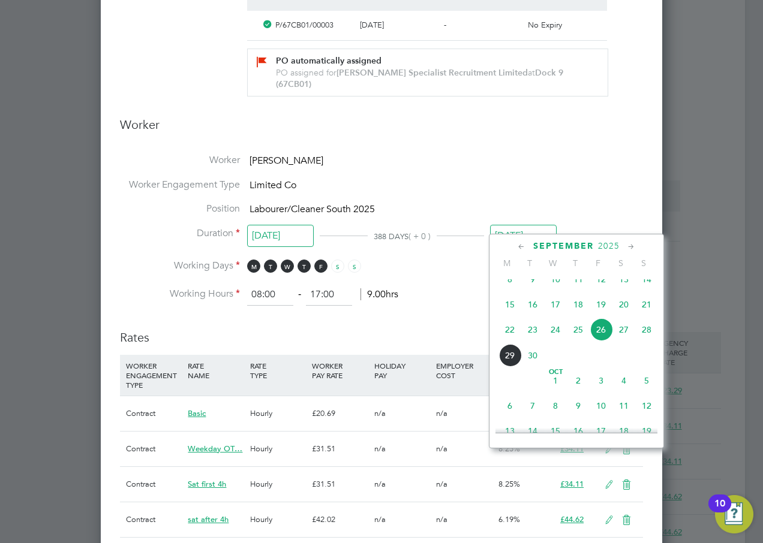
click at [630, 244] on icon at bounding box center [631, 247] width 11 height 13
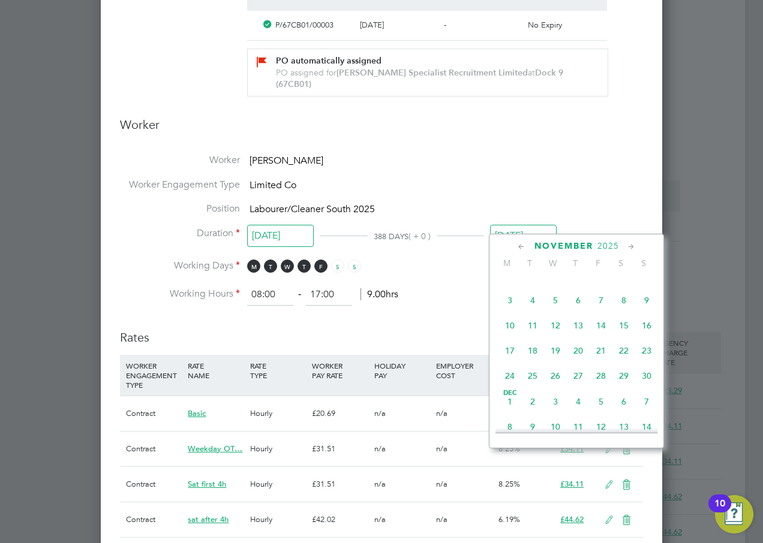
click at [630, 244] on icon at bounding box center [631, 247] width 11 height 13
click at [605, 359] on span "26" at bounding box center [601, 348] width 23 height 23
type input "[DATE]"
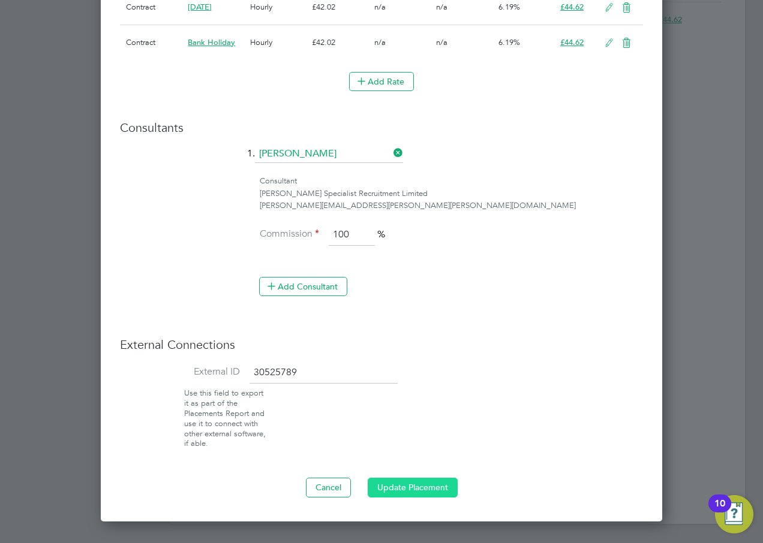
click at [407, 478] on button "Update Placement" at bounding box center [413, 487] width 90 height 19
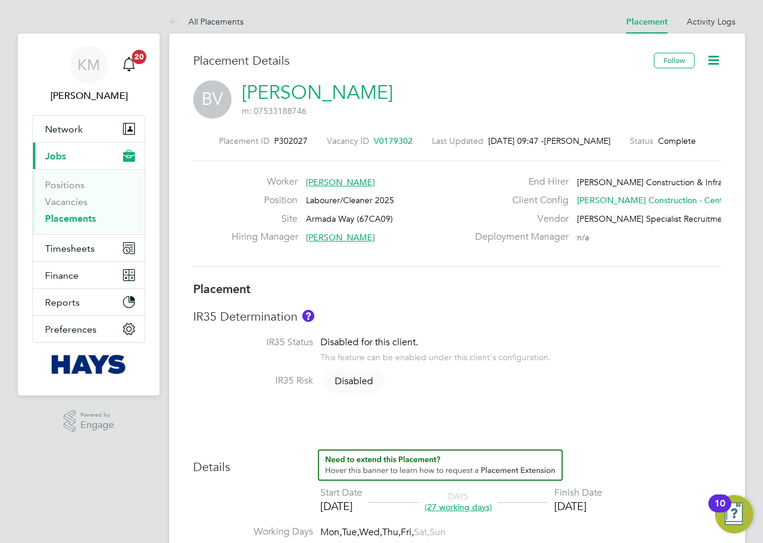
click at [716, 65] on icon at bounding box center [713, 60] width 15 height 15
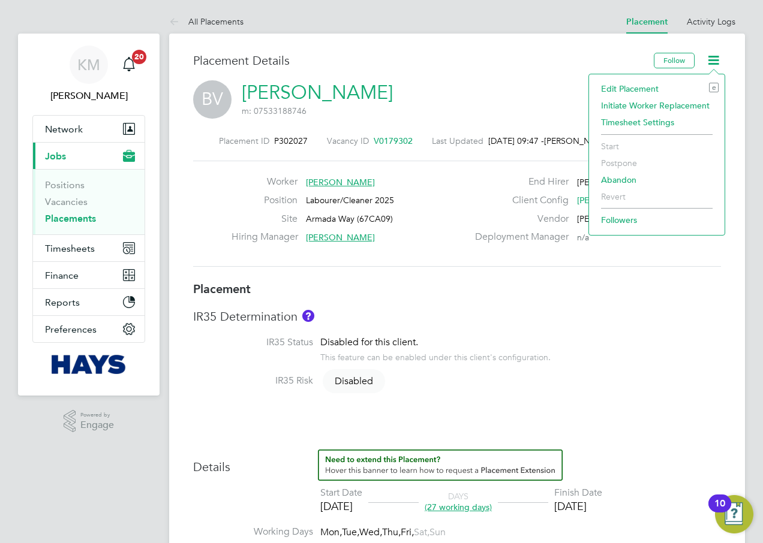
click at [663, 88] on li "Edit Placement e" at bounding box center [657, 88] width 124 height 17
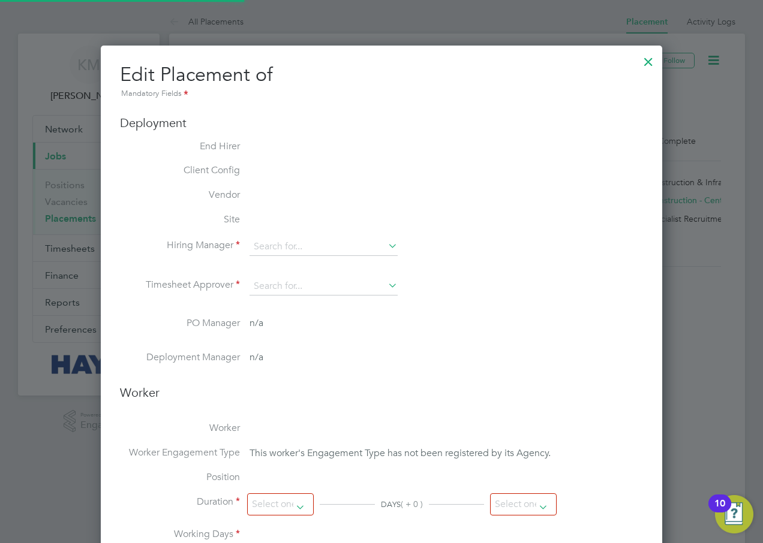
type input "Marcus Grant"
type input "21 Aug 2025"
type input "[DATE]"
type input "08:00"
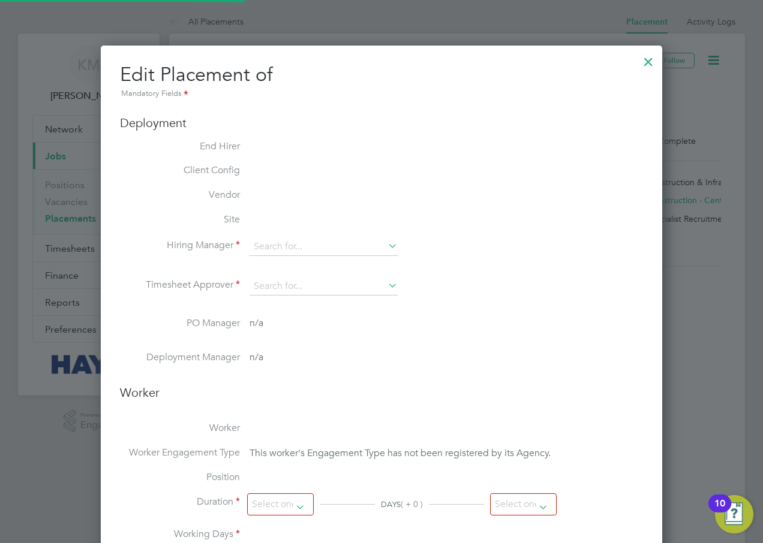
type input "18:00"
type input "30642181"
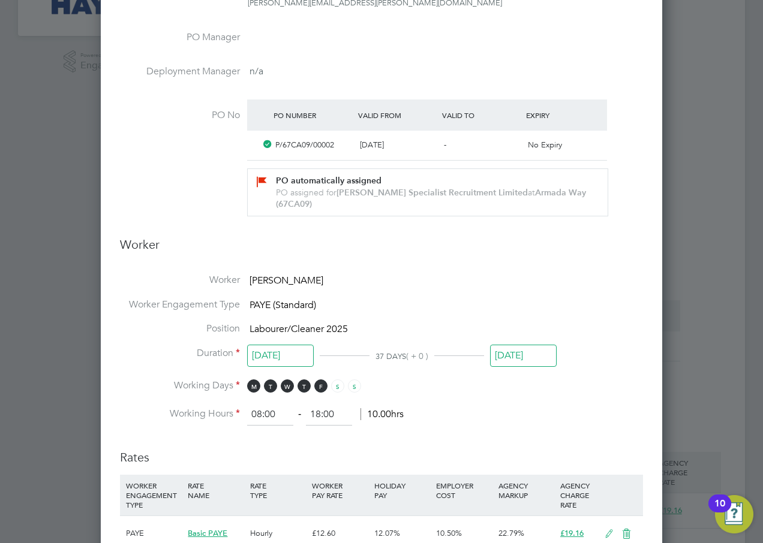
click at [501, 345] on input "[DATE]" at bounding box center [523, 356] width 67 height 22
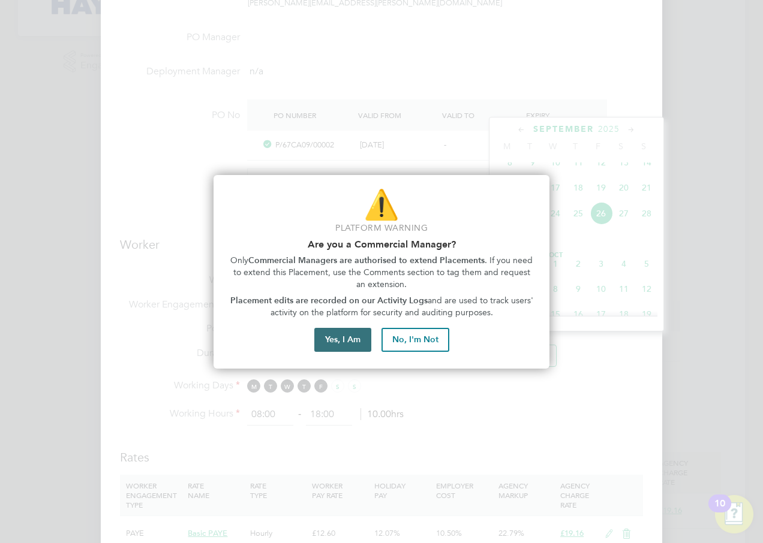
click at [348, 340] on button "Yes, I Am" at bounding box center [342, 340] width 57 height 24
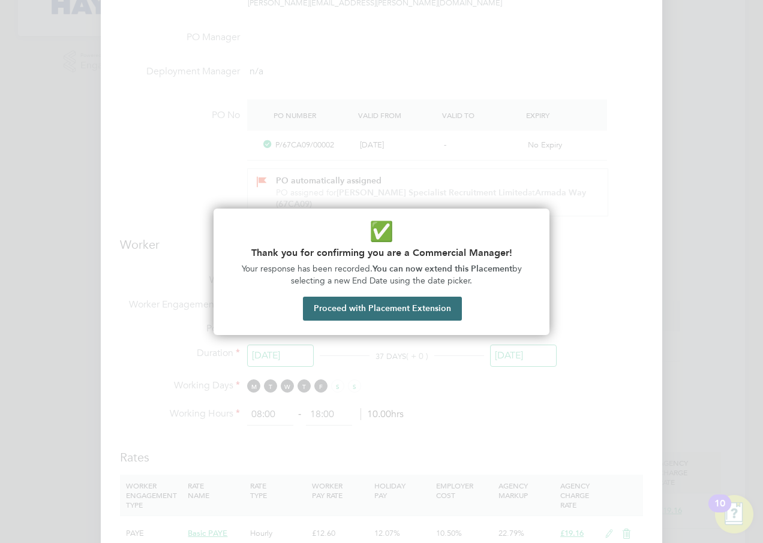
click at [340, 316] on button "Proceed with Placement Extension" at bounding box center [382, 309] width 159 height 24
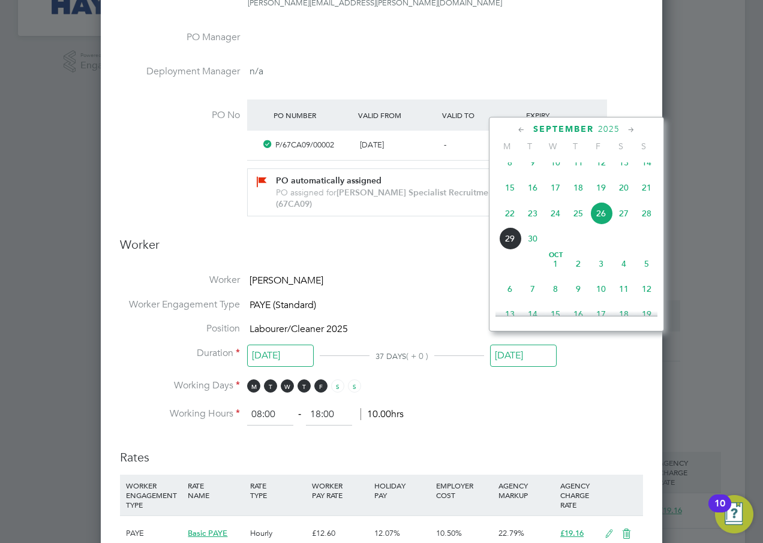
click at [630, 128] on icon at bounding box center [631, 130] width 11 height 13
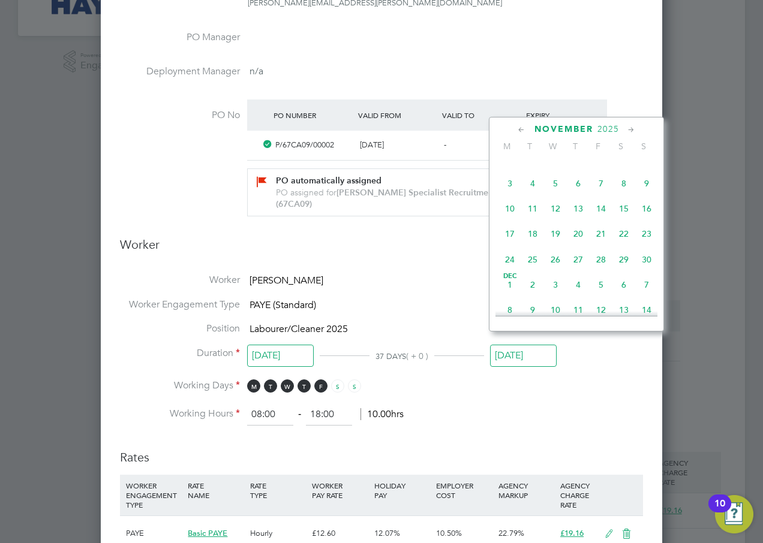
click at [630, 128] on icon at bounding box center [631, 130] width 11 height 13
click at [601, 242] on span "26" at bounding box center [601, 231] width 23 height 23
type input "26 Dec 2025"
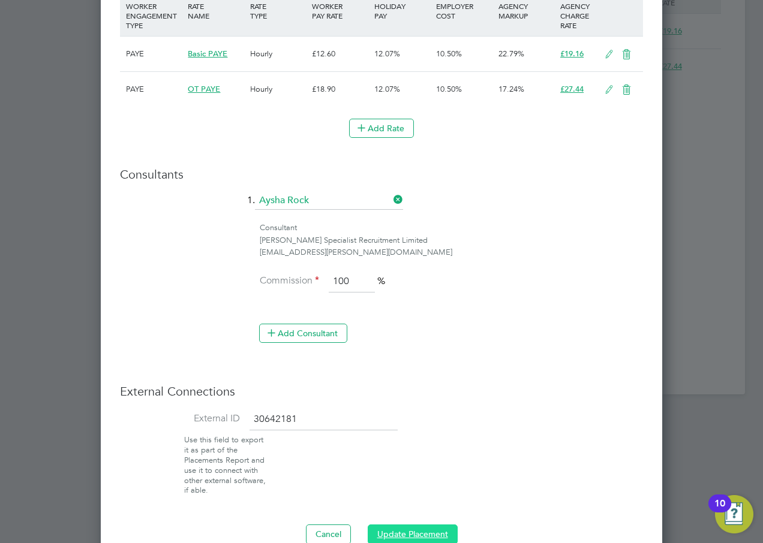
click at [392, 525] on button "Update Placement" at bounding box center [413, 534] width 90 height 19
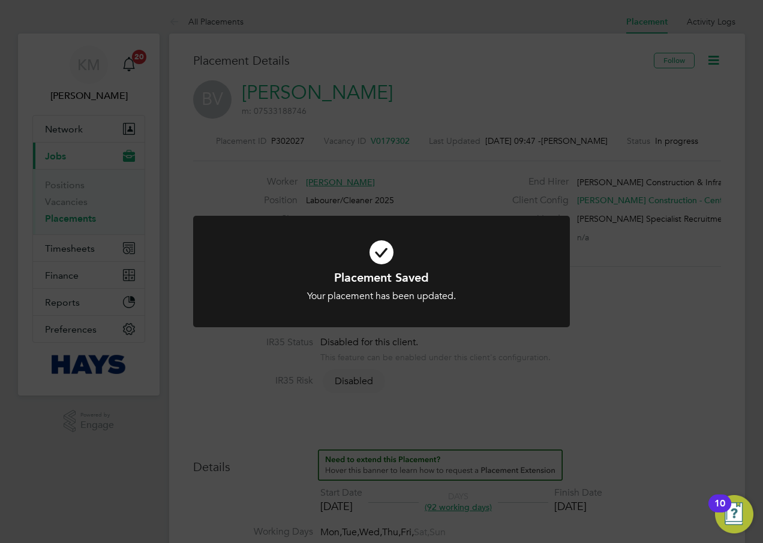
click at [493, 375] on div "Placement Saved Your placement has been updated. Cancel Okay" at bounding box center [381, 271] width 763 height 543
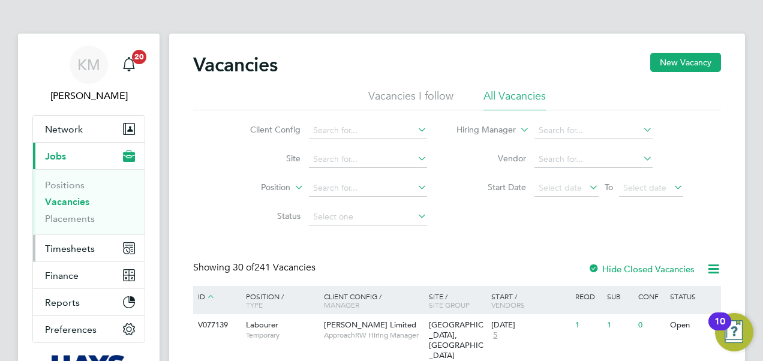
click at [80, 247] on span "Timesheets" at bounding box center [70, 248] width 50 height 11
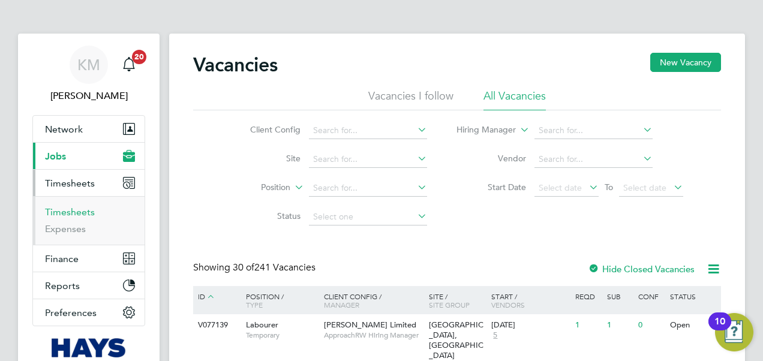
click at [64, 212] on link "Timesheets" at bounding box center [70, 211] width 50 height 11
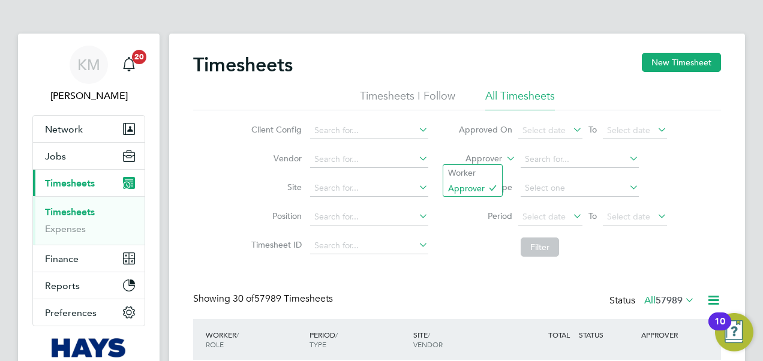
click at [504, 161] on icon at bounding box center [504, 155] width 0 height 11
drag, startPoint x: 490, startPoint y: 173, endPoint x: 508, endPoint y: 169, distance: 18.6
click at [491, 173] on li "Worker" at bounding box center [472, 173] width 59 height 16
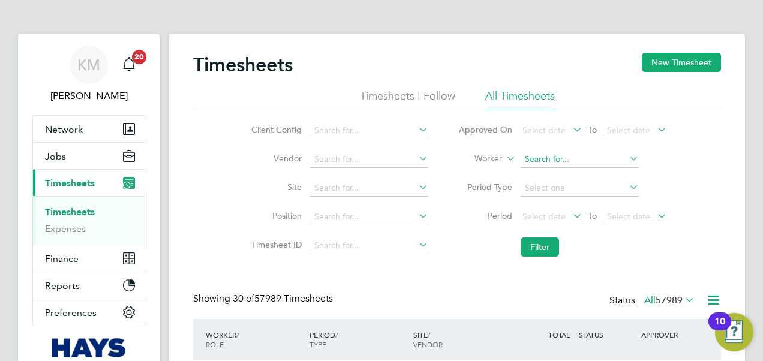
click at [542, 163] on input at bounding box center [580, 159] width 118 height 17
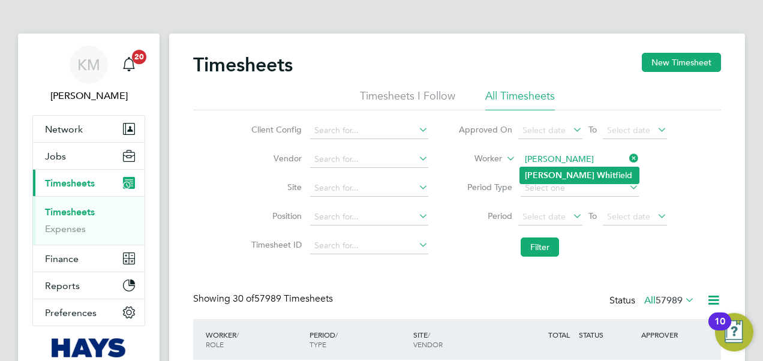
click at [540, 173] on b "[PERSON_NAME]" at bounding box center [560, 175] width 70 height 10
type input "[PERSON_NAME]"
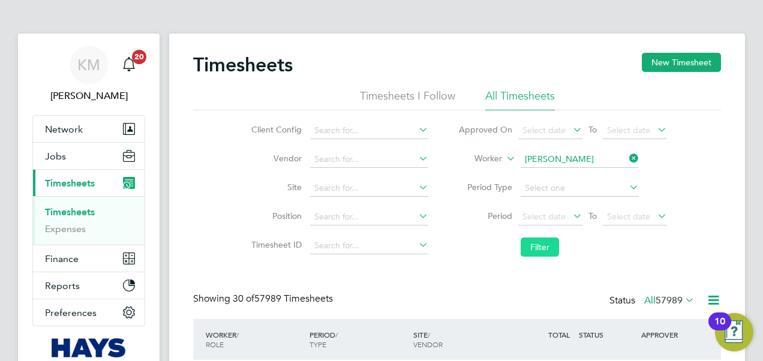
click at [534, 248] on button "Filter" at bounding box center [540, 247] width 38 height 19
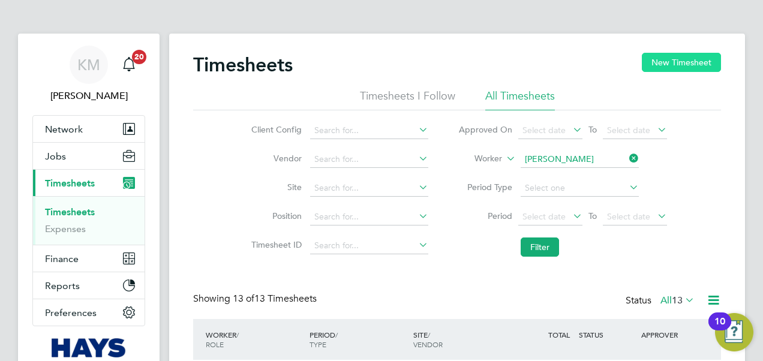
click at [701, 62] on button "New Timesheet" at bounding box center [681, 62] width 79 height 19
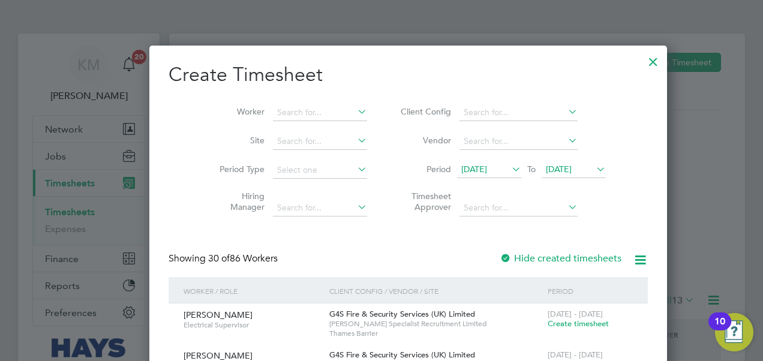
click at [594, 166] on icon at bounding box center [594, 169] width 0 height 17
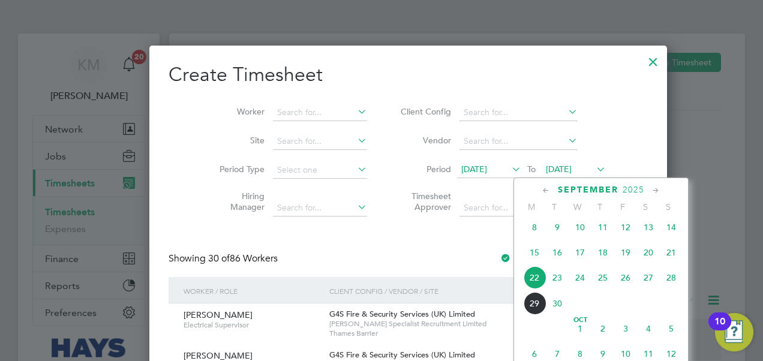
click at [624, 282] on span "26" at bounding box center [625, 277] width 23 height 23
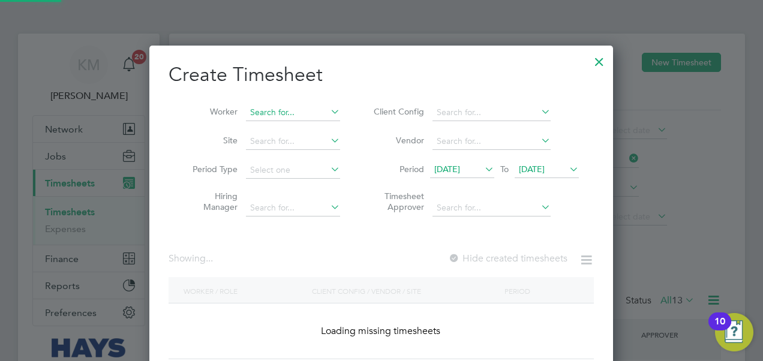
click at [290, 115] on input at bounding box center [293, 112] width 94 height 17
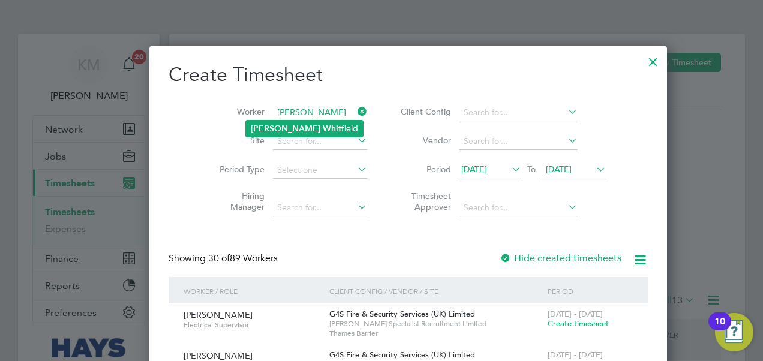
click at [323, 126] on b "Whit" at bounding box center [332, 129] width 19 height 10
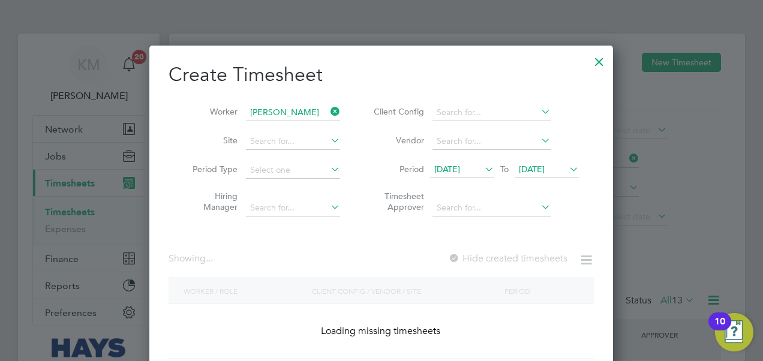
type input "[PERSON_NAME]"
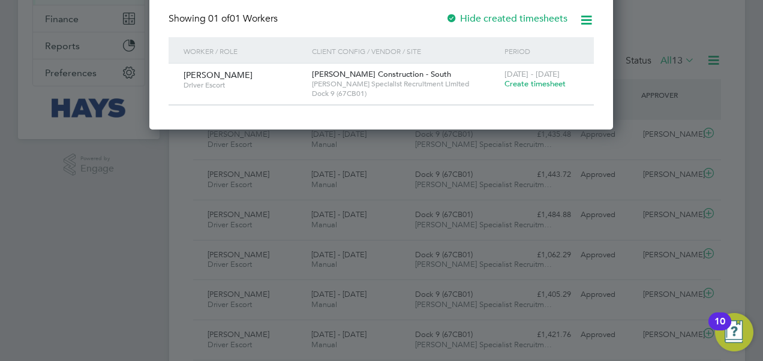
click at [519, 86] on span "Create timesheet" at bounding box center [534, 84] width 61 height 10
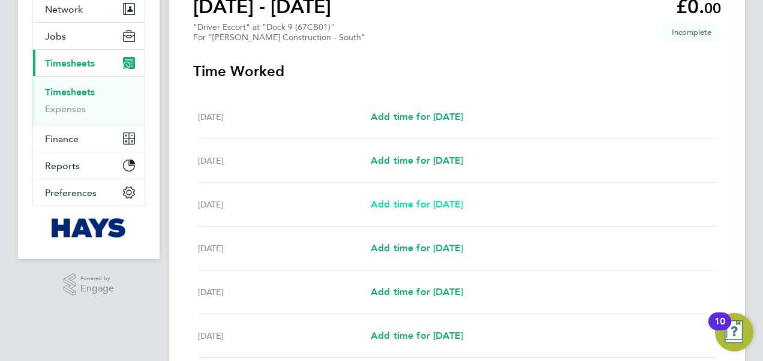
click at [425, 203] on span "Add time for [DATE]" at bounding box center [417, 204] width 92 height 11
select select "30"
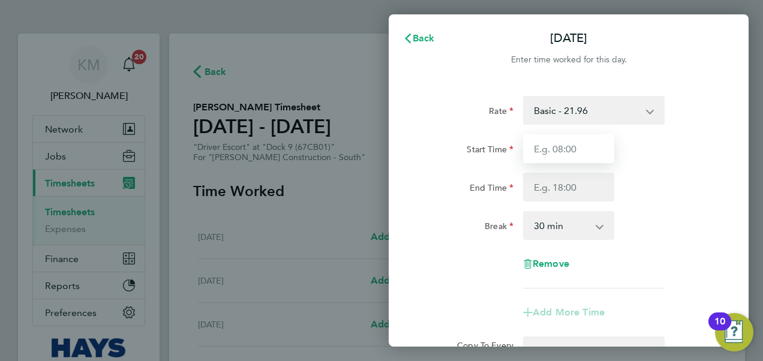
click at [584, 148] on input "Start Time" at bounding box center [568, 148] width 91 height 29
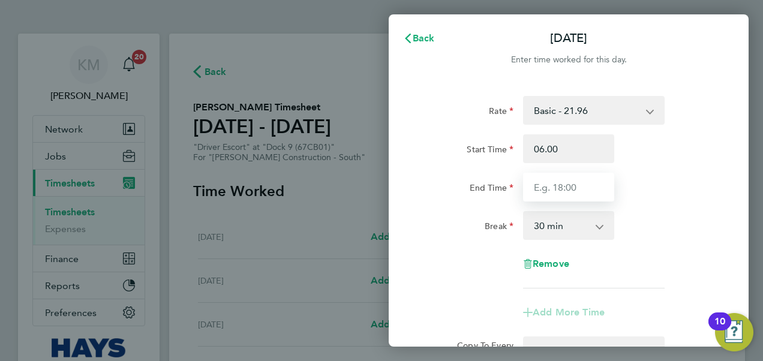
type input "06:00"
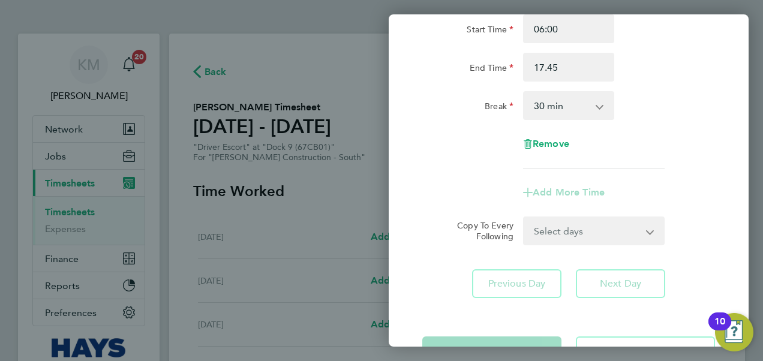
type input "17:45"
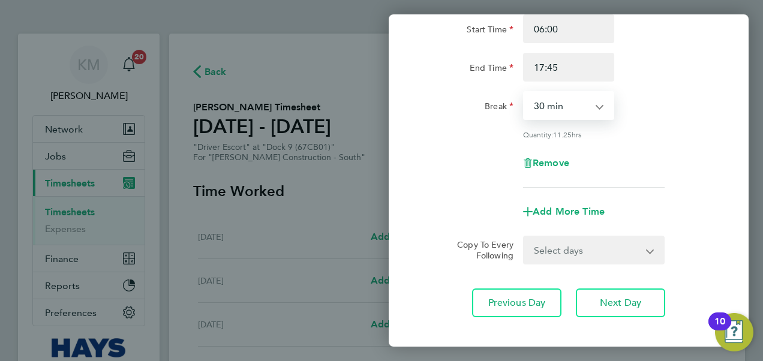
click at [554, 106] on select "0 min 15 min 30 min 45 min 60 min 75 min 90 min" at bounding box center [561, 105] width 74 height 26
click at [524, 92] on select "0 min 15 min 30 min 45 min 60 min 75 min 90 min" at bounding box center [561, 105] width 74 height 26
click at [613, 302] on span "Next Day" at bounding box center [620, 303] width 41 height 12
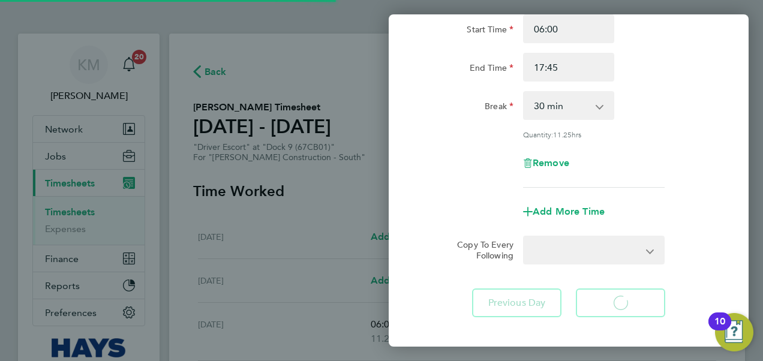
select select "30"
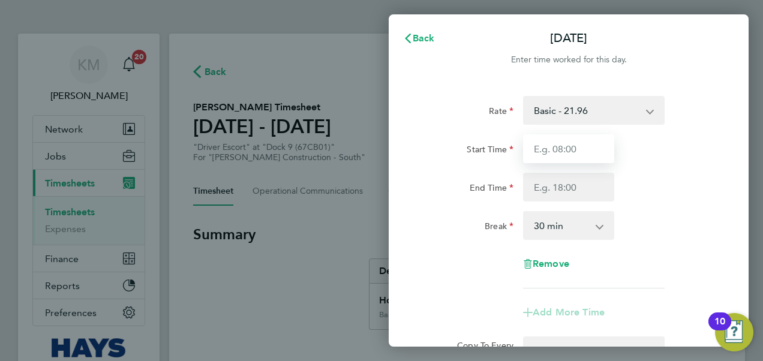
click at [550, 156] on input "Start Time" at bounding box center [568, 148] width 91 height 29
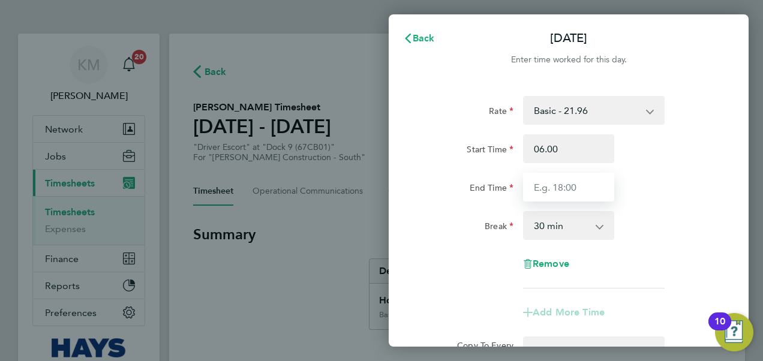
type input "06:00"
type input "17:30"
click at [666, 217] on div "Break 0 min 15 min 30 min 45 min 60 min 75 min 90 min" at bounding box center [569, 225] width 302 height 29
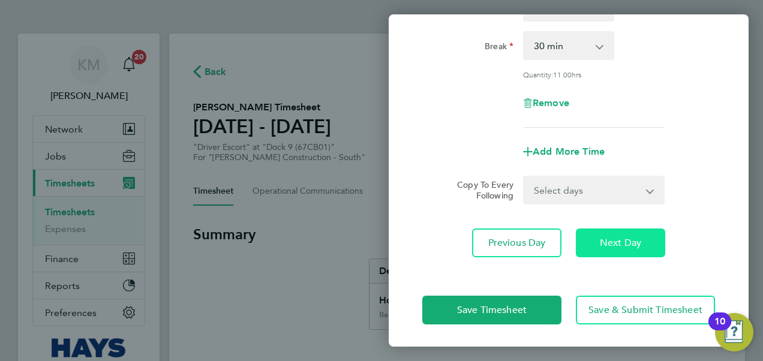
click at [609, 244] on span "Next Day" at bounding box center [620, 243] width 41 height 12
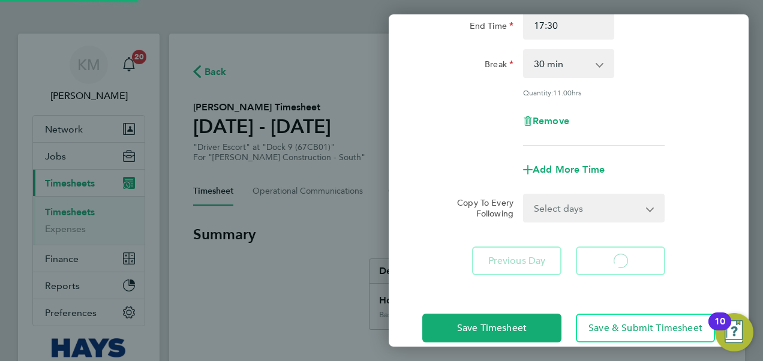
select select "30"
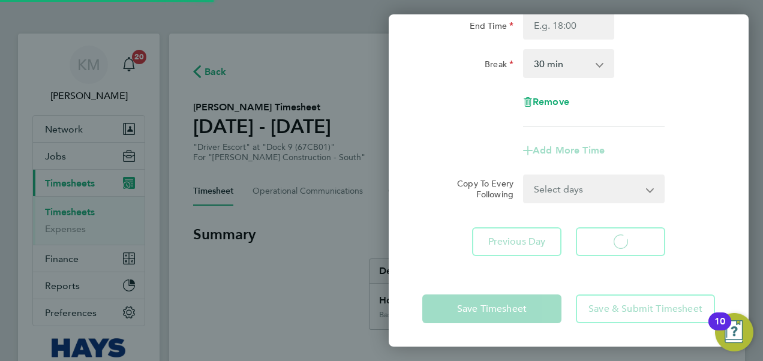
select select "30"
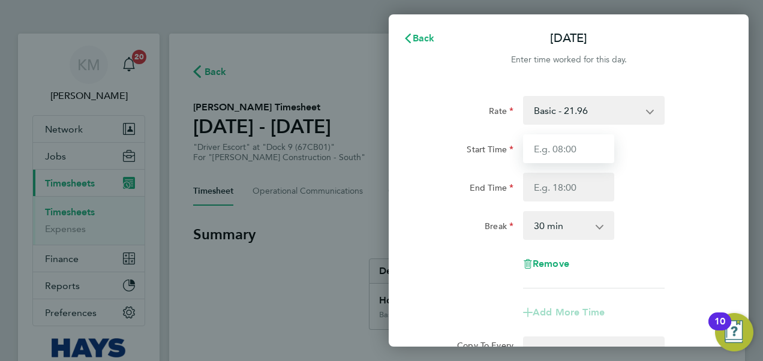
click at [564, 152] on input "Start Time" at bounding box center [568, 148] width 91 height 29
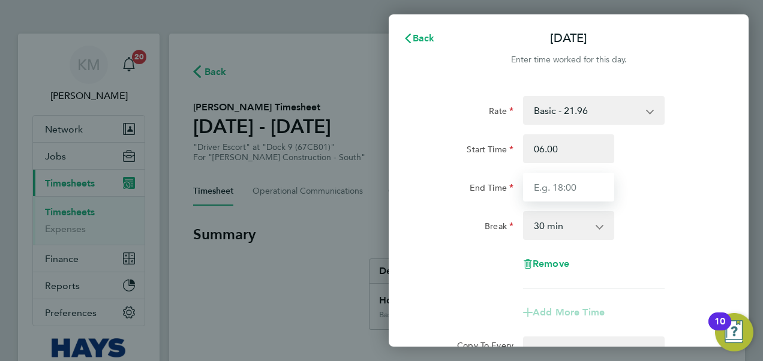
type input "06:00"
click at [548, 187] on input "End Time" at bounding box center [568, 187] width 91 height 29
type input "17:45"
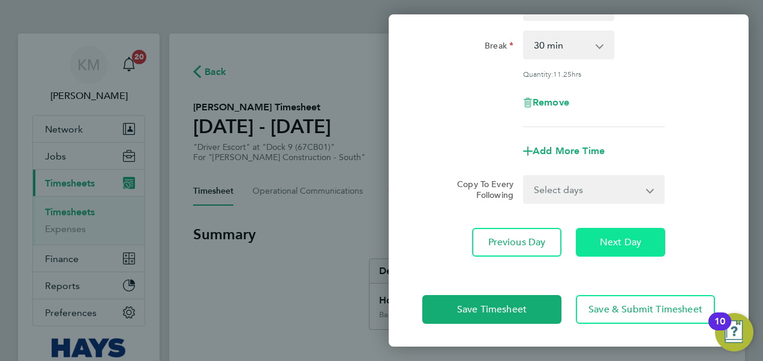
click at [595, 241] on button "Next Day" at bounding box center [620, 242] width 89 height 29
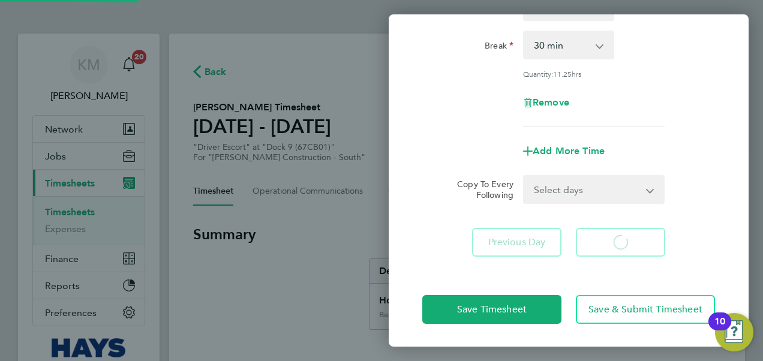
select select "30"
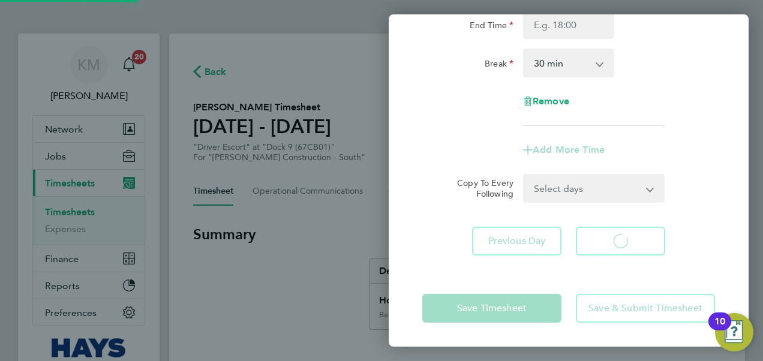
scroll to position [162, 0]
select select "30"
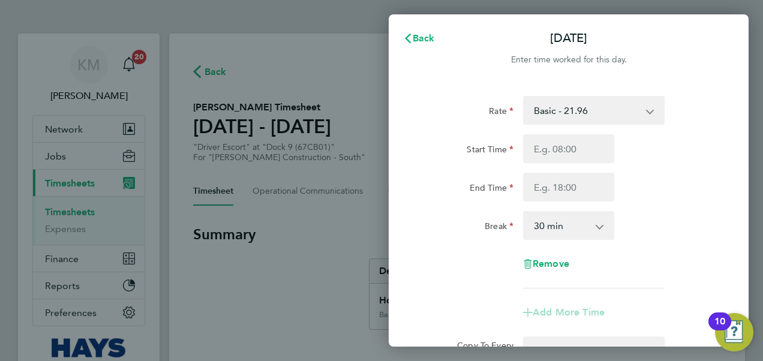
scroll to position [0, 0]
click at [565, 156] on input "Start Time" at bounding box center [568, 148] width 91 height 29
type input "06:00"
type input "12:00"
click at [602, 226] on app-icon-cross-button at bounding box center [606, 225] width 14 height 26
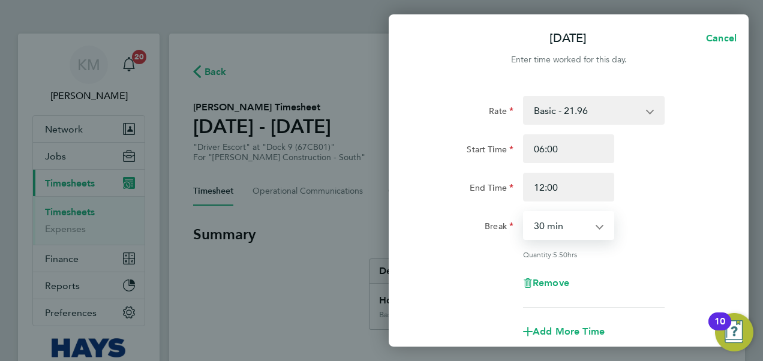
click at [598, 226] on select "0 min 15 min 30 min 45 min 60 min 75 min 90 min" at bounding box center [561, 225] width 74 height 26
select select "0"
click at [524, 212] on select "0 min 15 min 30 min 45 min 60 min 75 min 90 min" at bounding box center [561, 225] width 74 height 26
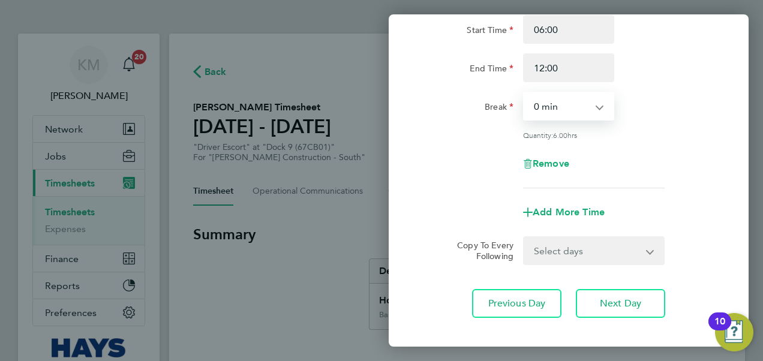
scroll to position [120, 0]
click at [557, 213] on span "Add More Time" at bounding box center [569, 211] width 72 height 11
select select "null"
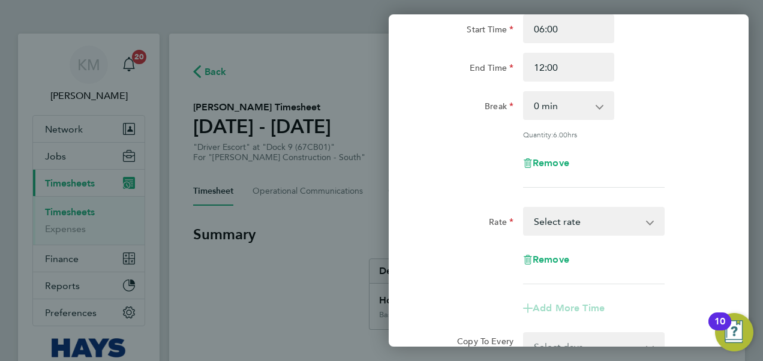
click at [559, 221] on select "Basic - 21.96 Overtime - 32.93 Select rate" at bounding box center [586, 221] width 125 height 26
select select "30"
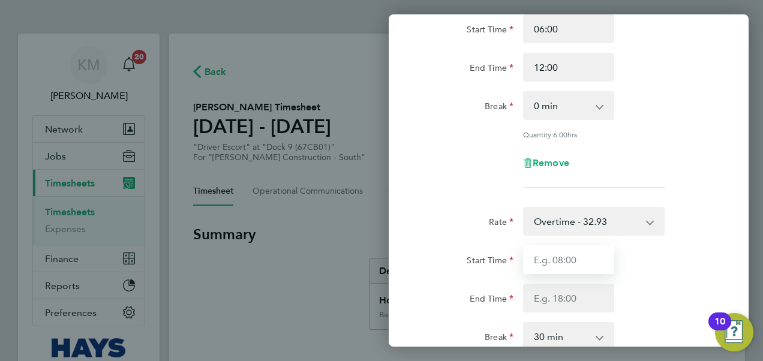
click at [557, 259] on input "Start Time" at bounding box center [568, 259] width 91 height 29
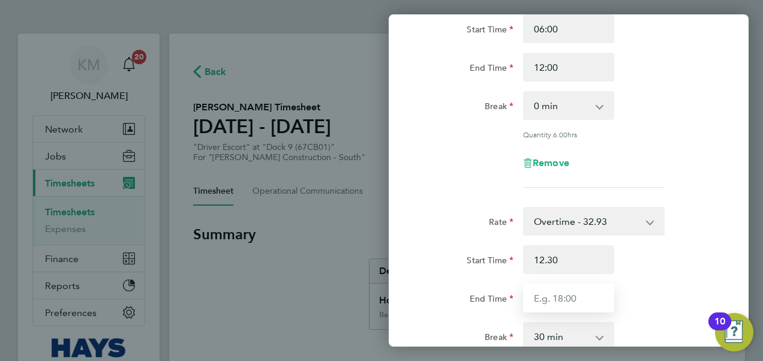
type input "12:30"
click at [568, 294] on input "End Time" at bounding box center [568, 298] width 91 height 29
type input "17:30"
click at [305, 213] on div "[DATE] Cancel Enter time worked for this day. Rate Basic - 21.96 Overtime - 32.…" at bounding box center [381, 180] width 763 height 361
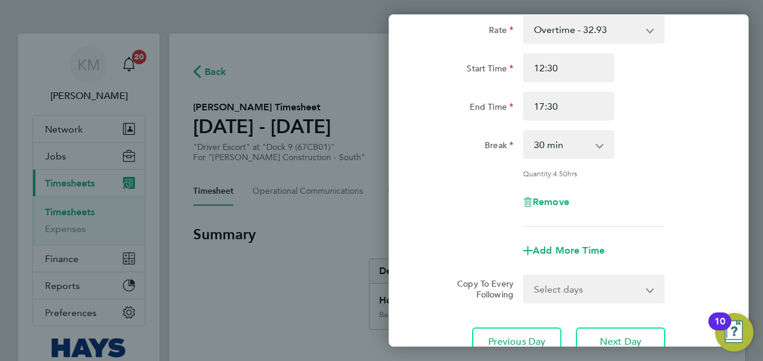
scroll to position [410, 0]
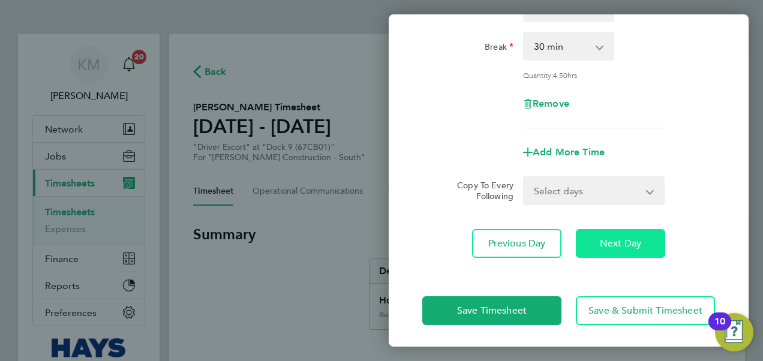
click at [636, 242] on span "Next Day" at bounding box center [620, 244] width 41 height 12
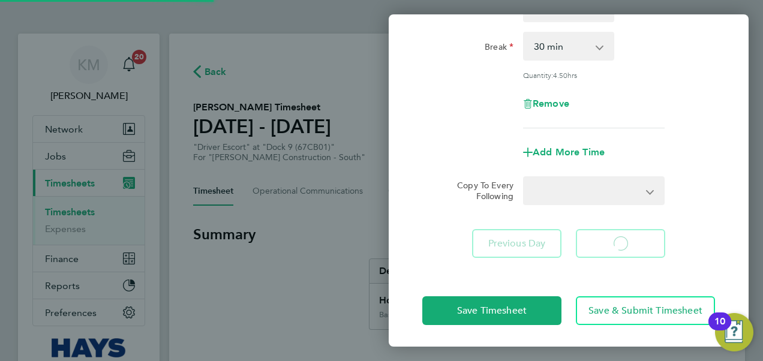
select select "30"
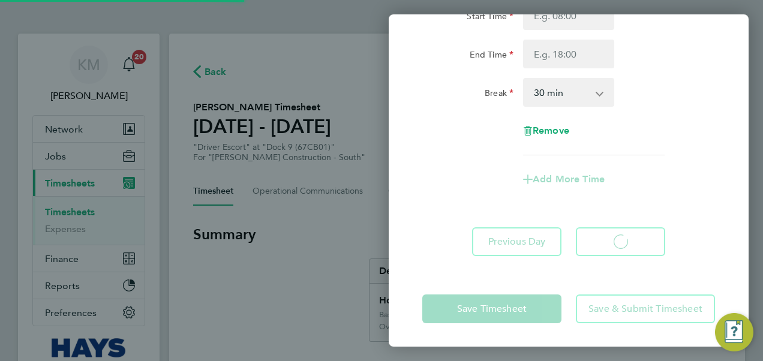
select select "30"
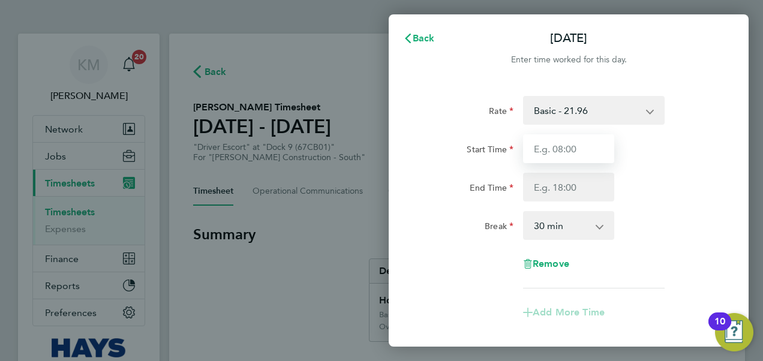
click at [562, 151] on input "Start Time" at bounding box center [568, 148] width 91 height 29
click at [624, 107] on select "Basic - 21.96 Overtime - 32.93" at bounding box center [586, 110] width 125 height 26
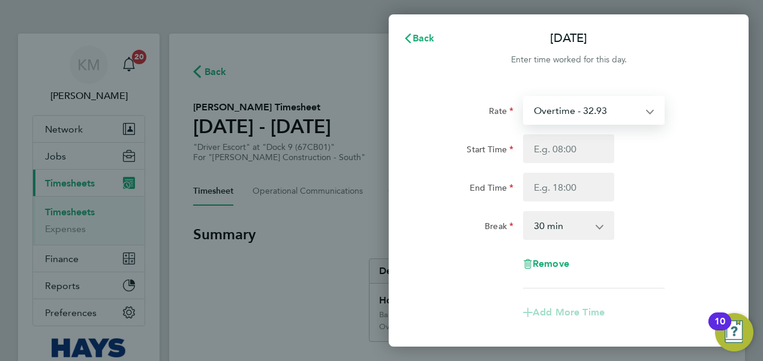
select select "30"
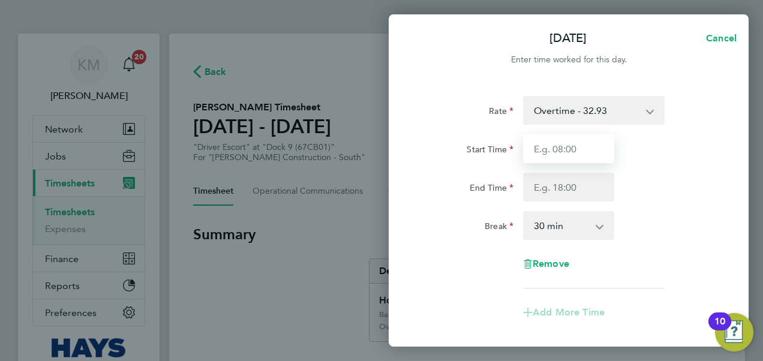
click at [556, 146] on input "Start Time" at bounding box center [568, 148] width 91 height 29
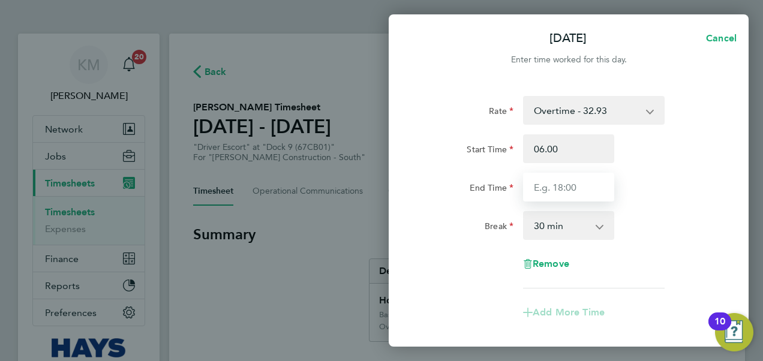
type input "06:00"
type input "16:30"
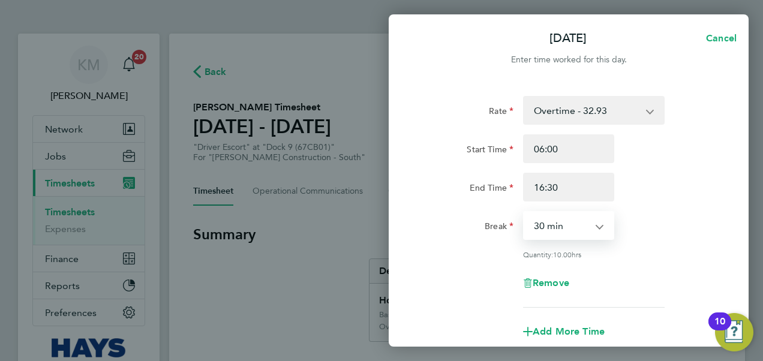
scroll to position [152, 0]
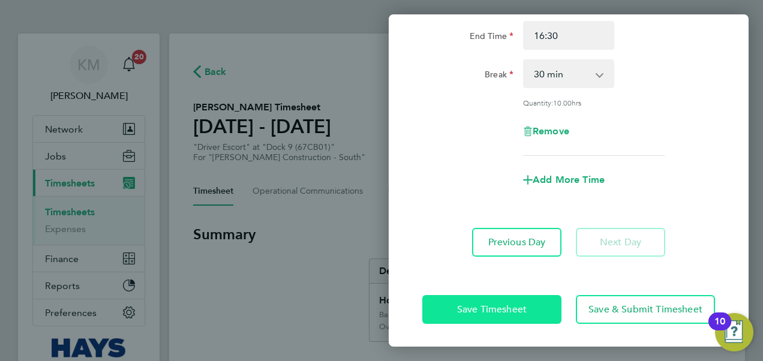
click at [471, 308] on span "Save Timesheet" at bounding box center [492, 310] width 70 height 12
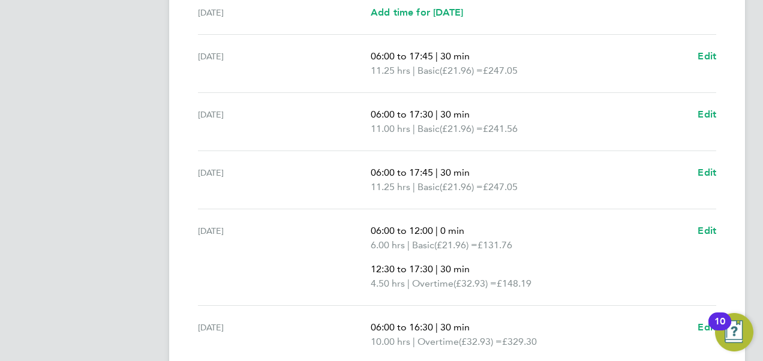
scroll to position [563, 0]
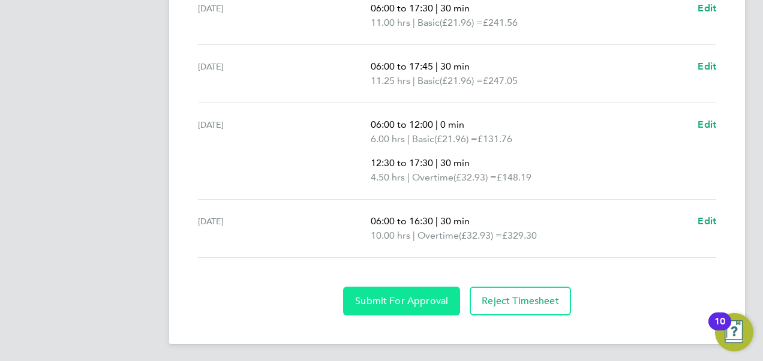
click at [390, 300] on span "Submit For Approval" at bounding box center [401, 301] width 93 height 12
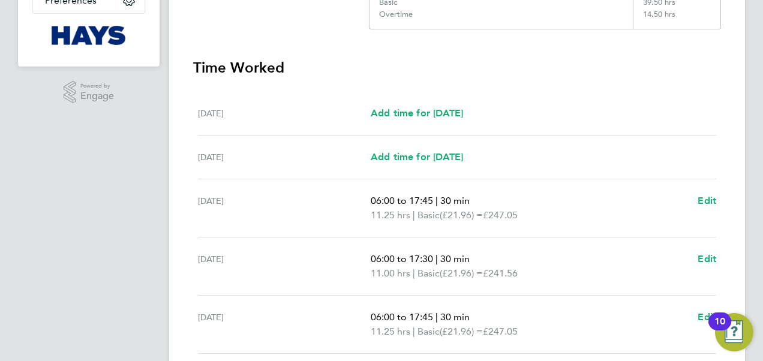
scroll to position [289, 0]
